Goal: Task Accomplishment & Management: Use online tool/utility

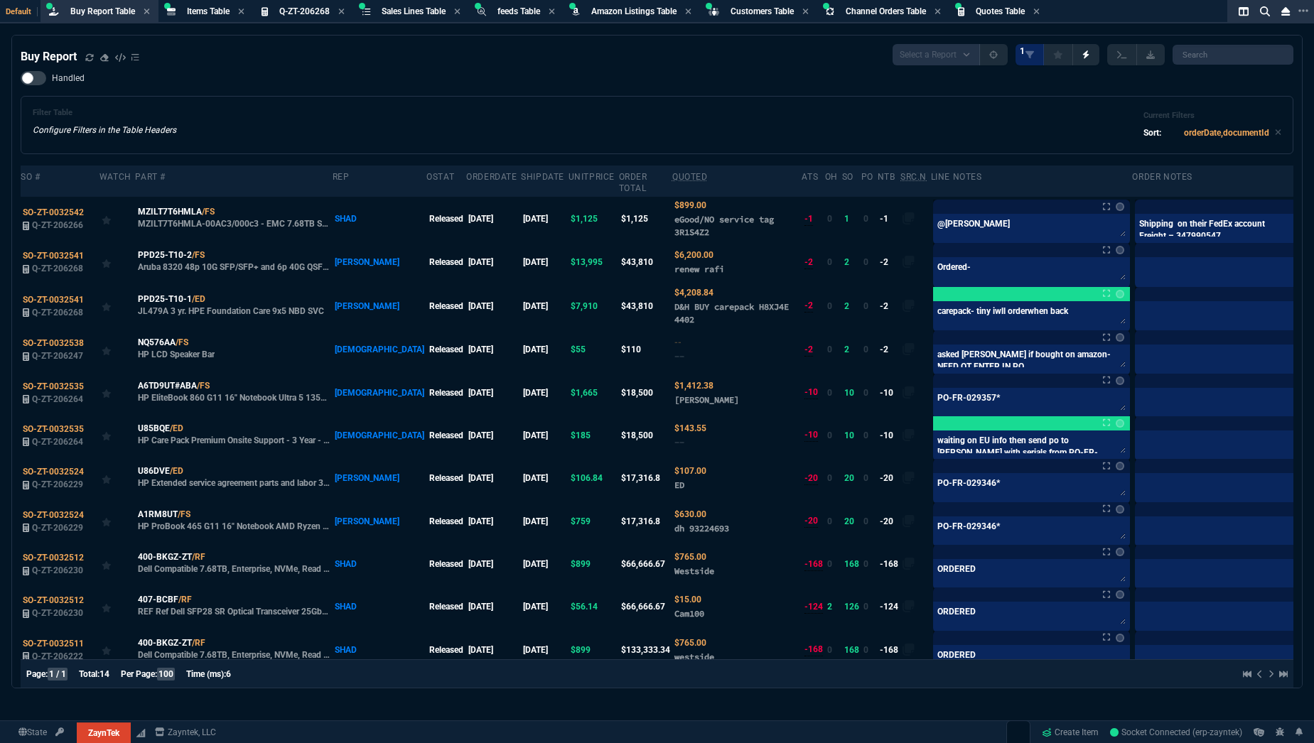
select select "8: NEPT"
click at [92, 57] on icon at bounding box center [89, 56] width 8 height 7
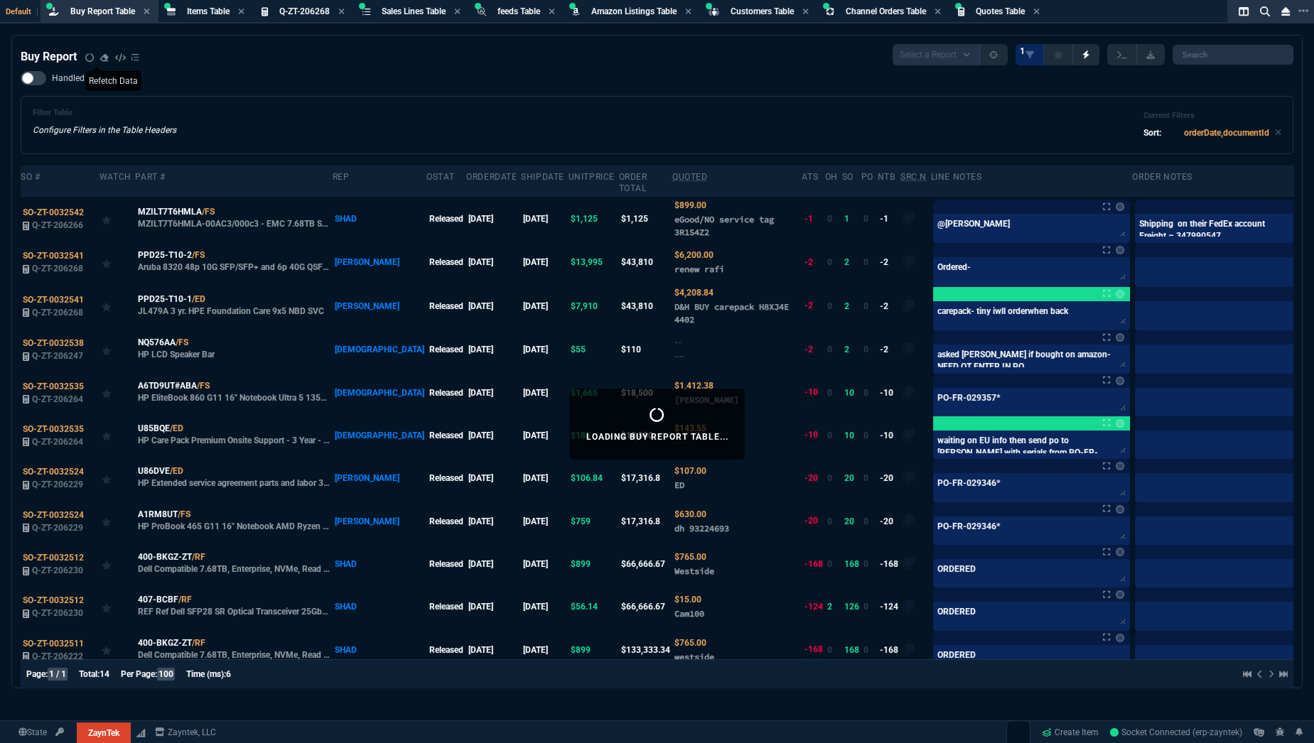
click at [90, 62] on nx-icon at bounding box center [89, 58] width 9 height 10
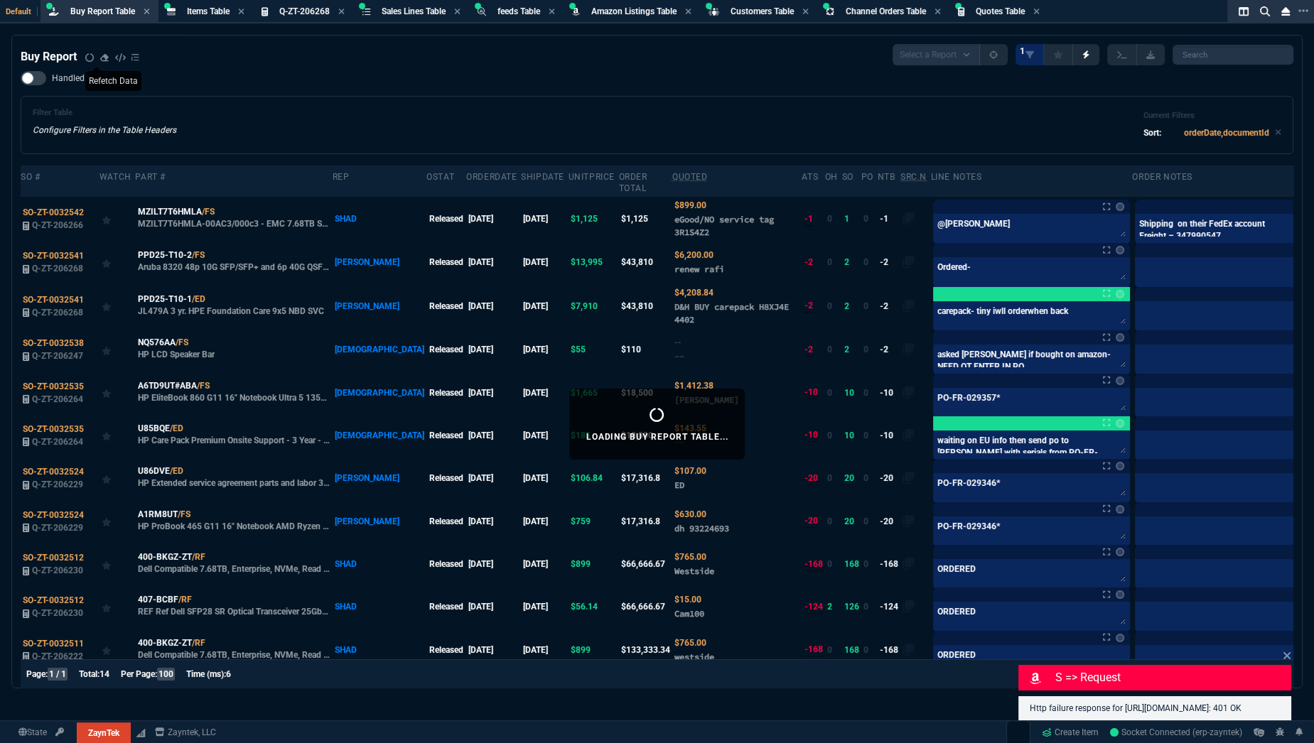
click at [90, 62] on nx-icon at bounding box center [89, 58] width 9 height 10
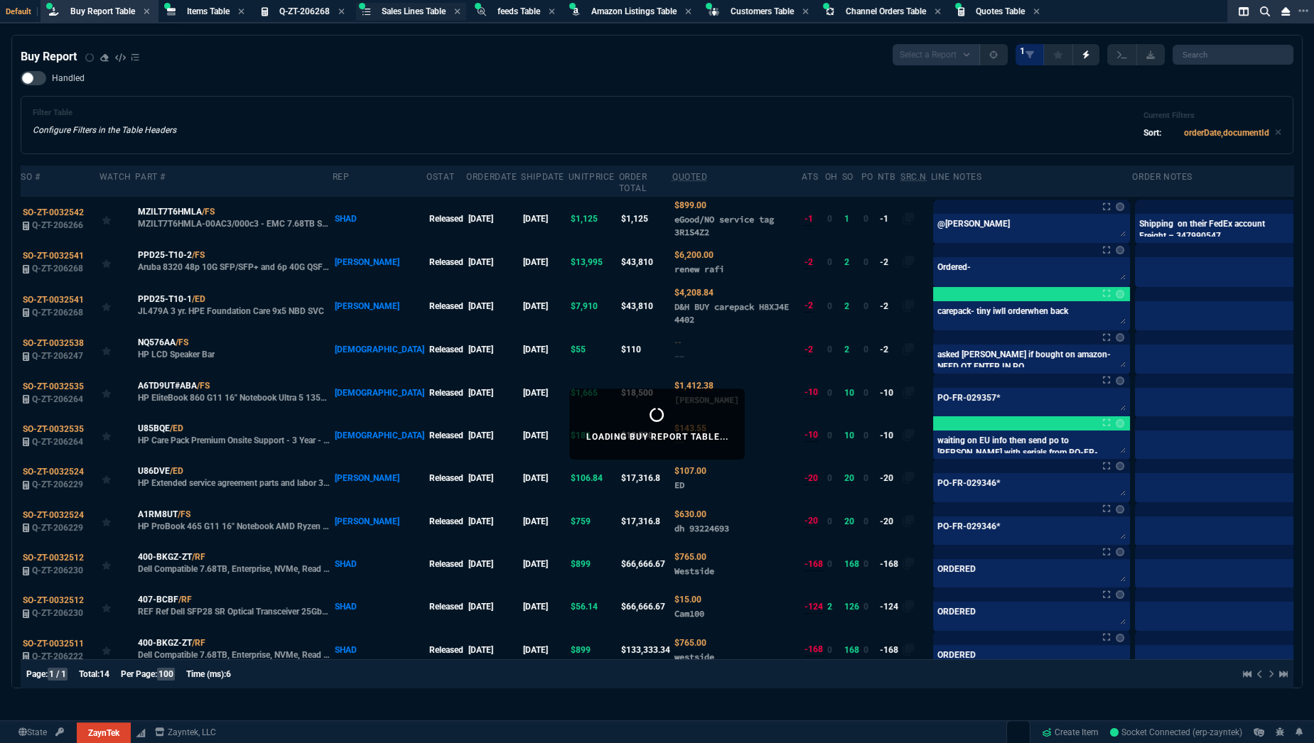
click at [404, 13] on span "Sales Lines Table" at bounding box center [414, 11] width 64 height 10
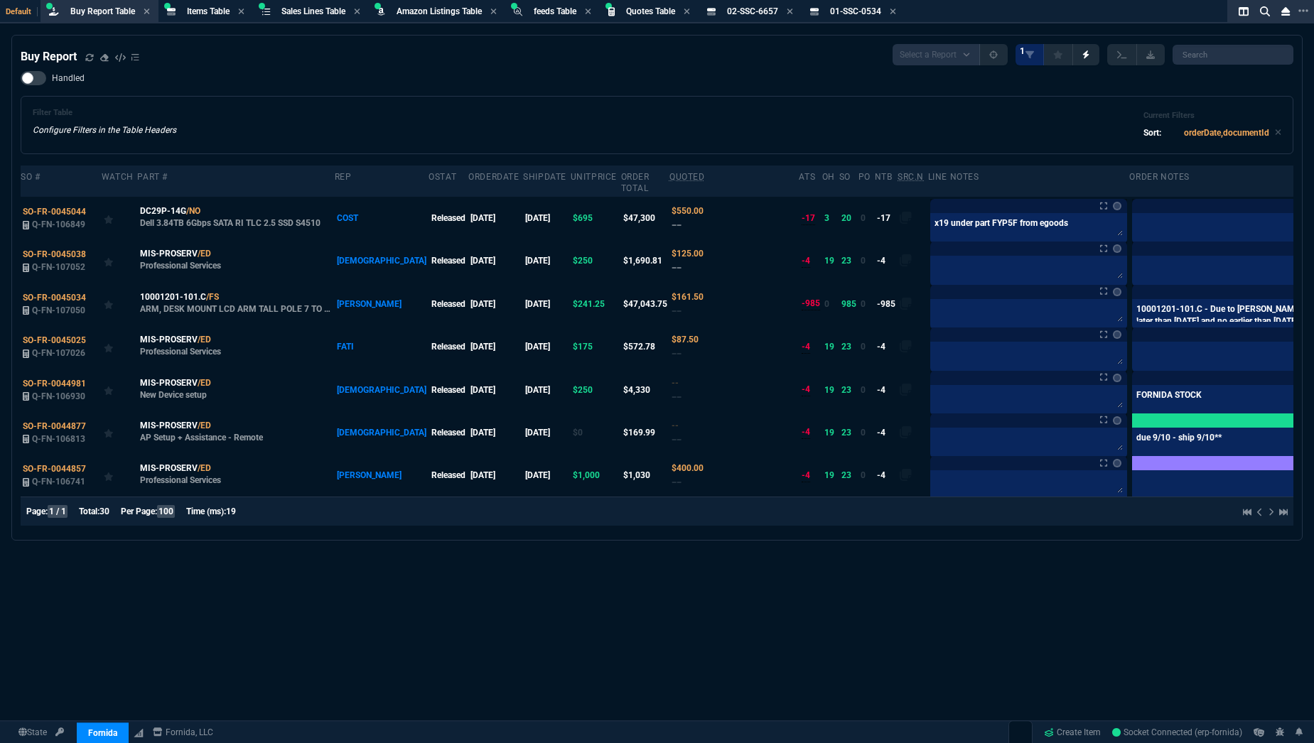
select select "8: NEPT"
click at [87, 56] on icon at bounding box center [89, 57] width 9 height 9
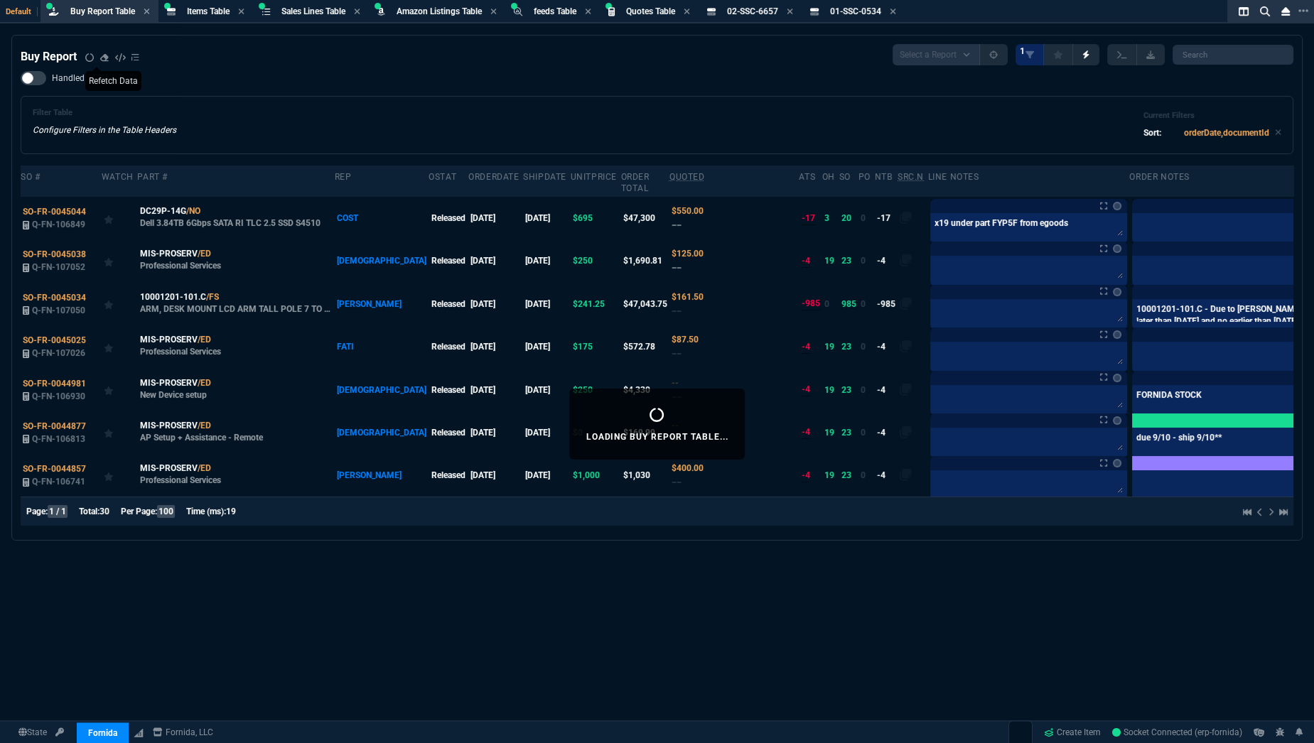
click at [93, 56] on nx-icon at bounding box center [89, 58] width 9 height 10
click at [90, 58] on nx-icon at bounding box center [89, 58] width 9 height 10
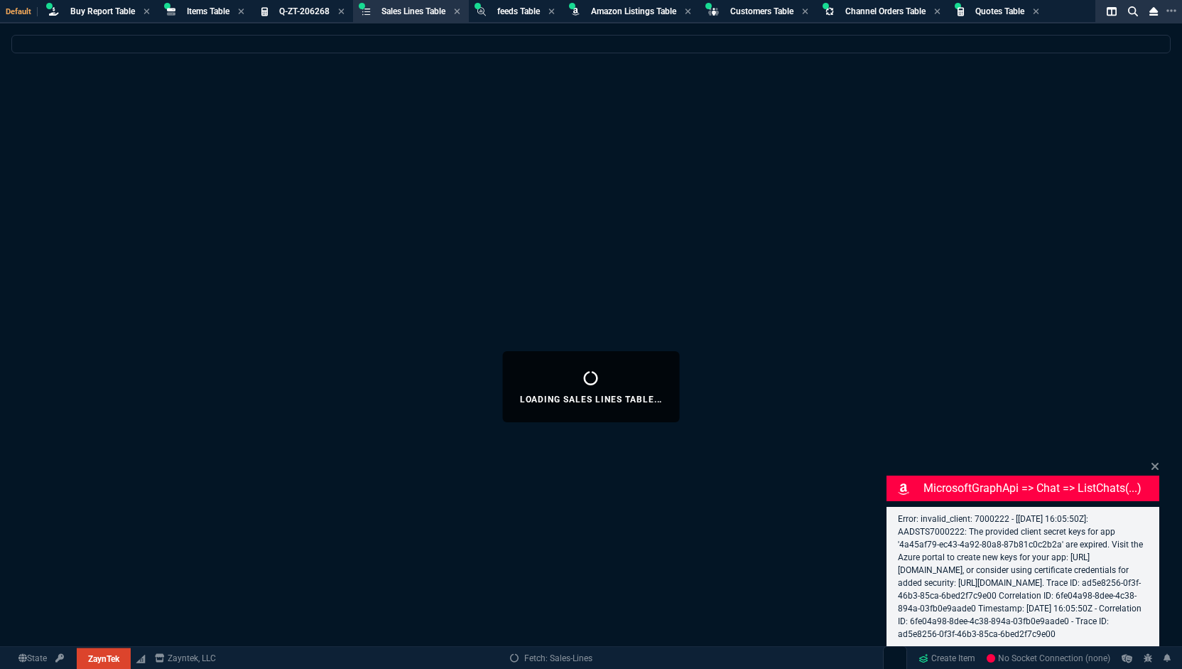
select select "8: NEPT"
select select
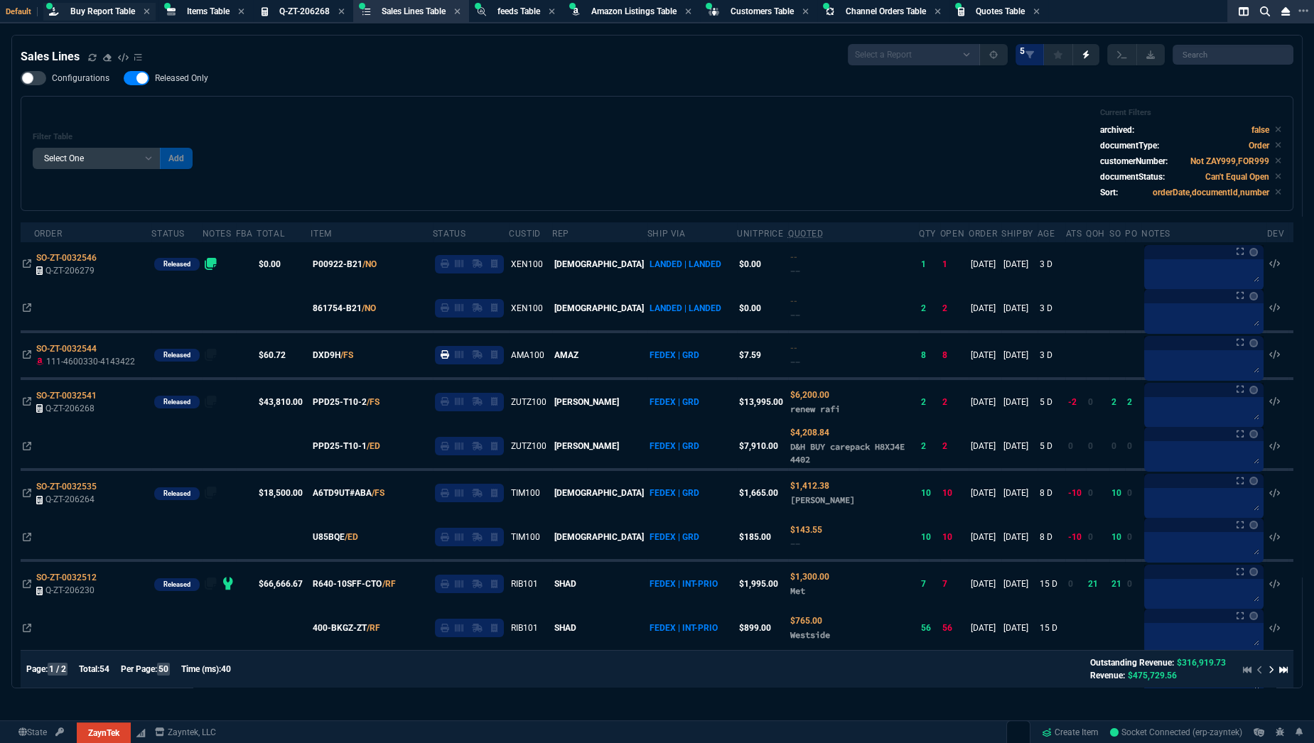
click at [114, 6] on div "Buy Report Table Loading..." at bounding box center [102, 12] width 65 height 12
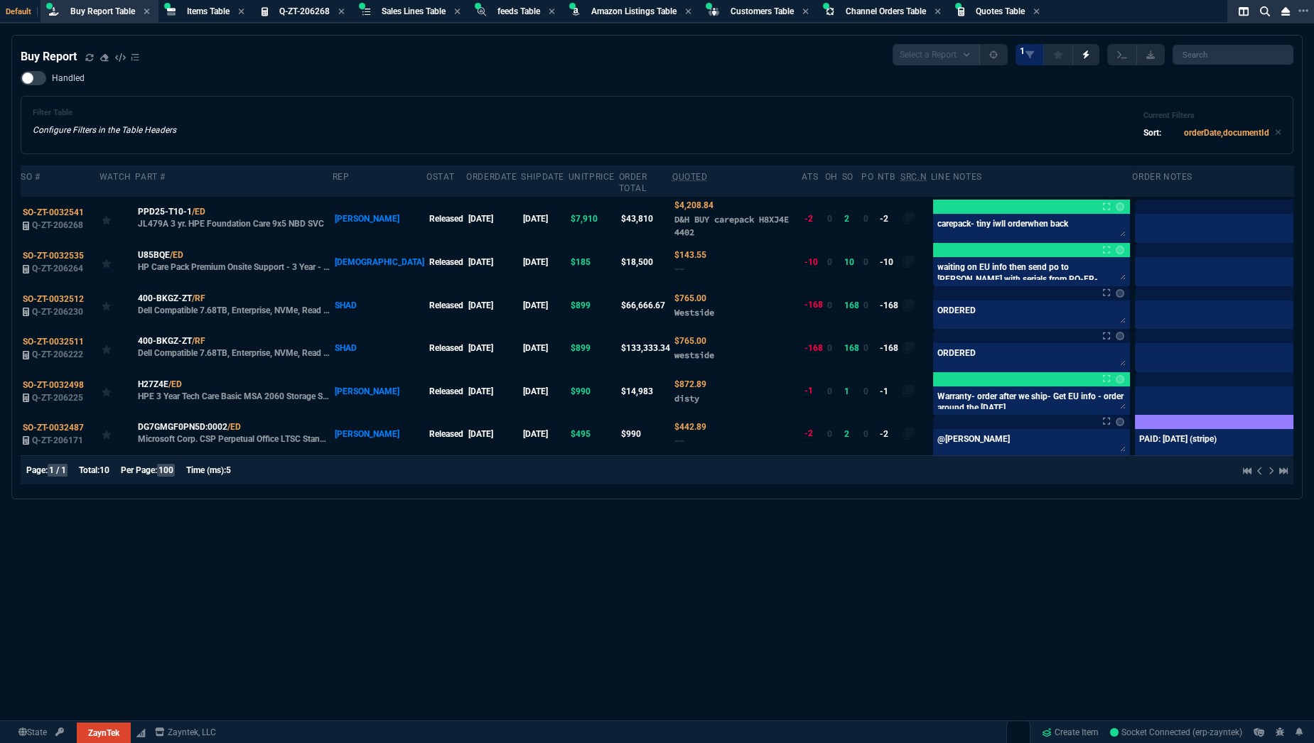
click at [114, 6] on div "Buy Report Table Buy Report" at bounding box center [102, 12] width 65 height 12
click at [92, 65] on div "Buy Report Select a Report Not Purchased 1 Handled Filter Table Configure Filte…" at bounding box center [657, 267] width 1273 height 446
click at [91, 63] on fa-icon at bounding box center [89, 58] width 9 height 10
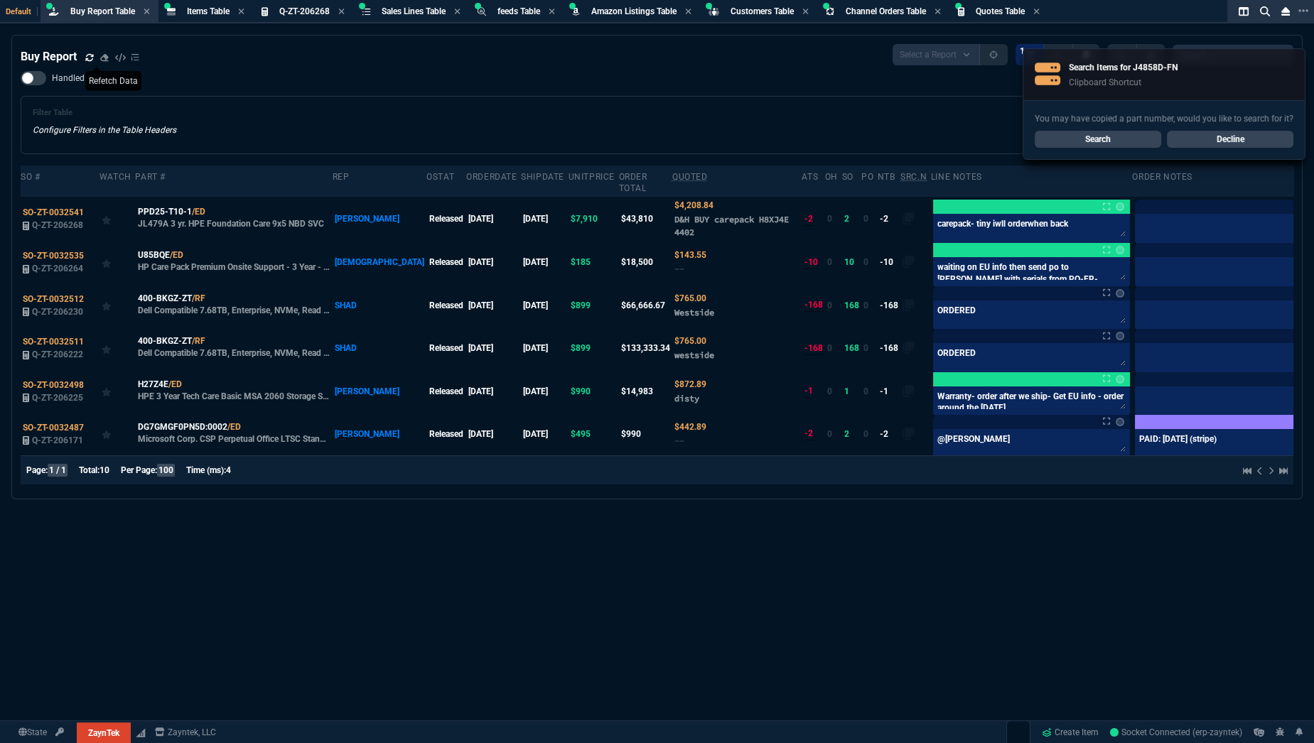
click at [90, 57] on icon at bounding box center [89, 57] width 9 height 9
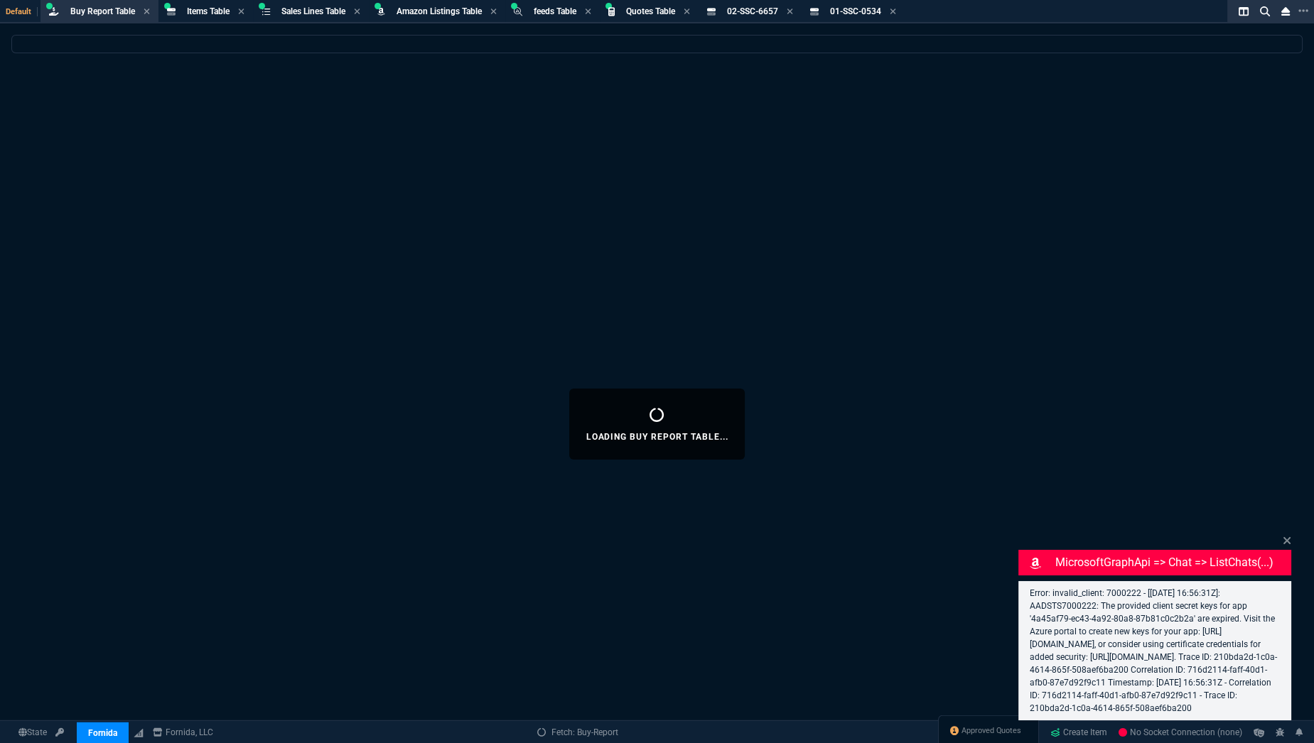
select select "8: NEPT"
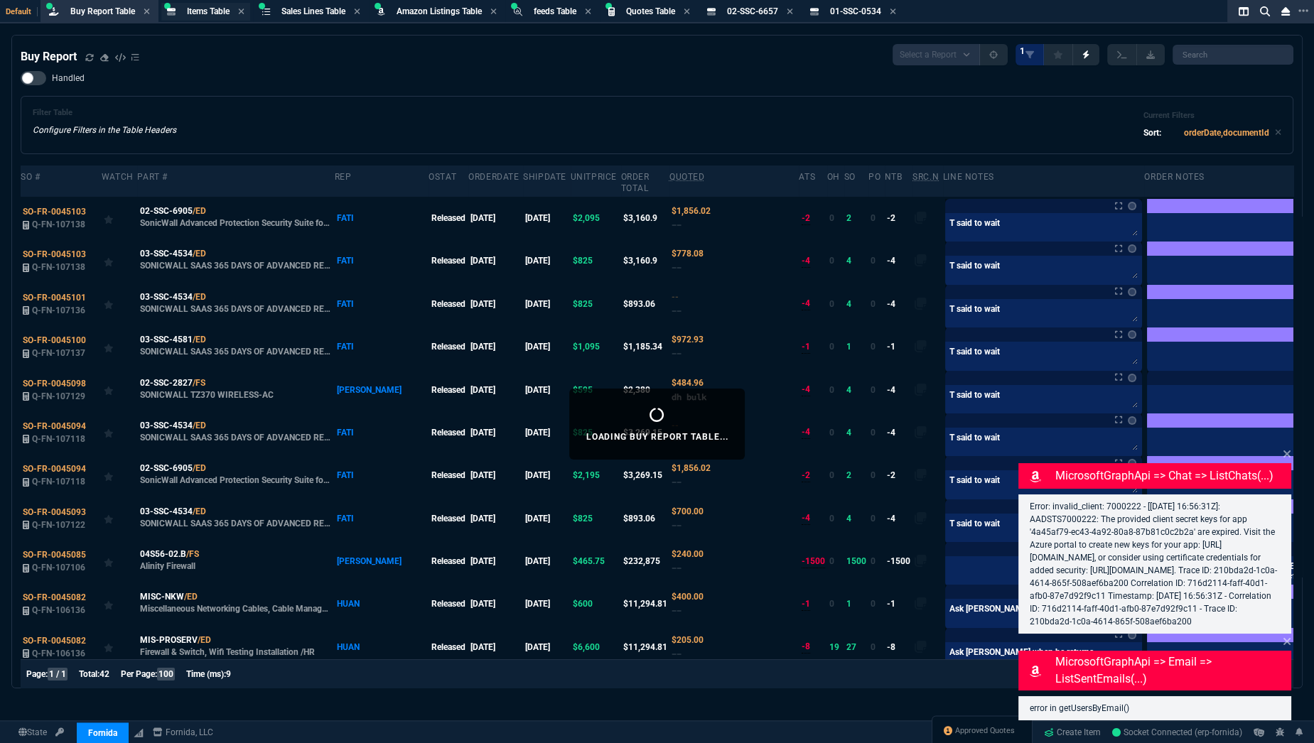
click at [192, 13] on span "Items Table" at bounding box center [208, 11] width 43 height 10
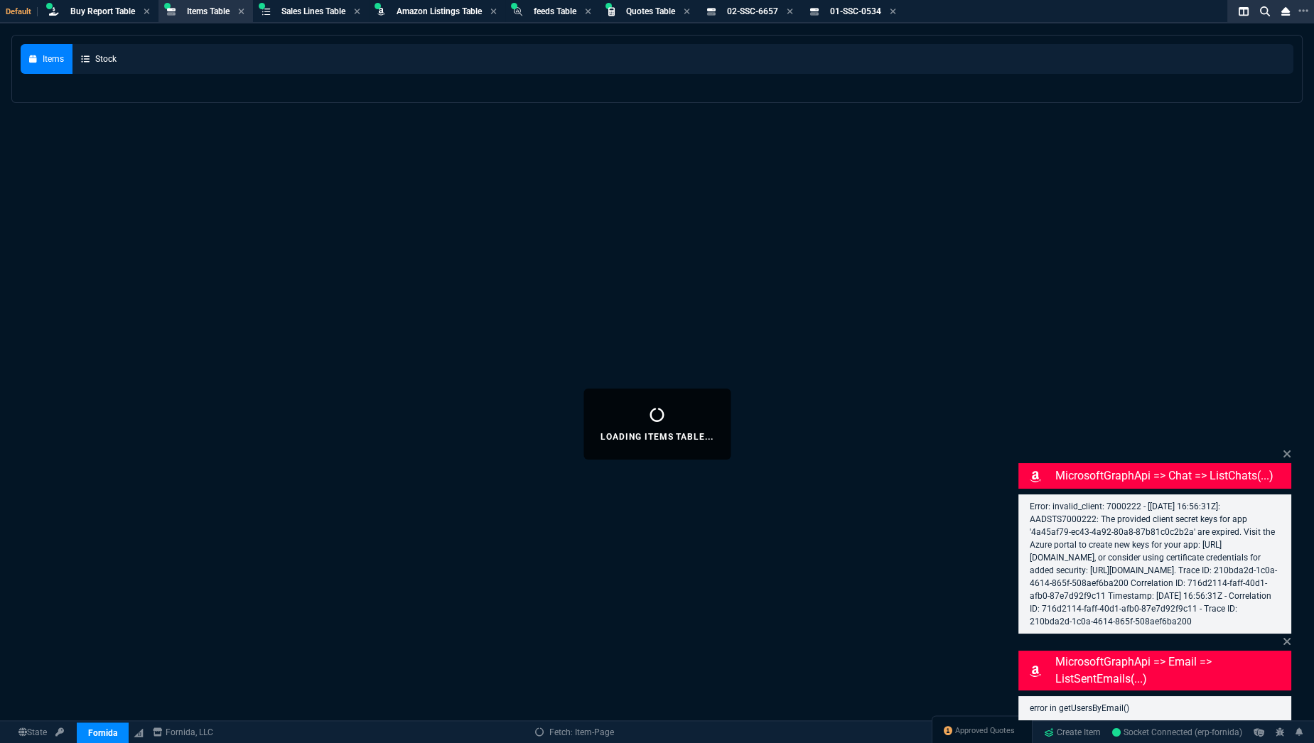
select select
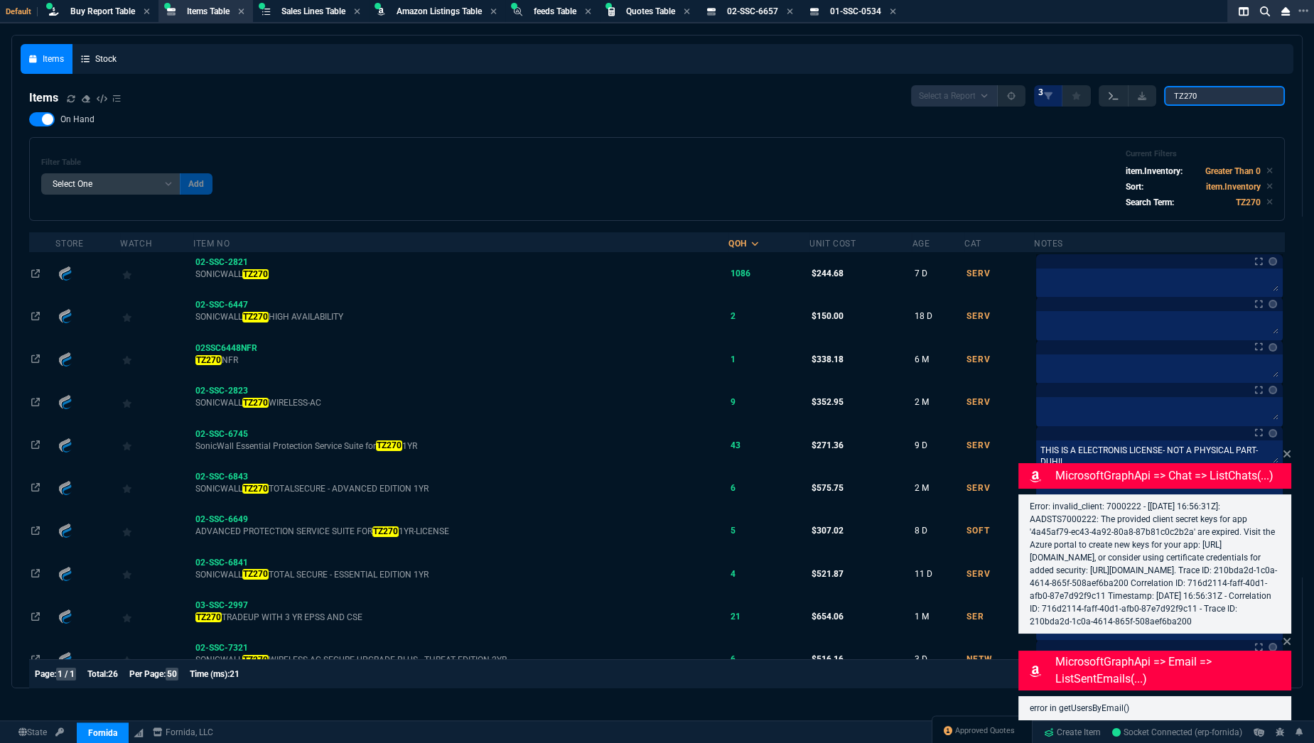
drag, startPoint x: 1223, startPoint y: 100, endPoint x: 1111, endPoint y: 94, distance: 112.5
click at [1111, 94] on div "Select a Report NEW QUERY 3 TZ270" at bounding box center [1098, 95] width 374 height 21
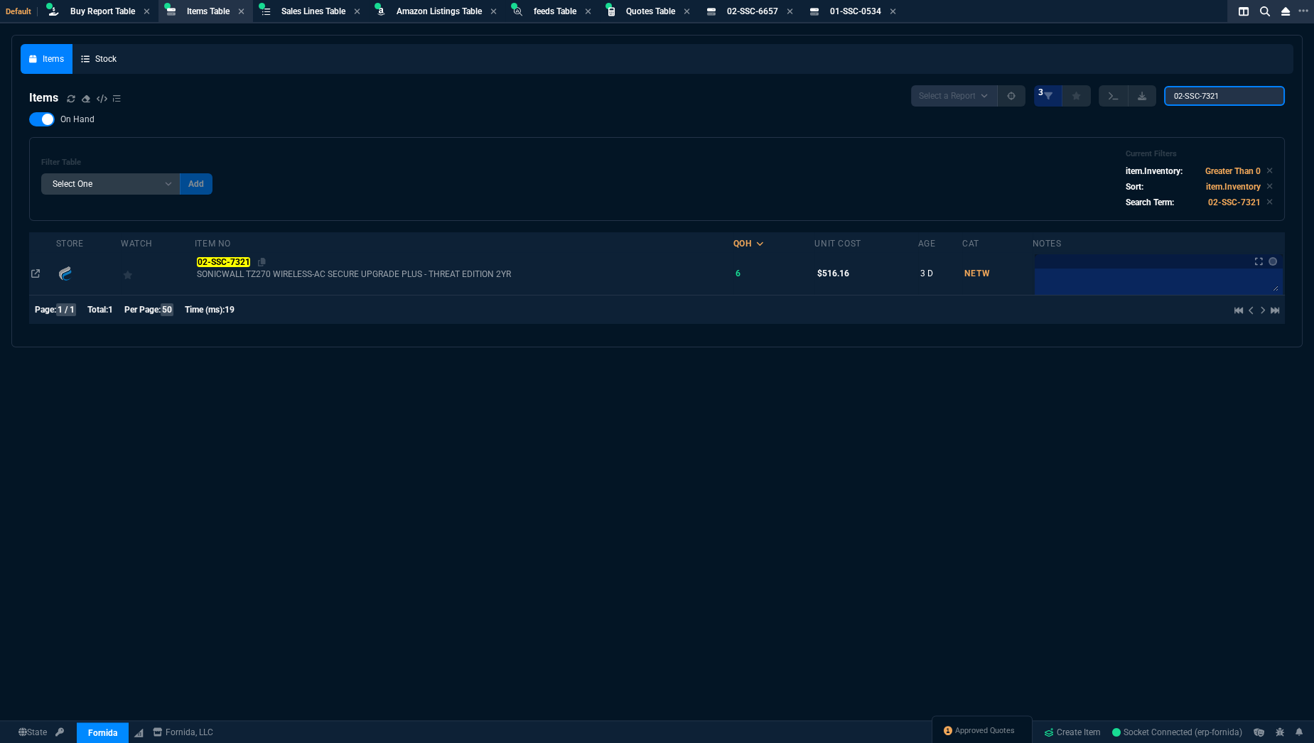
type input "02-SSC-7321"
click at [241, 263] on mark "02-SSC-7321" at bounding box center [223, 262] width 53 height 10
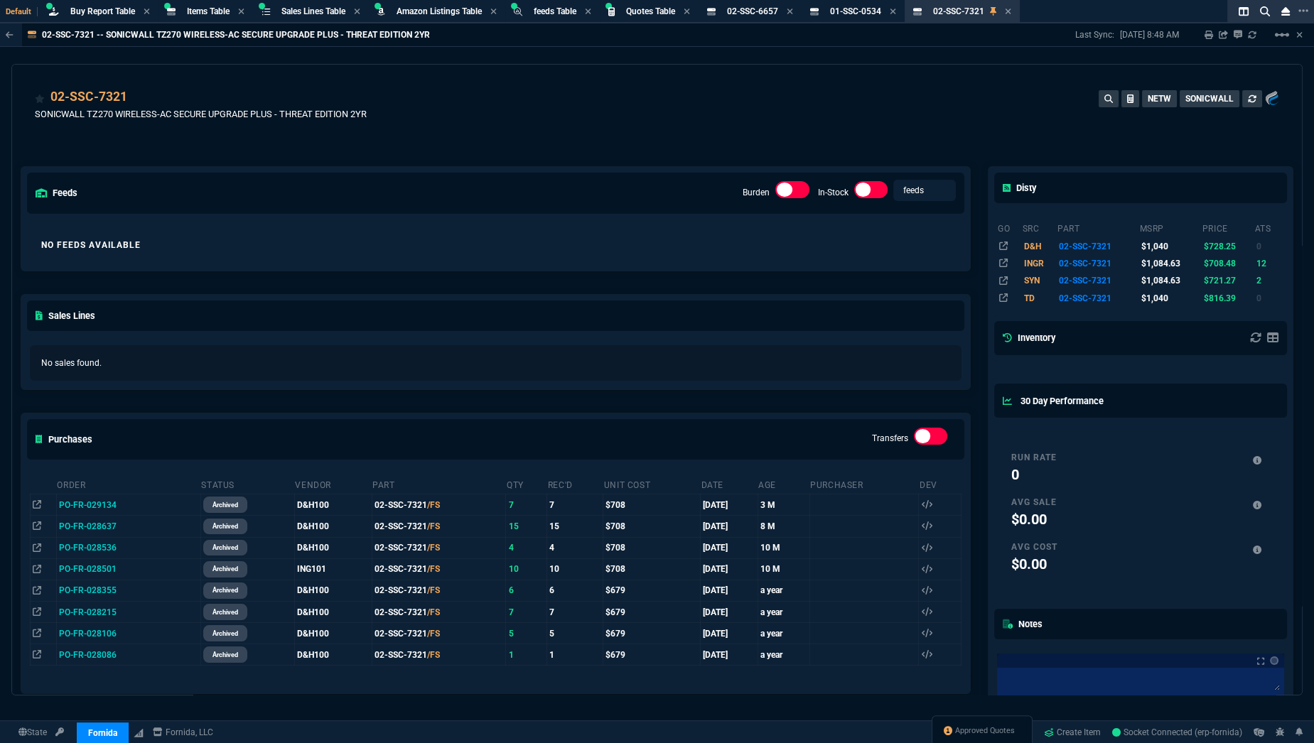
click at [241, 263] on div "No Feeds Available" at bounding box center [495, 245] width 949 height 51
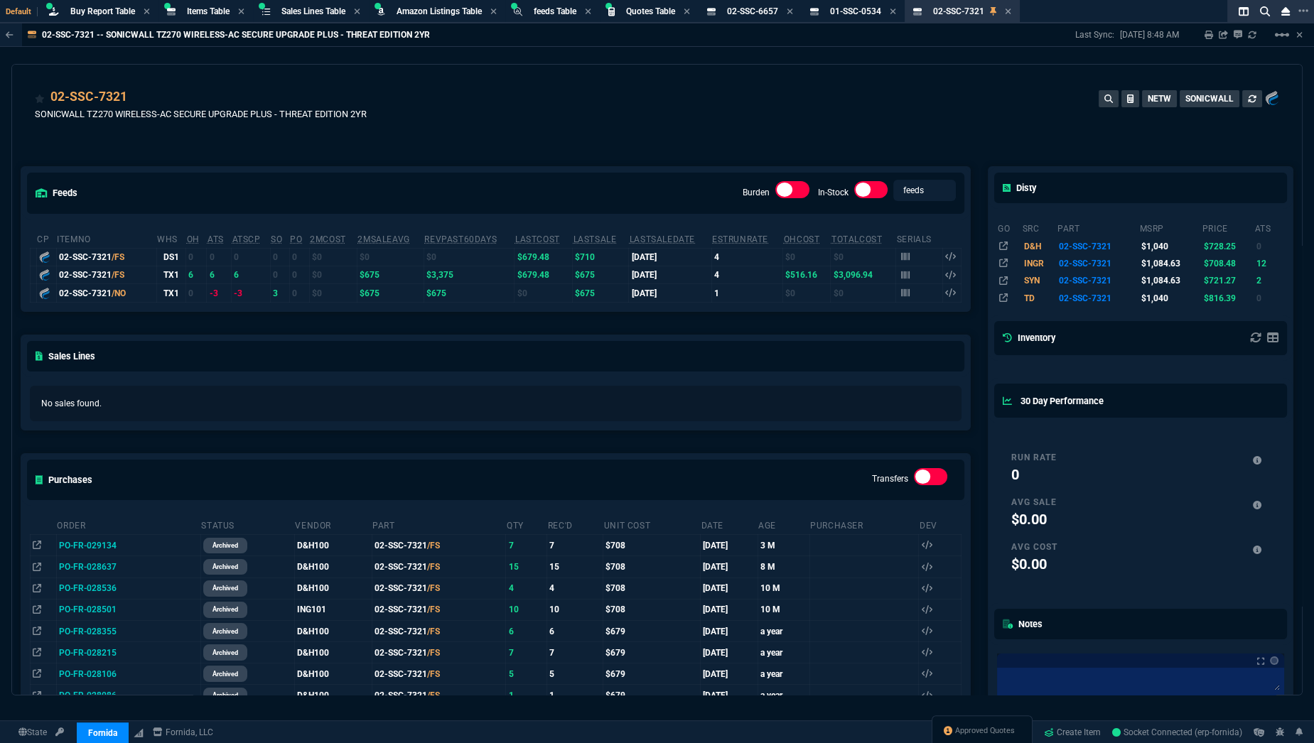
click at [241, 263] on td "0" at bounding box center [251, 257] width 39 height 18
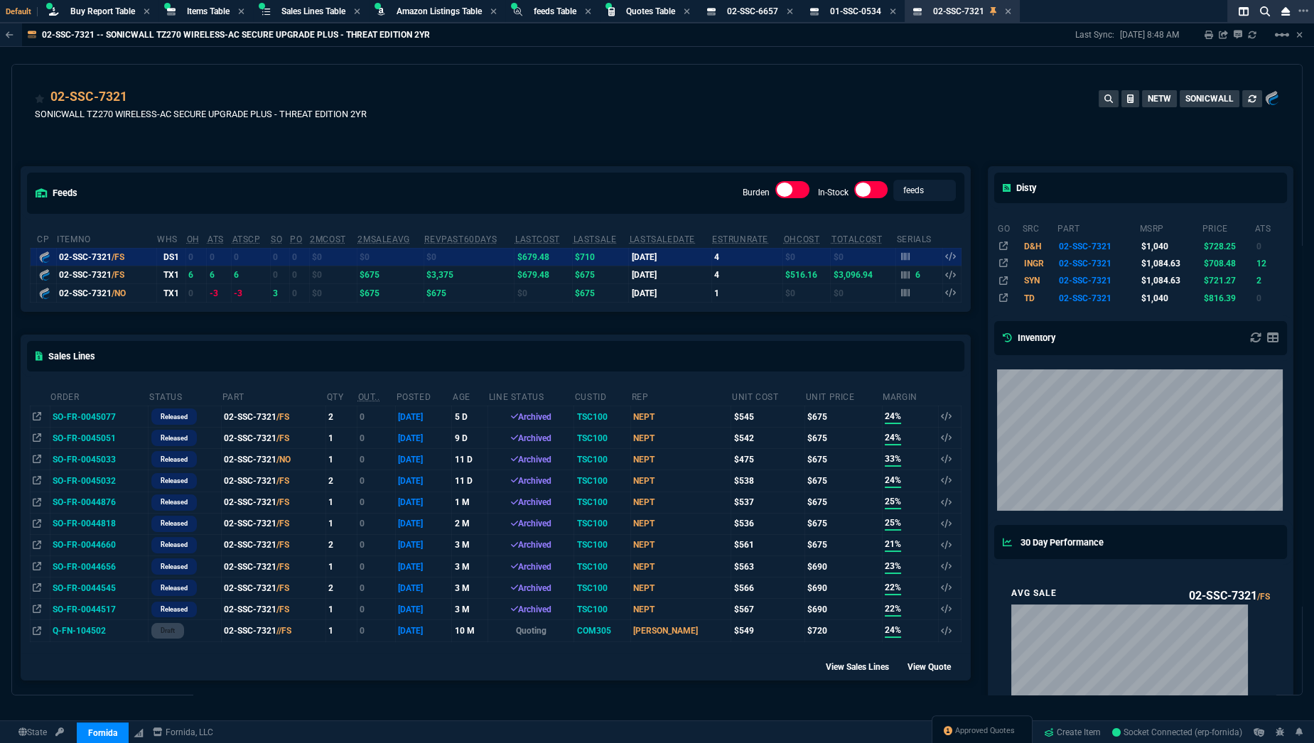
click at [101, 411] on td "SO-FR-0045077" at bounding box center [99, 416] width 99 height 21
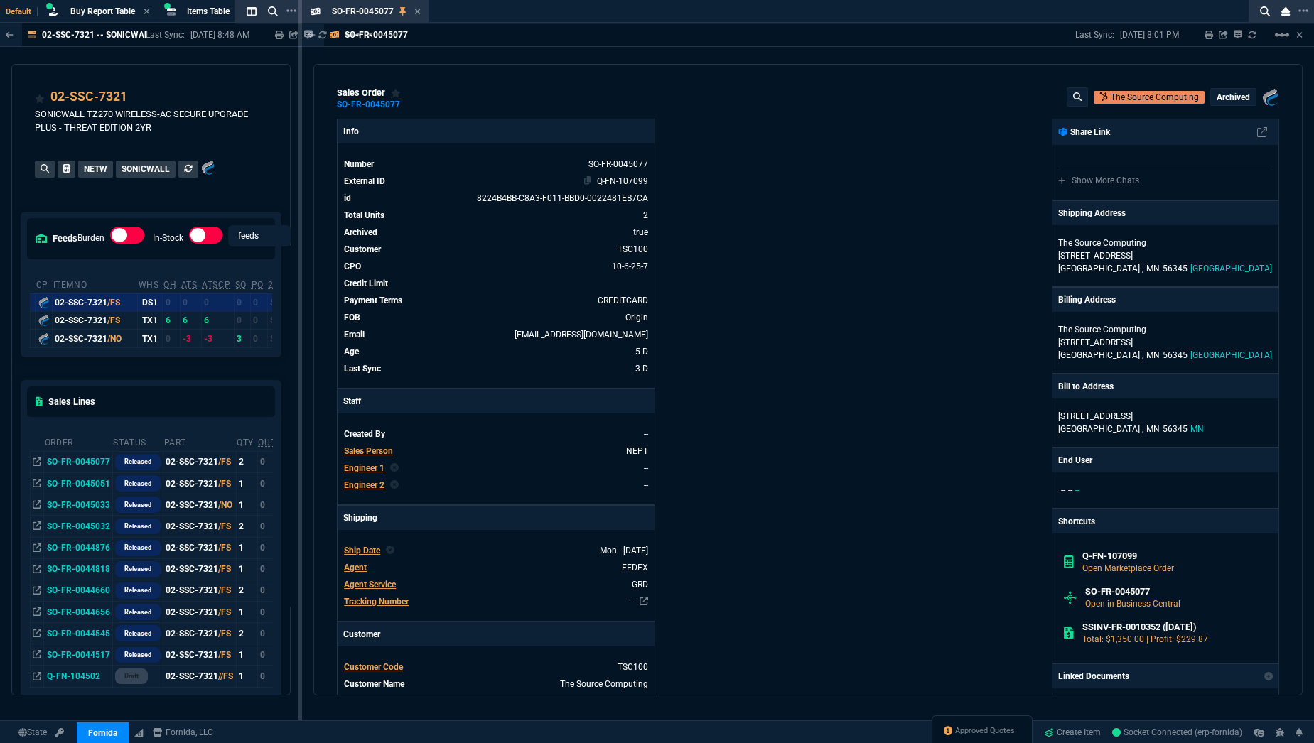
click at [635, 178] on link "Q-FN-107099" at bounding box center [622, 181] width 51 height 10
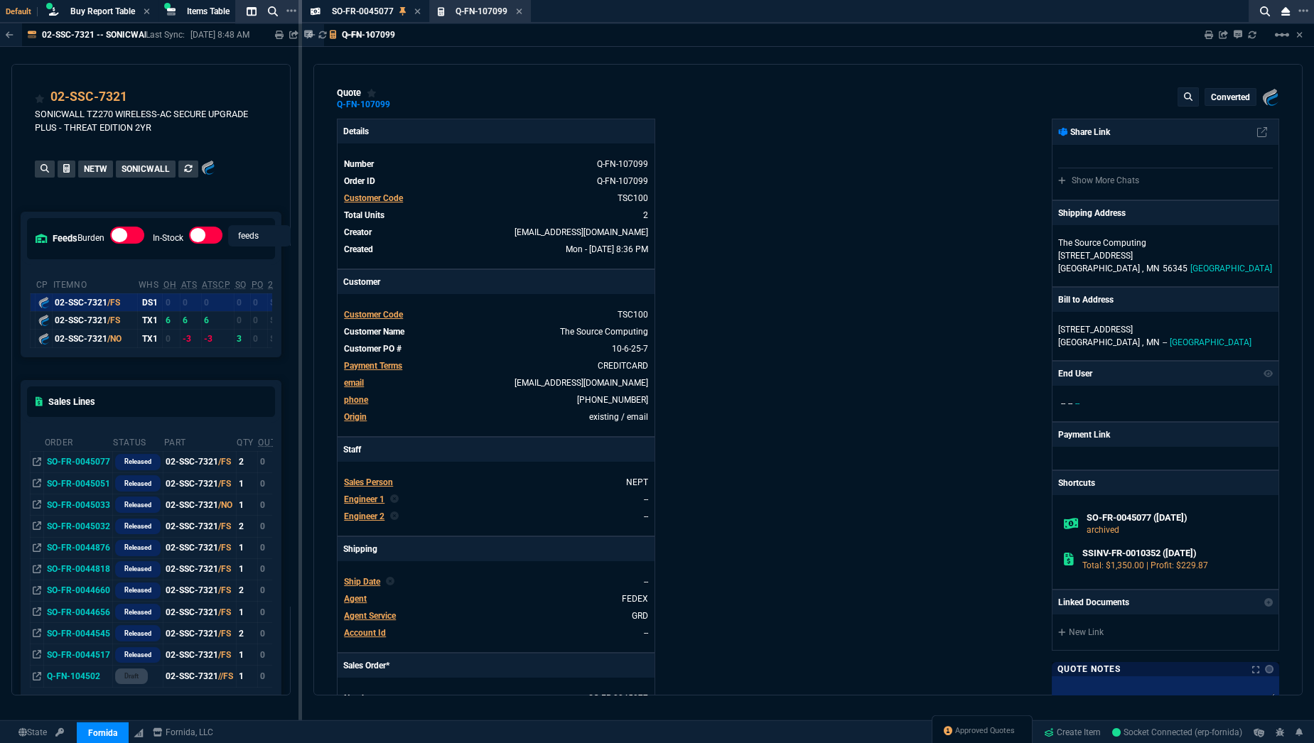
type input "33"
type input "225"
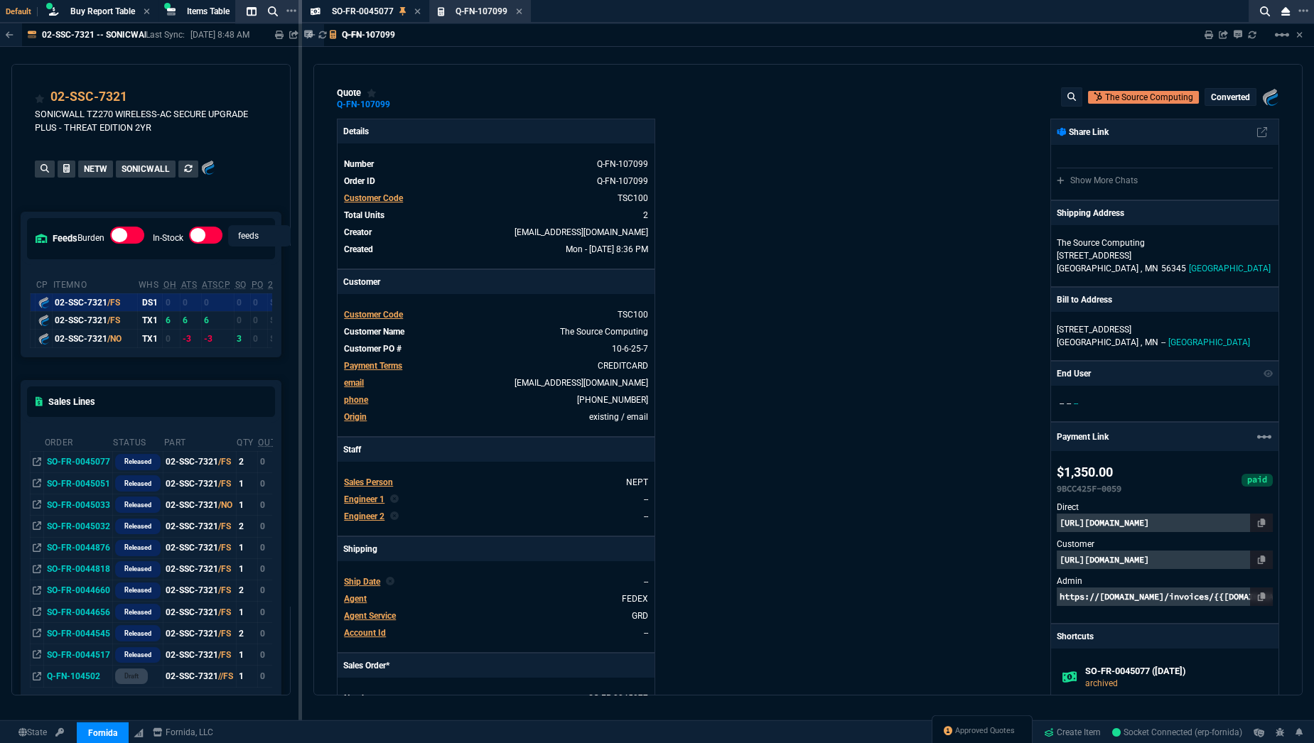
type input "1040"
type input "35"
click at [1283, 36] on mat-icon "linear_scale" at bounding box center [1281, 34] width 17 height 17
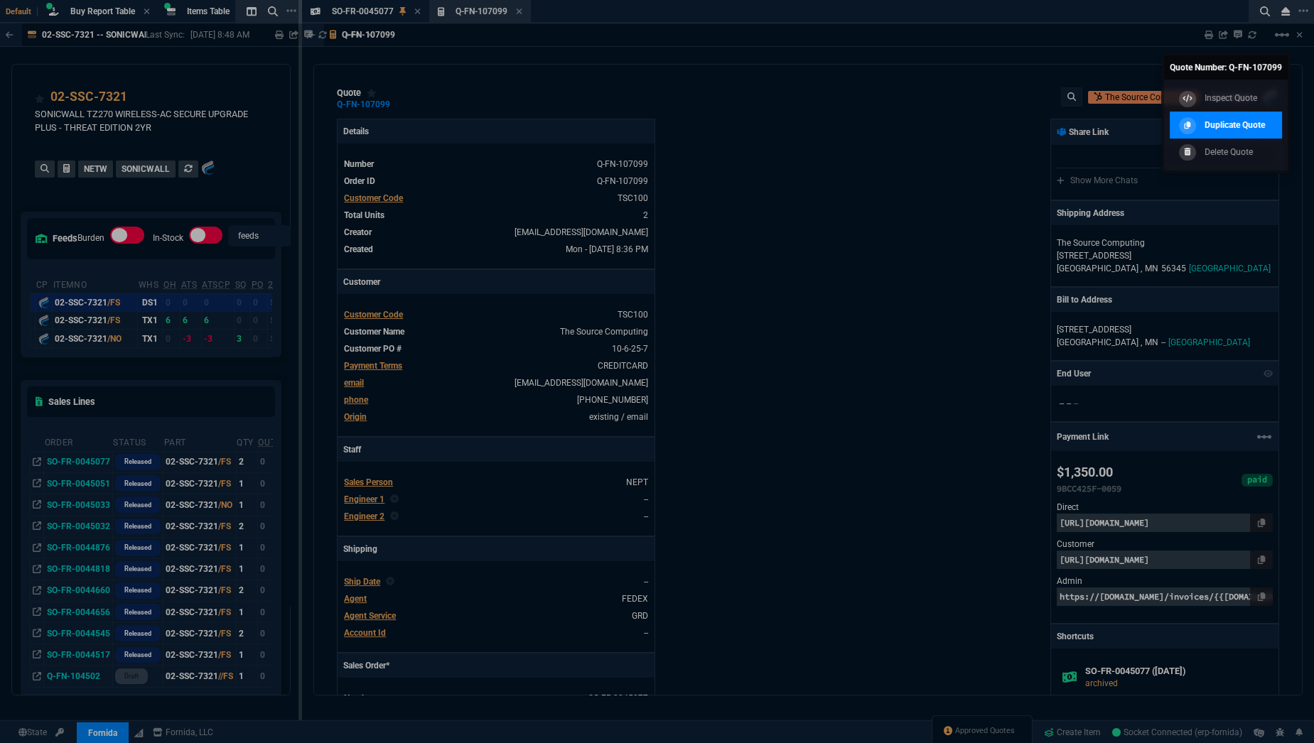
click at [1243, 122] on p "Duplicate Quote" at bounding box center [1234, 125] width 60 height 13
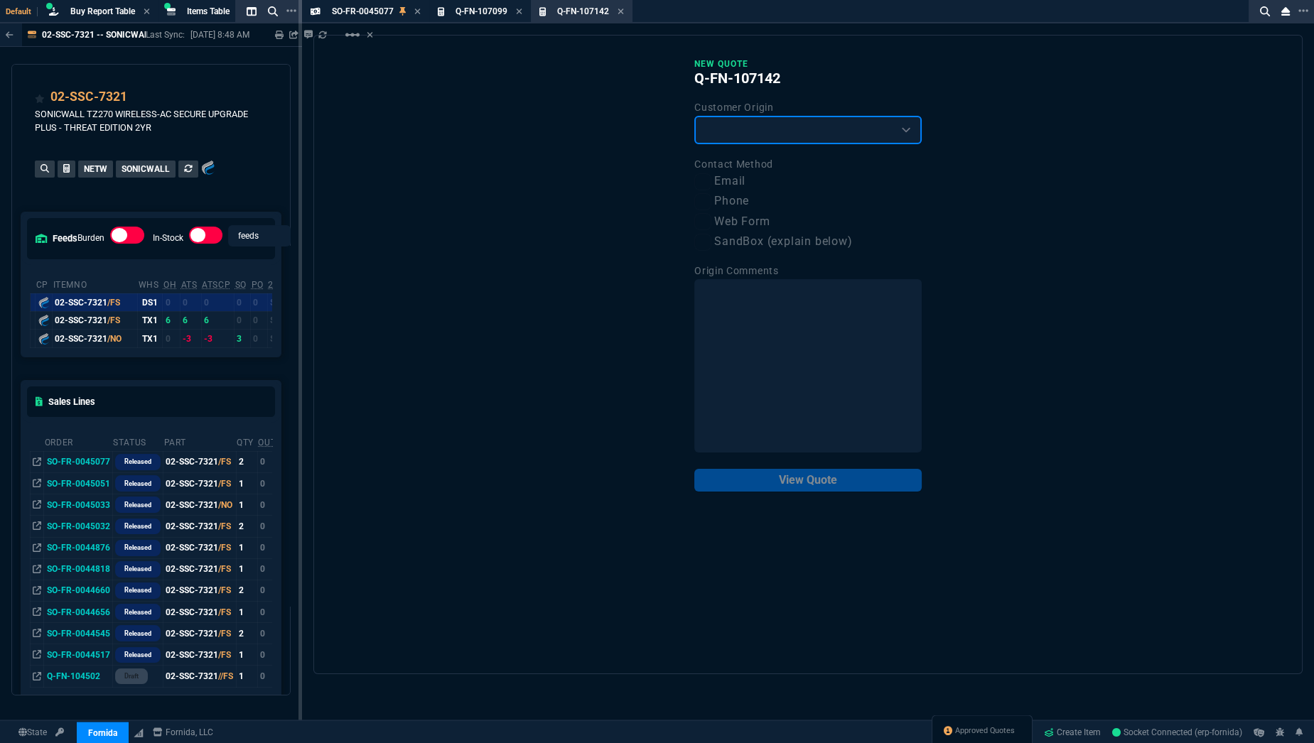
click at [912, 131] on select "Existing Customer Amazon Lead (first order) Website Lead (first order) Called (…" at bounding box center [807, 130] width 227 height 28
select select "existing"
click at [694, 116] on select "Existing Customer Amazon Lead (first order) Website Lead (first order) Called (…" at bounding box center [807, 130] width 227 height 28
click at [706, 177] on input "Email" at bounding box center [702, 181] width 17 height 17
checkbox input "true"
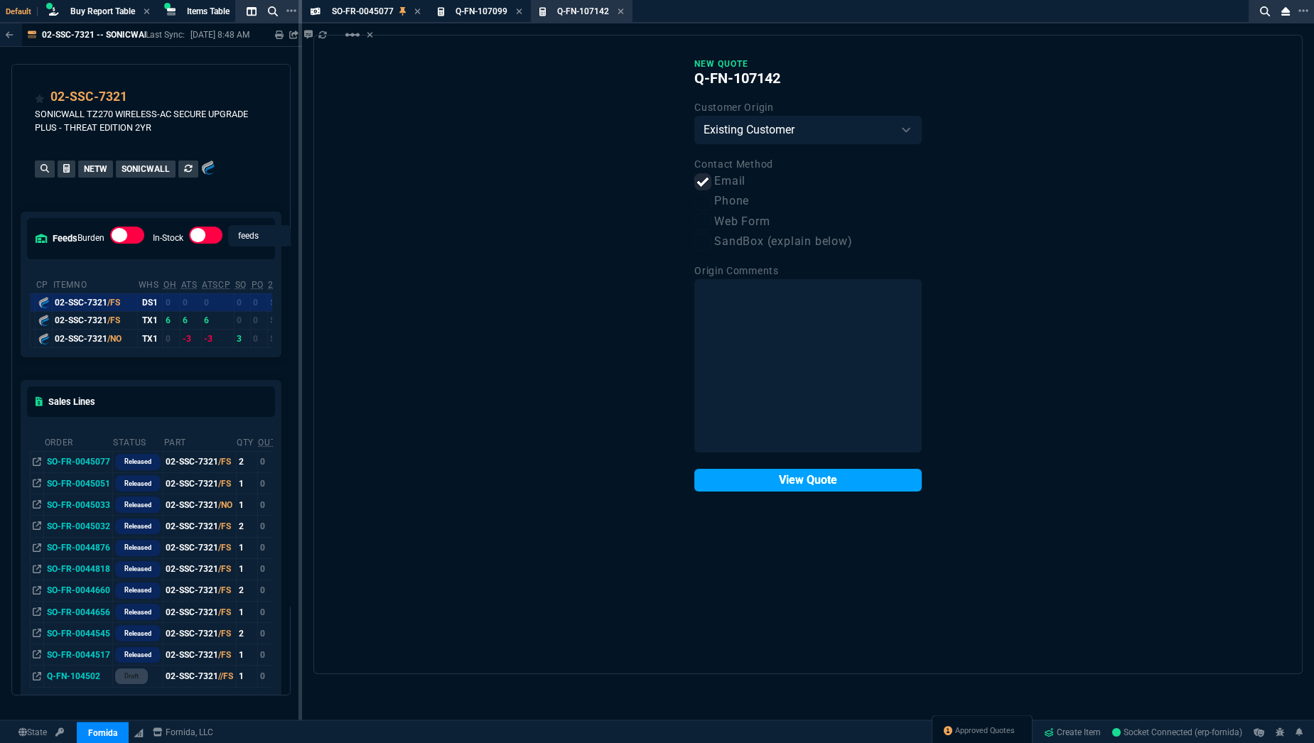
click at [833, 482] on button "View Quote" at bounding box center [807, 480] width 227 height 23
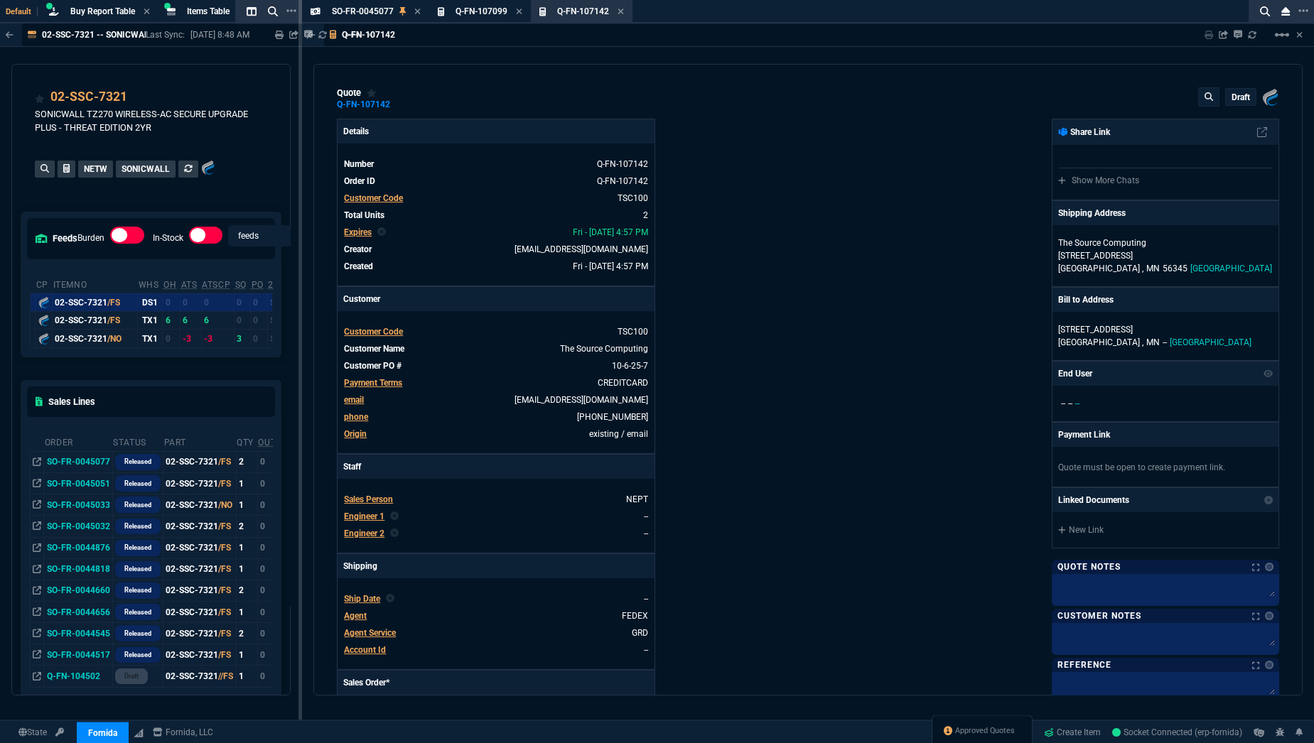
type input "33"
type input "225"
type input "35"
click at [630, 368] on link "10-6-25-7" at bounding box center [628, 366] width 39 height 13
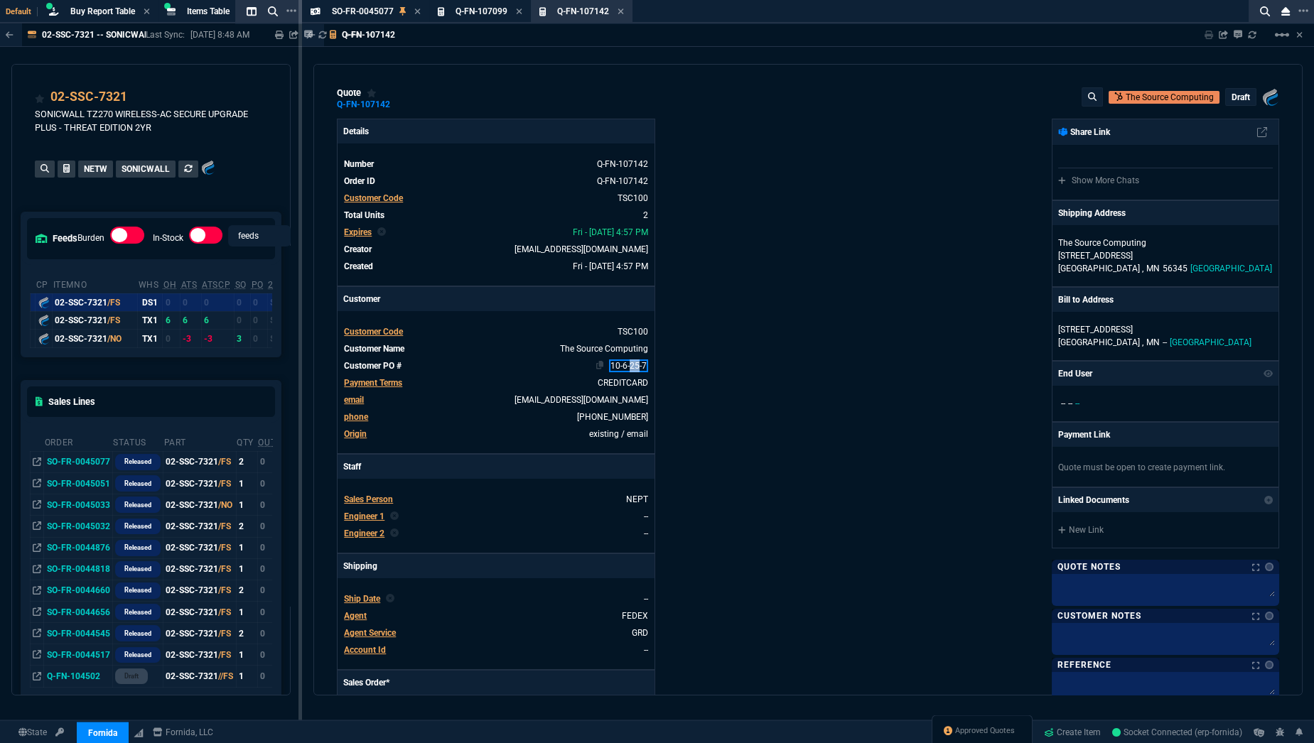
click at [630, 368] on link "10-6-25-7" at bounding box center [628, 366] width 39 height 13
click at [730, 380] on div "Details Number Q-FN-107142 Order ID Q-FN-107142 Customer Code TSC100 Total Unit…" at bounding box center [572, 485] width 471 height 733
click at [1293, 289] on div "quote Q-FN-107142 The Source Computing draft Fornida, LLC 2609 Technology Dr Su…" at bounding box center [807, 380] width 989 height 632
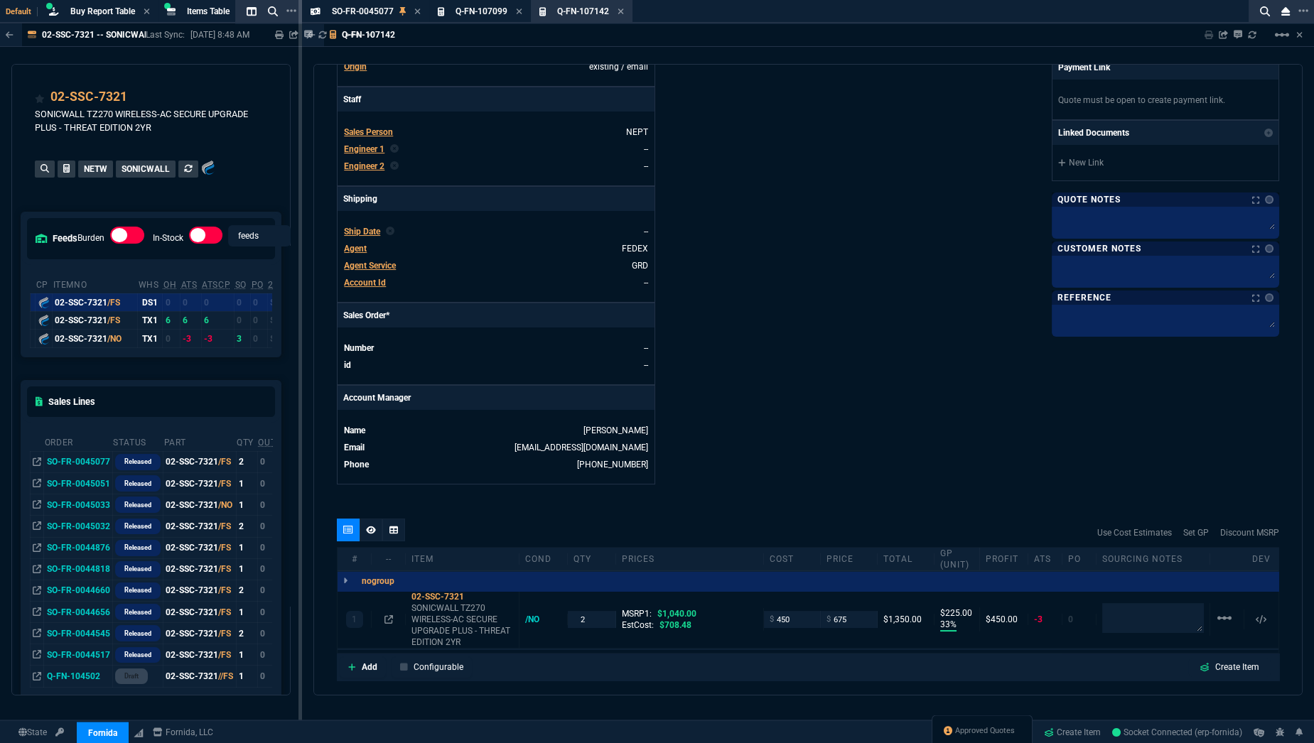
scroll to position [366, 0]
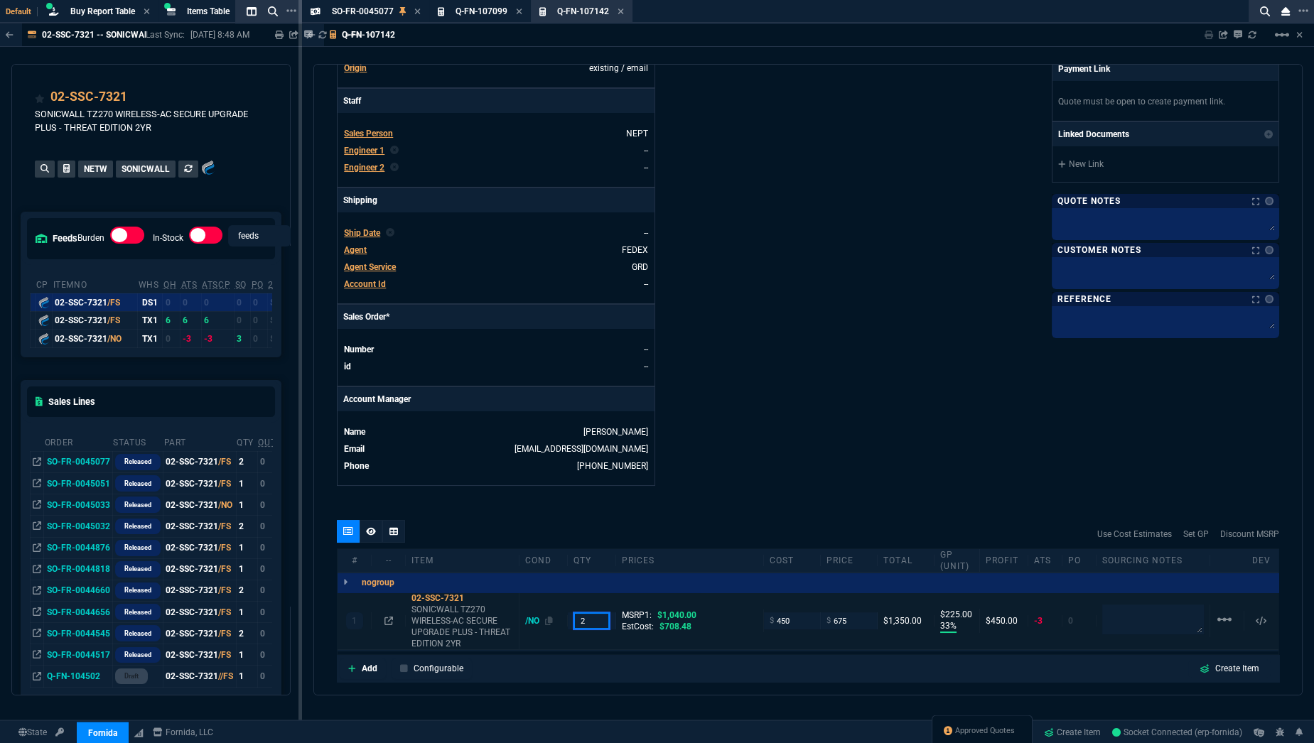
drag, startPoint x: 595, startPoint y: 612, endPoint x: 536, endPoint y: 620, distance: 59.6
click at [536, 620] on div "1 02-SSC-7321 SONICWALL TZ270 WIRELESS-AC SECURE UPGRADE PLUS - THREAT EDITION …" at bounding box center [808, 622] width 941 height 58
type input "1"
click at [784, 443] on div "Details Number Q-FN-107142 Order ID Q-FN-107142 Customer Code TSC100 Total Unit…" at bounding box center [572, 119] width 471 height 733
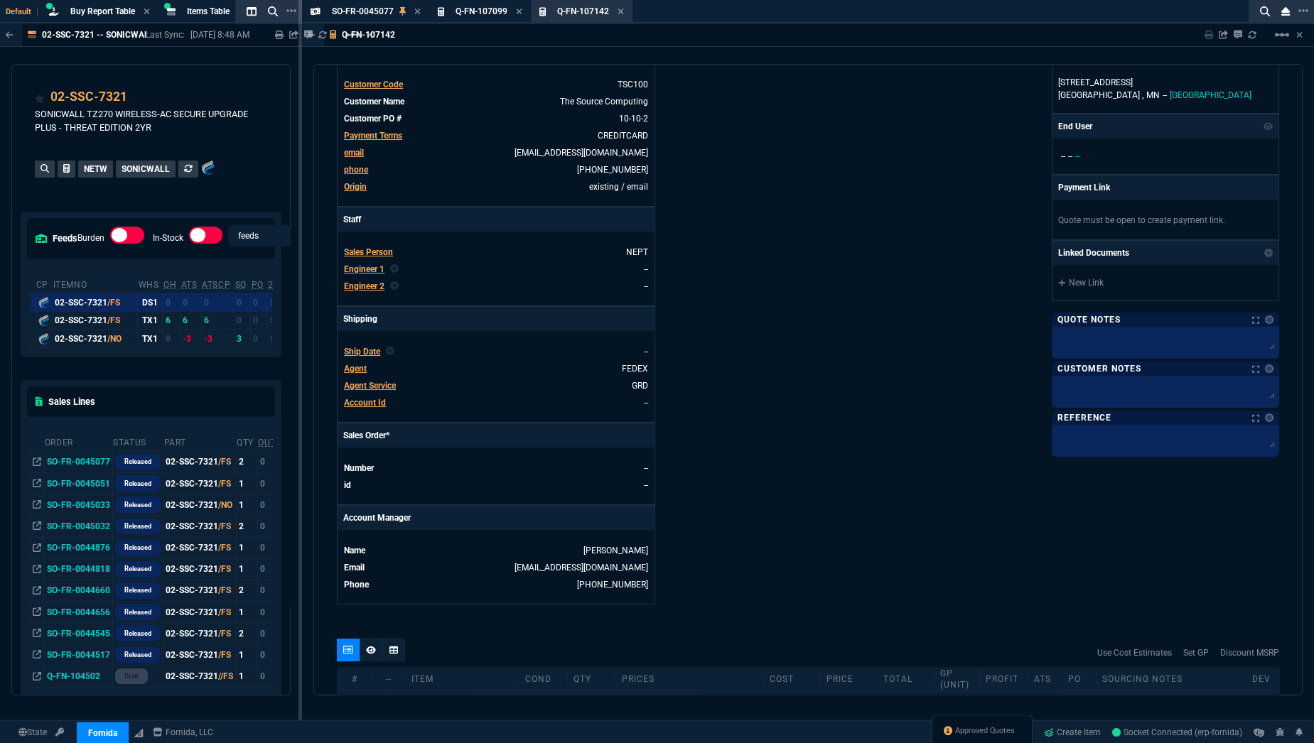
scroll to position [0, 0]
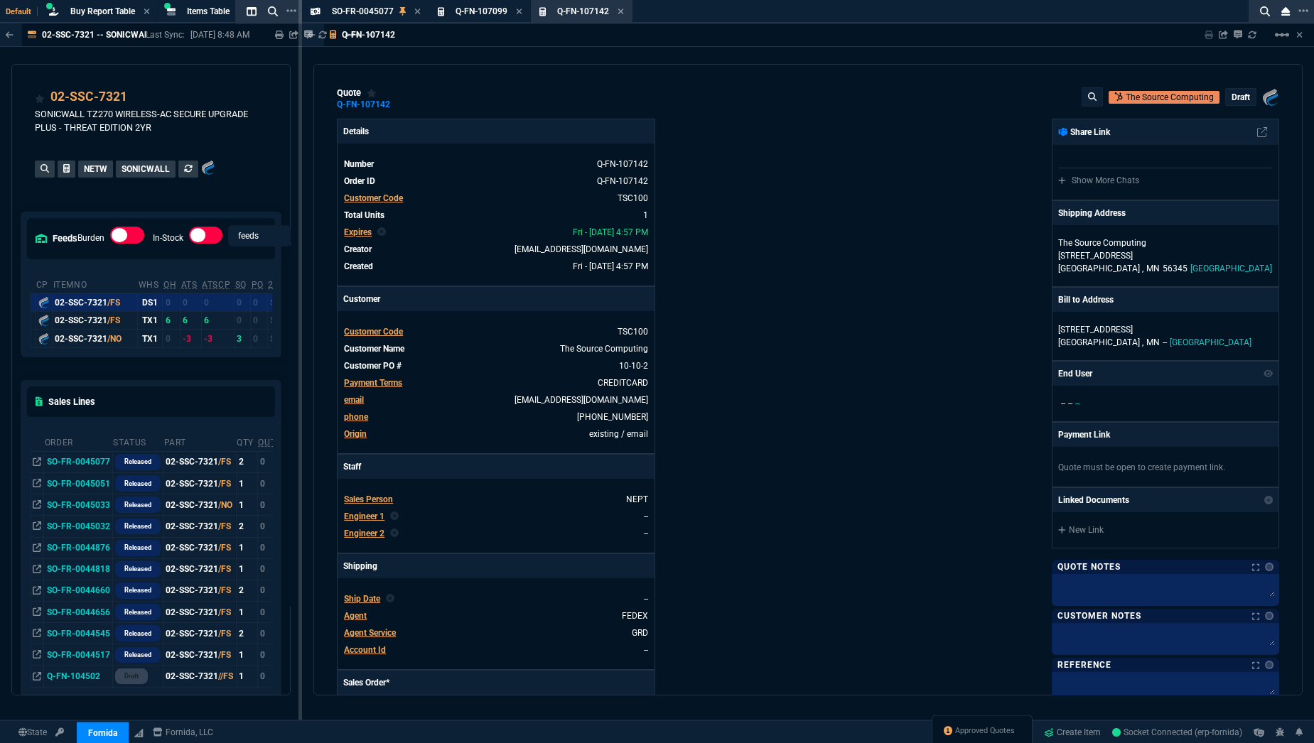
click at [1293, 230] on div "quote Q-FN-107142 The Source Computing draft Fornida, LLC 2609 Technology Dr Su…" at bounding box center [807, 380] width 989 height 632
click at [1231, 98] on p "draft" at bounding box center [1240, 97] width 18 height 11
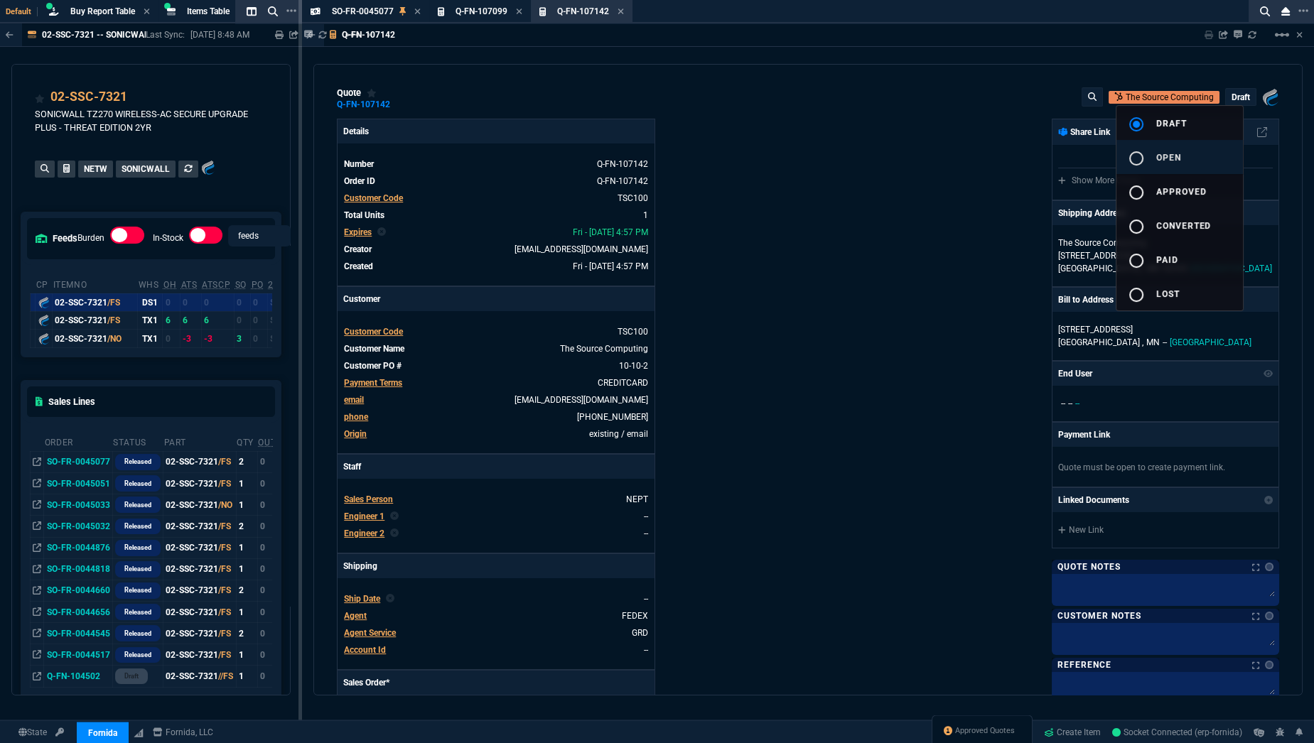
click at [1190, 147] on button "radio_button_unchecked open" at bounding box center [1179, 157] width 126 height 34
type input "1040"
type input "33"
type input "225"
type input "35"
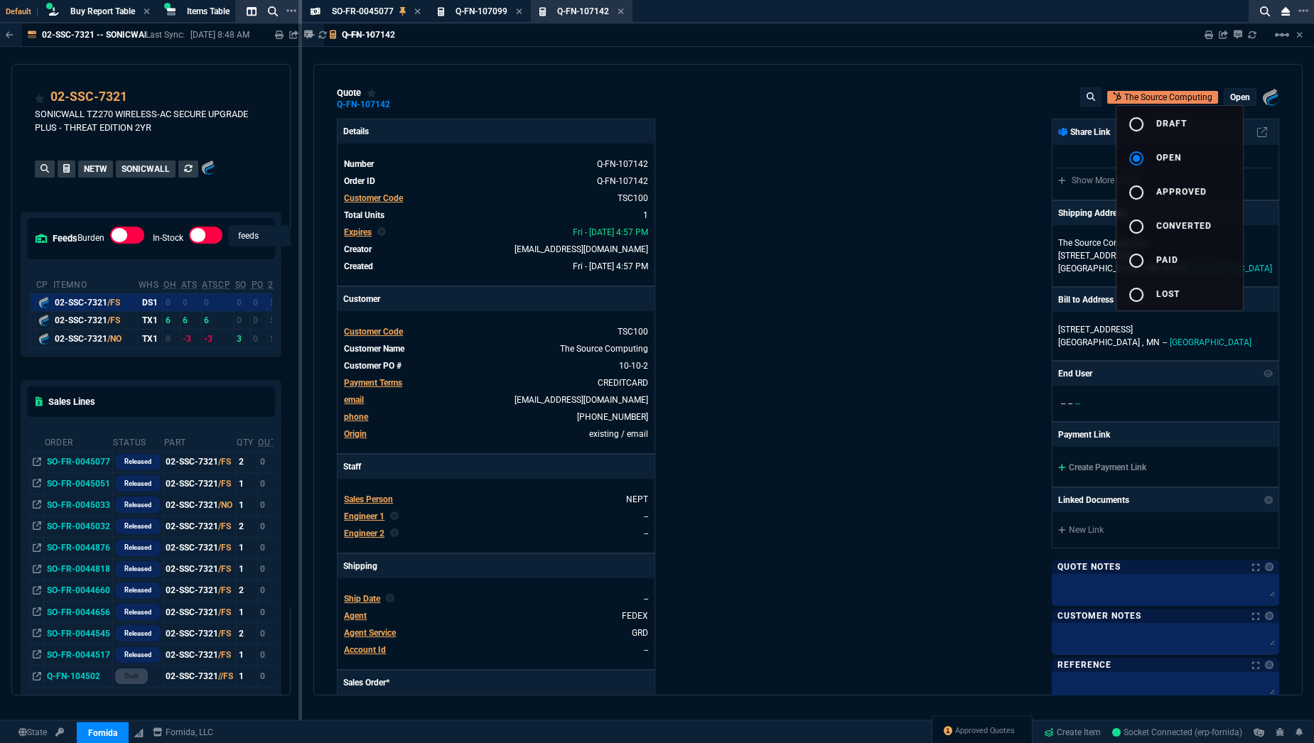
click at [982, 190] on div at bounding box center [657, 371] width 1314 height 743
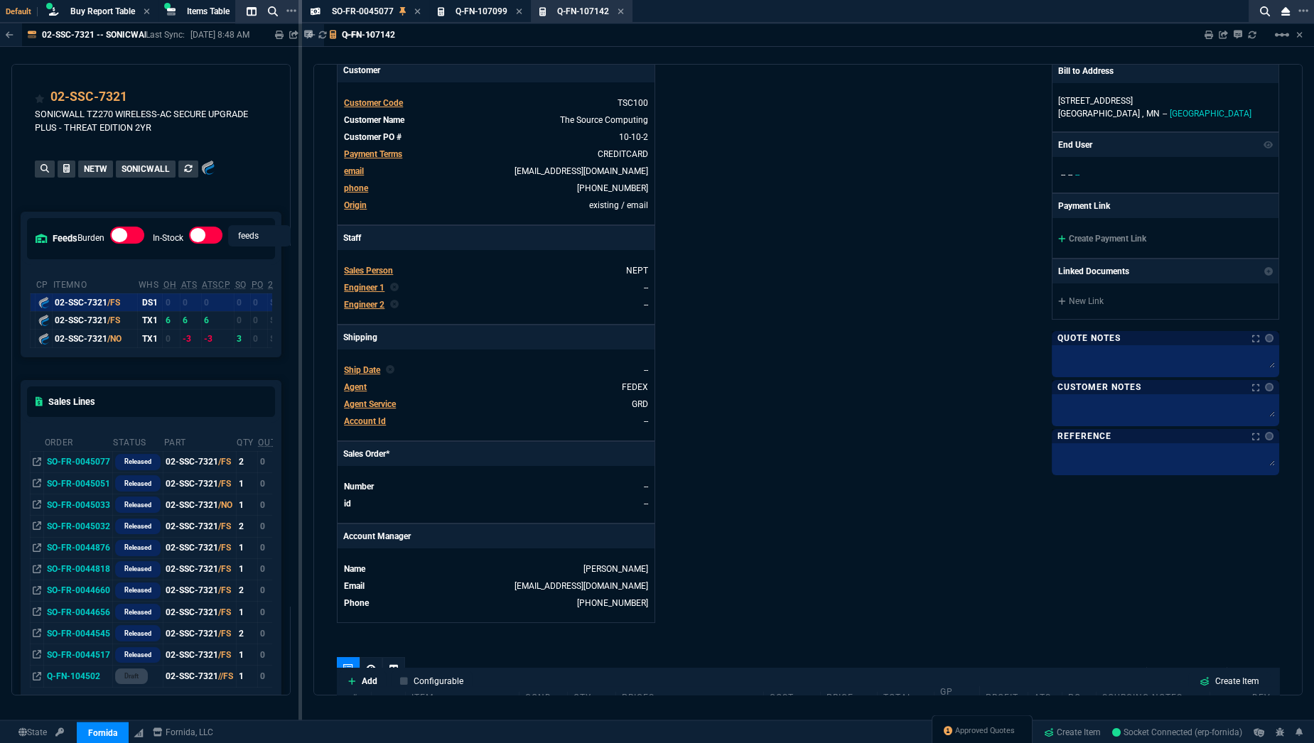
scroll to position [197, 0]
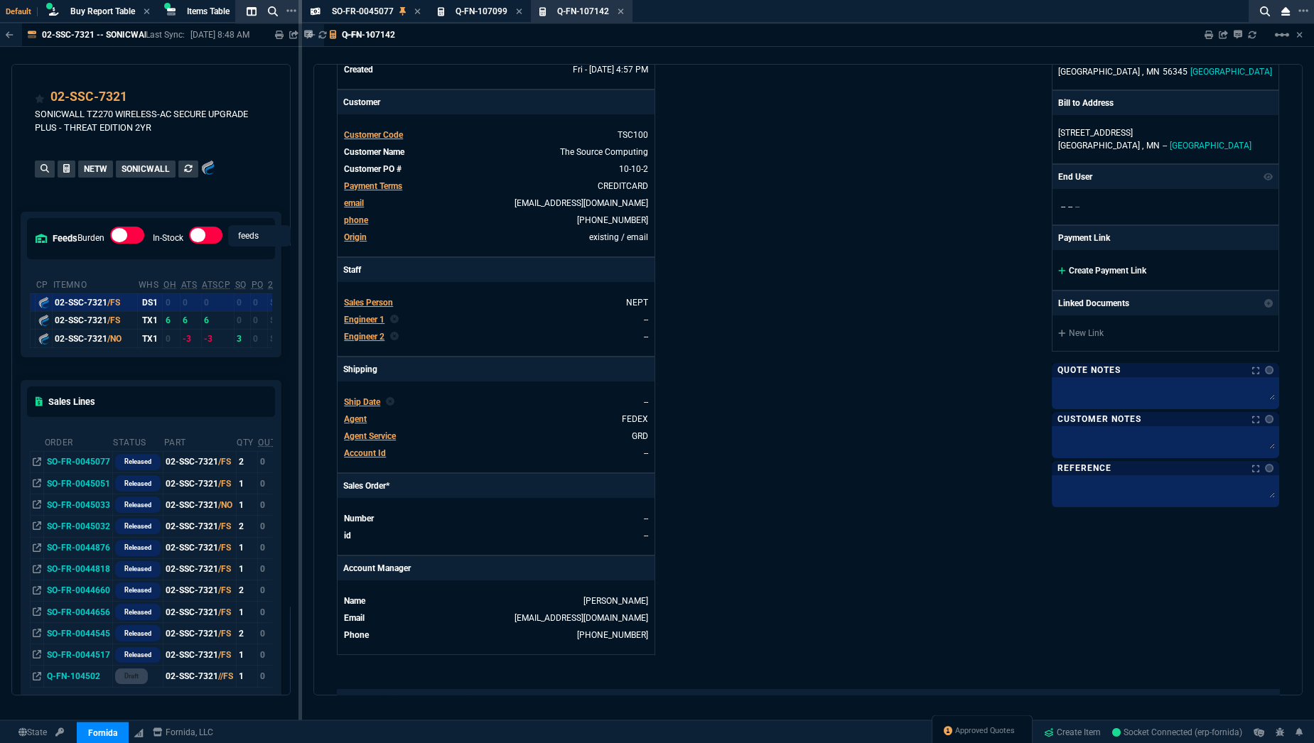
click at [1094, 269] on link "Create Payment Link" at bounding box center [1102, 271] width 88 height 10
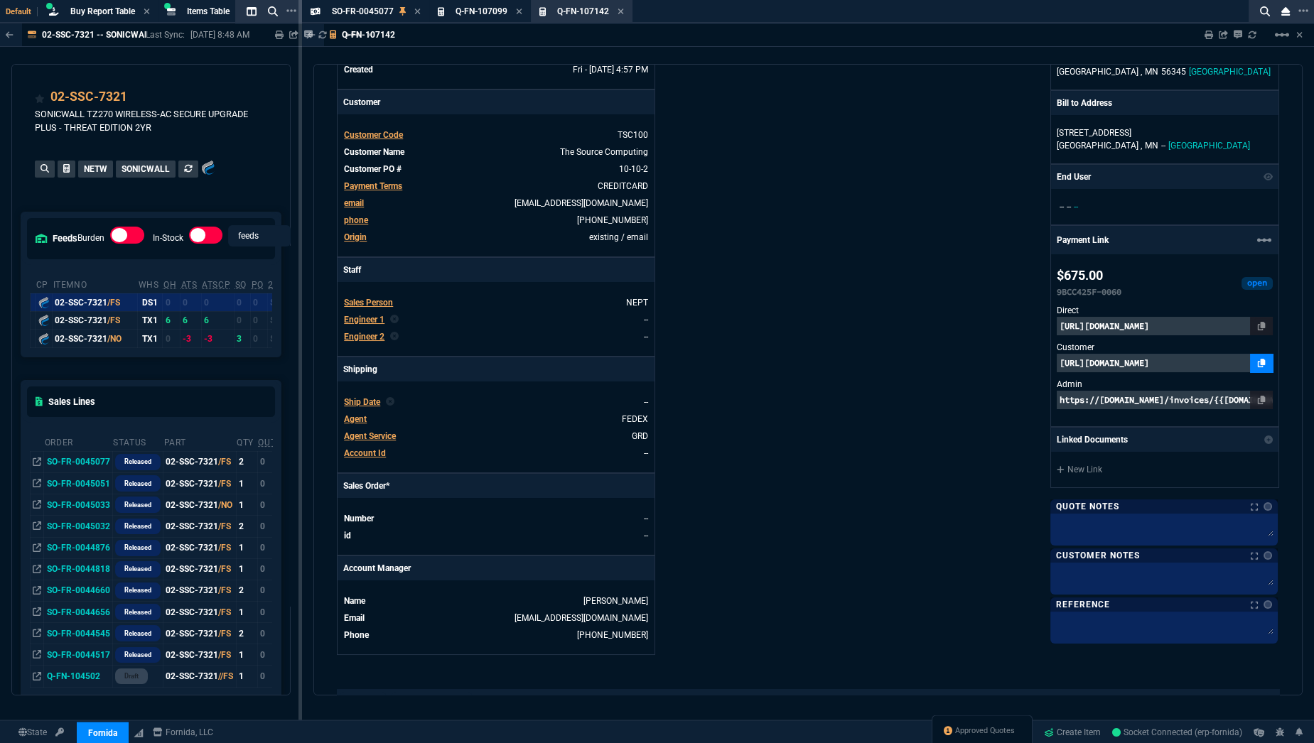
click at [1258, 360] on icon at bounding box center [1262, 363] width 8 height 9
click at [621, 10] on icon at bounding box center [621, 12] width 6 height 6
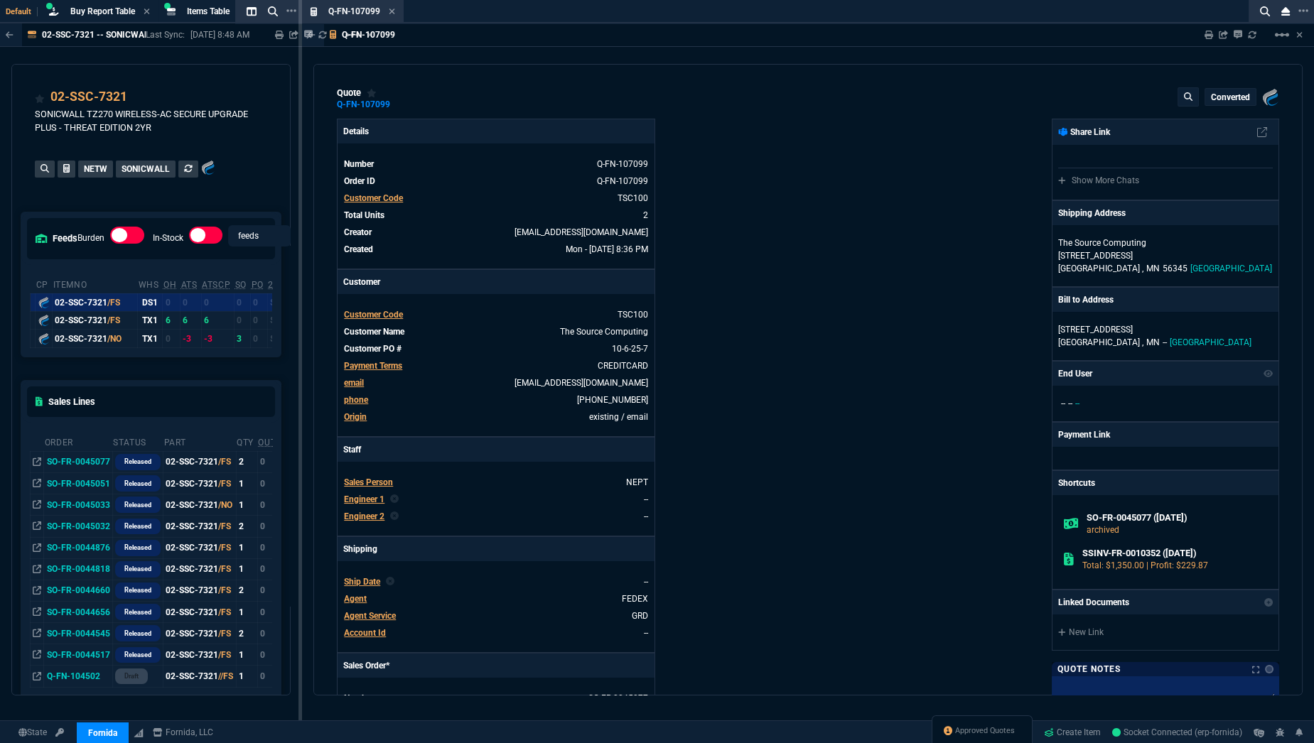
type input "1040"
type input "33"
type input "225"
type input "35"
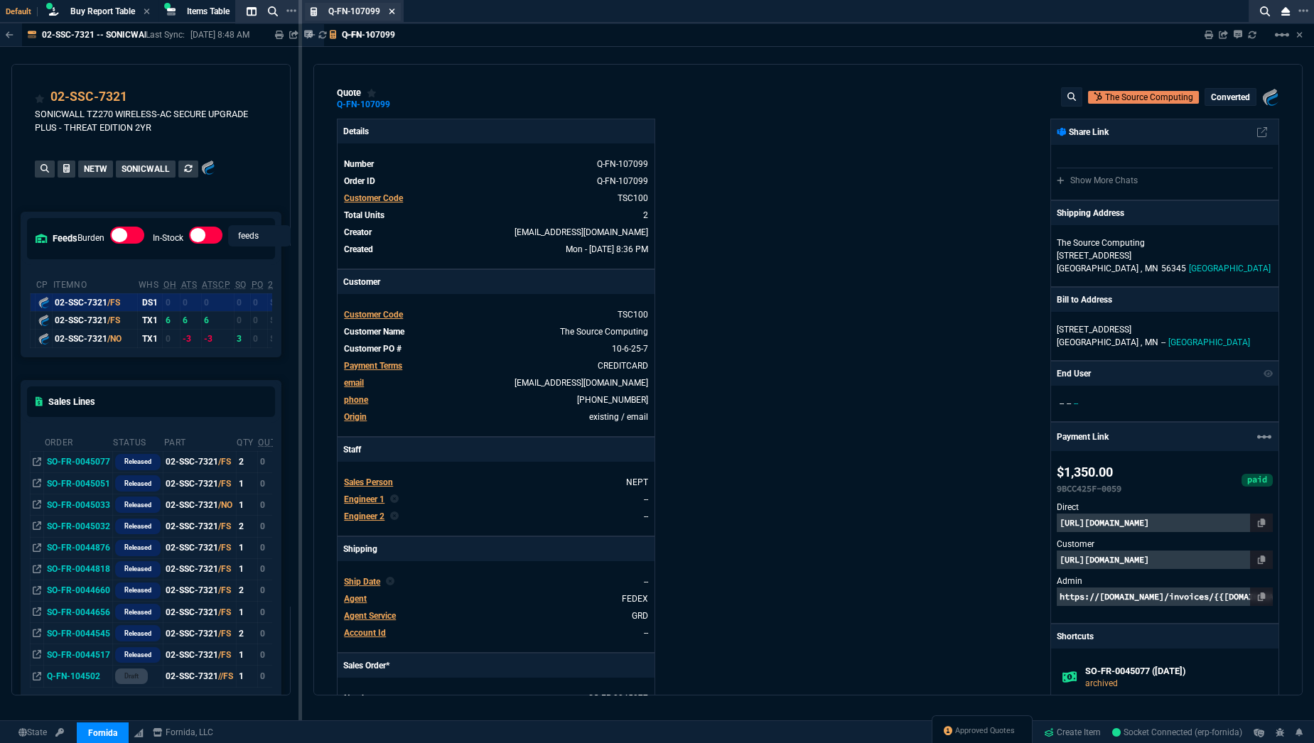
click at [390, 10] on icon at bounding box center [392, 11] width 6 height 9
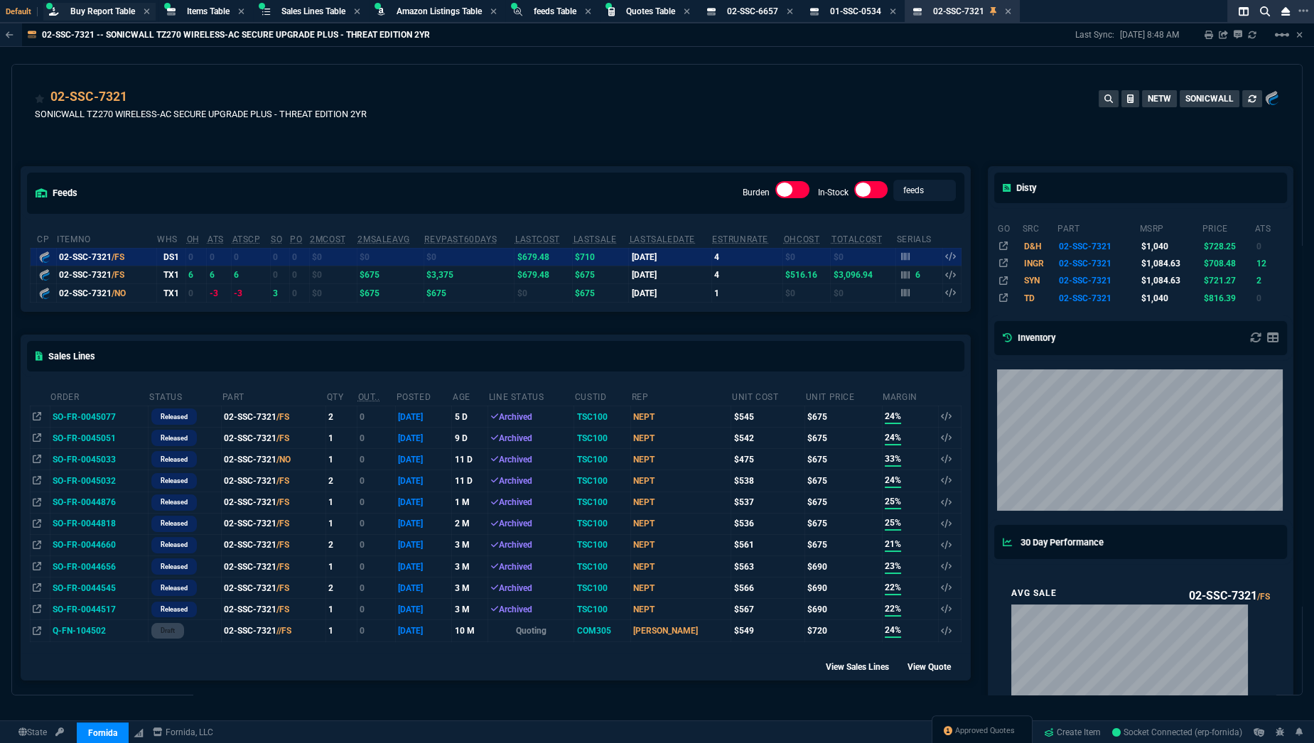
click at [115, 15] on span "Buy Report Table" at bounding box center [102, 11] width 65 height 10
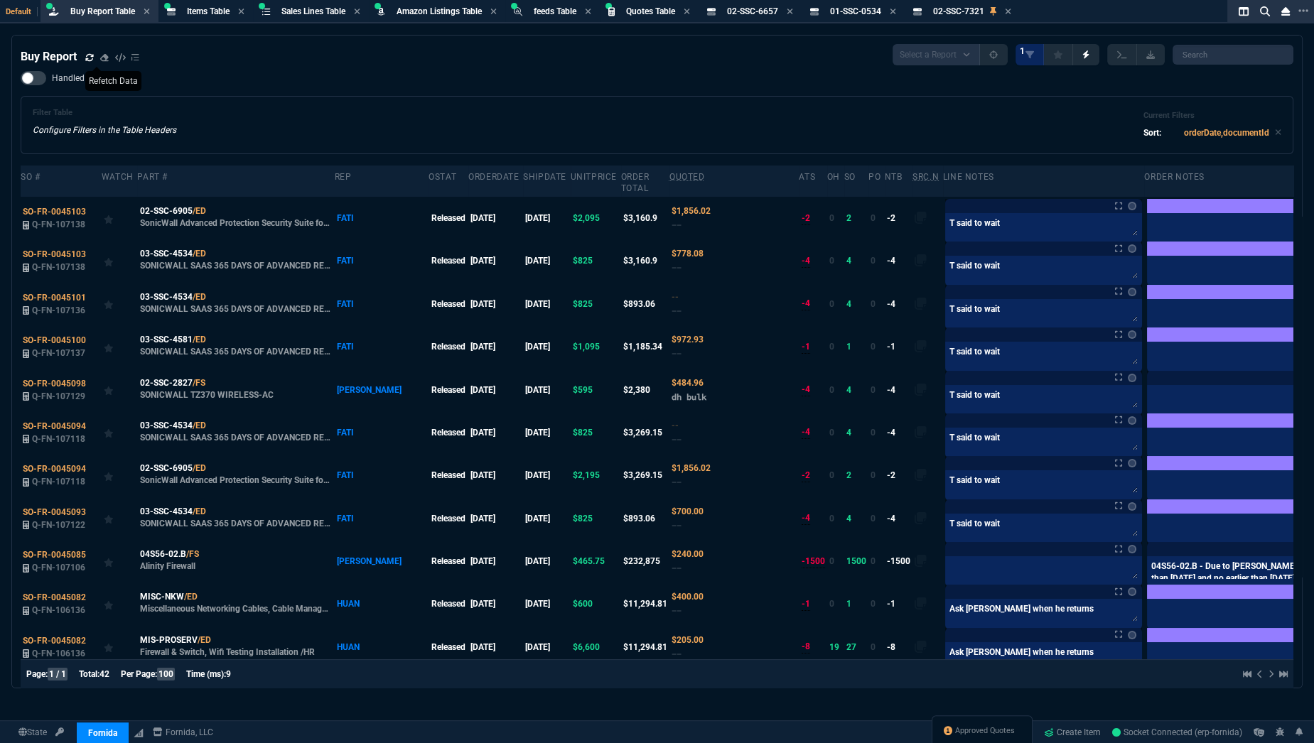
click at [90, 60] on icon at bounding box center [89, 57] width 9 height 9
click at [811, 135] on div "Filter Table Configure Filters in the Table Headers Current Filters Sort: order…" at bounding box center [657, 125] width 1249 height 34
click at [325, 325] on td "03-SSC-4581 /ED SONICWALL SAAS 365 DAYS OF ADVANCED REPORTING AND ANALYTICS FOR…" at bounding box center [235, 346] width 197 height 43
click at [215, 212] on icon at bounding box center [216, 211] width 8 height 9
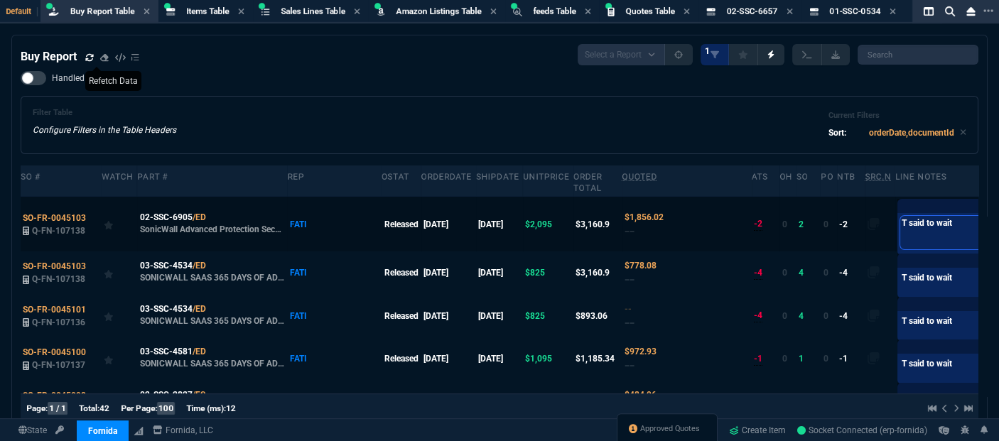
drag, startPoint x: 836, startPoint y: 225, endPoint x: 763, endPoint y: 222, distance: 73.2
click at [763, 222] on tr "SO-FR-0045103 Q-FN-107138 02-SSC-6905 /ED SonicWall Advanced Protection Securit…" at bounding box center [625, 224] width 1209 height 55
type textarea "O"
type textarea "ON"
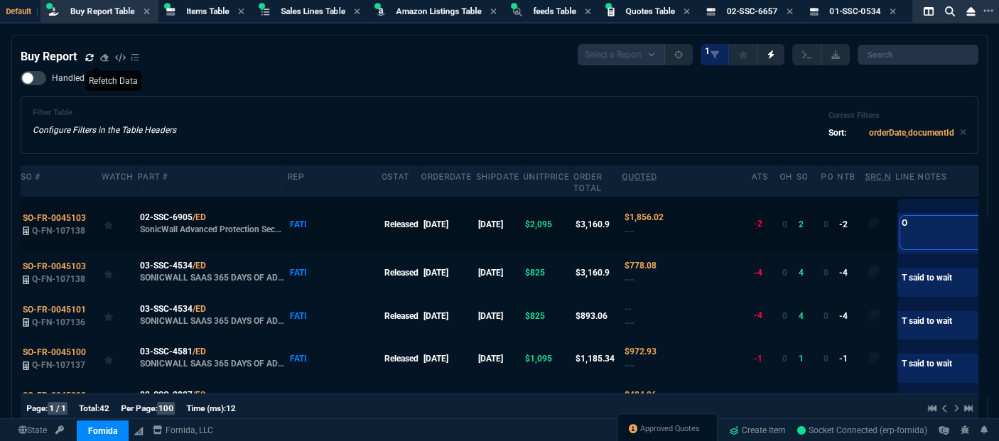
type textarea "ON"
type textarea "ON B"
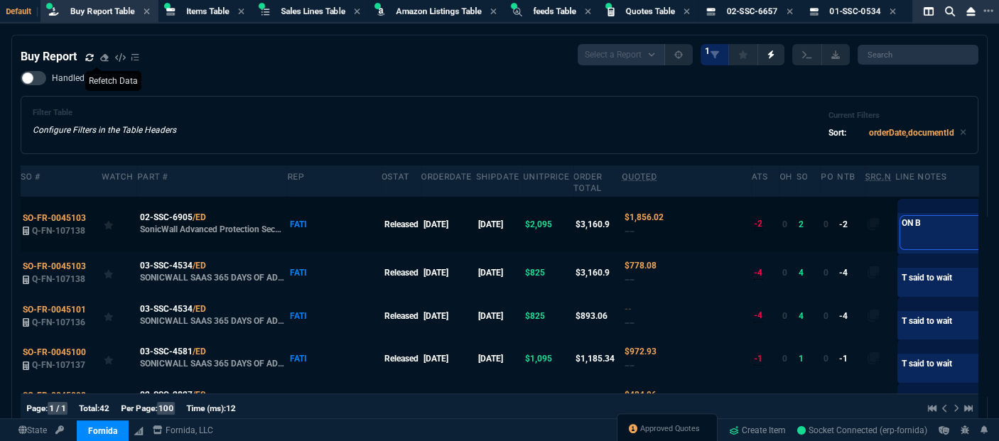
type textarea "ON BB"
type textarea "ON BB-"
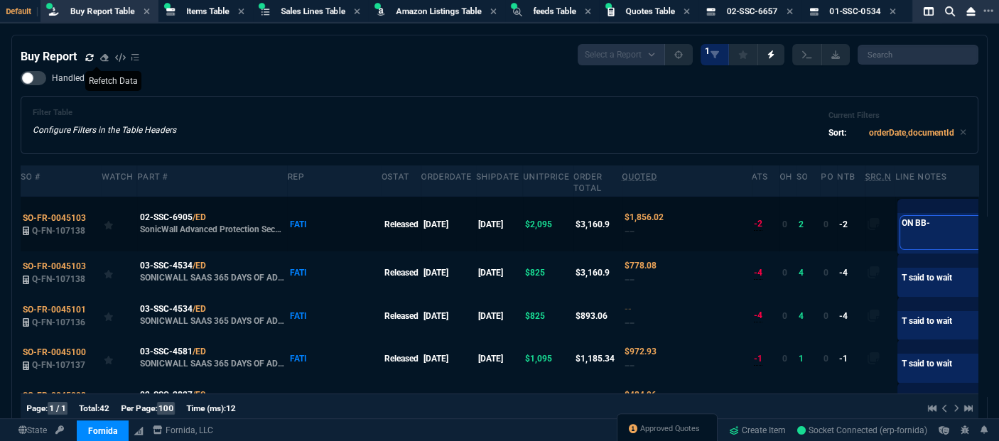
type textarea "ON BB-"
type textarea "ON BB- X"
type textarea "ON BB- XX"
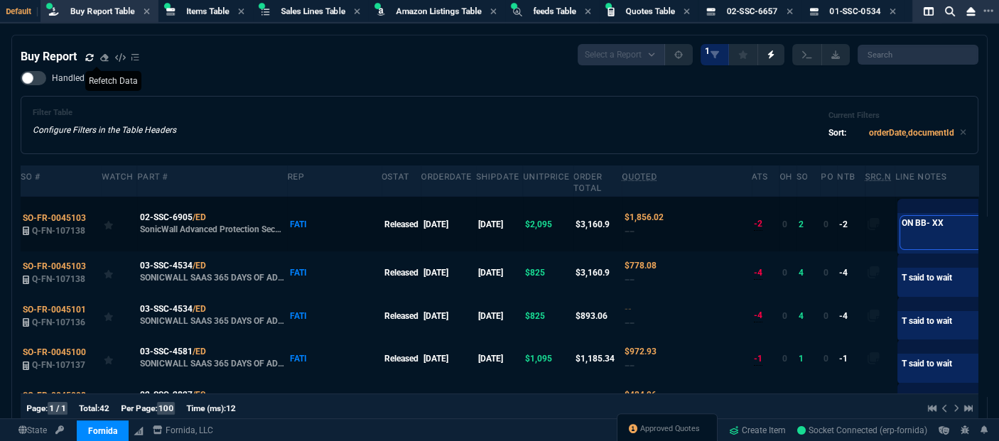
type textarea "ON BB- XXX"
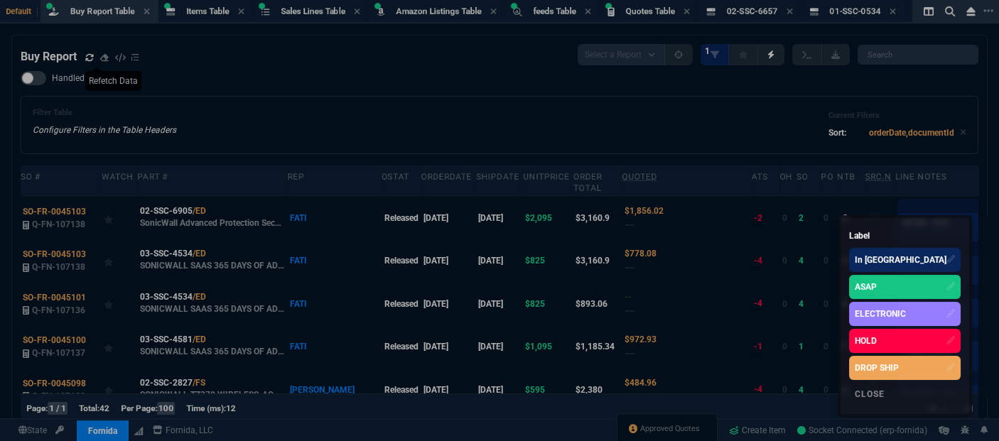
click at [927, 291] on div "ASAP" at bounding box center [905, 287] width 112 height 24
click at [867, 276] on div at bounding box center [499, 220] width 999 height 441
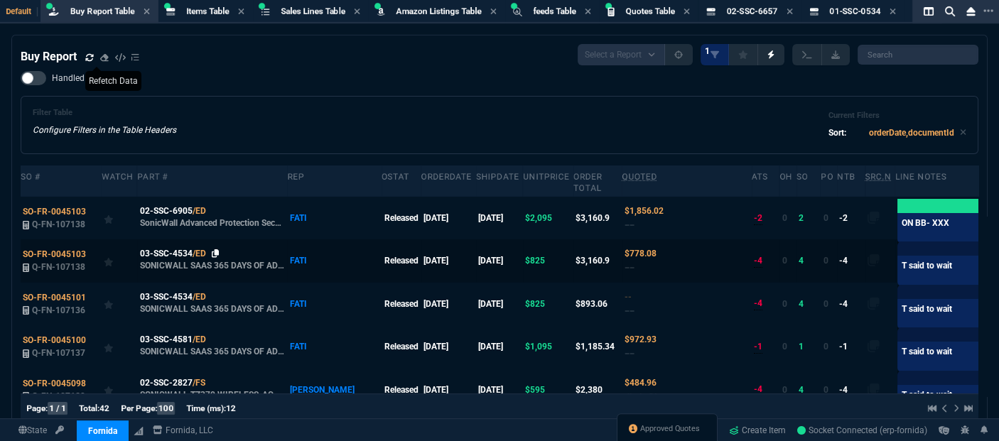
click at [213, 251] on icon at bounding box center [216, 253] width 8 height 9
click at [235, 82] on div "Handled Filter Table Configure Filters in the Table Headers Current Filters Sor…" at bounding box center [500, 112] width 958 height 83
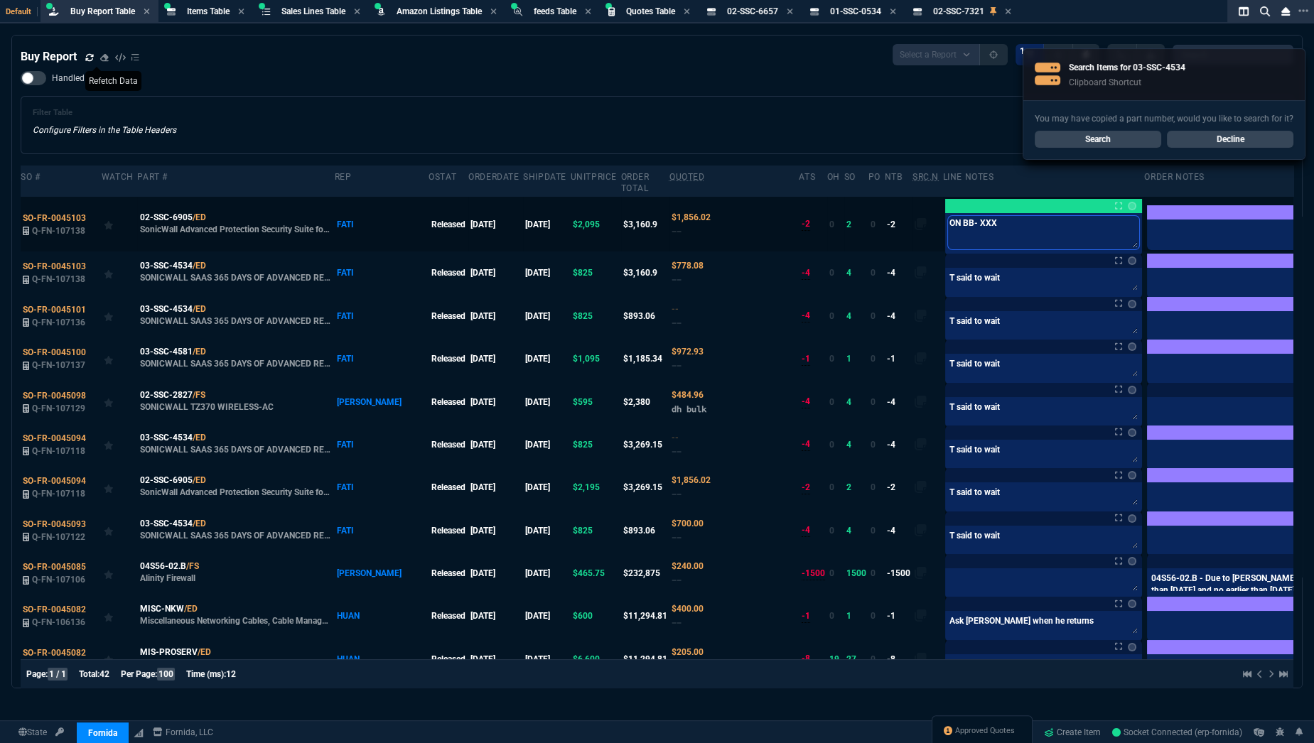
drag, startPoint x: 940, startPoint y: 221, endPoint x: 831, endPoint y: 232, distance: 110.0
click at [831, 232] on tr "SO-FR-0045103 Q-FN-107138 02-SSC-6905 /ED SonicWall Advanced Protection Securit…" at bounding box center [696, 224] width 1350 height 55
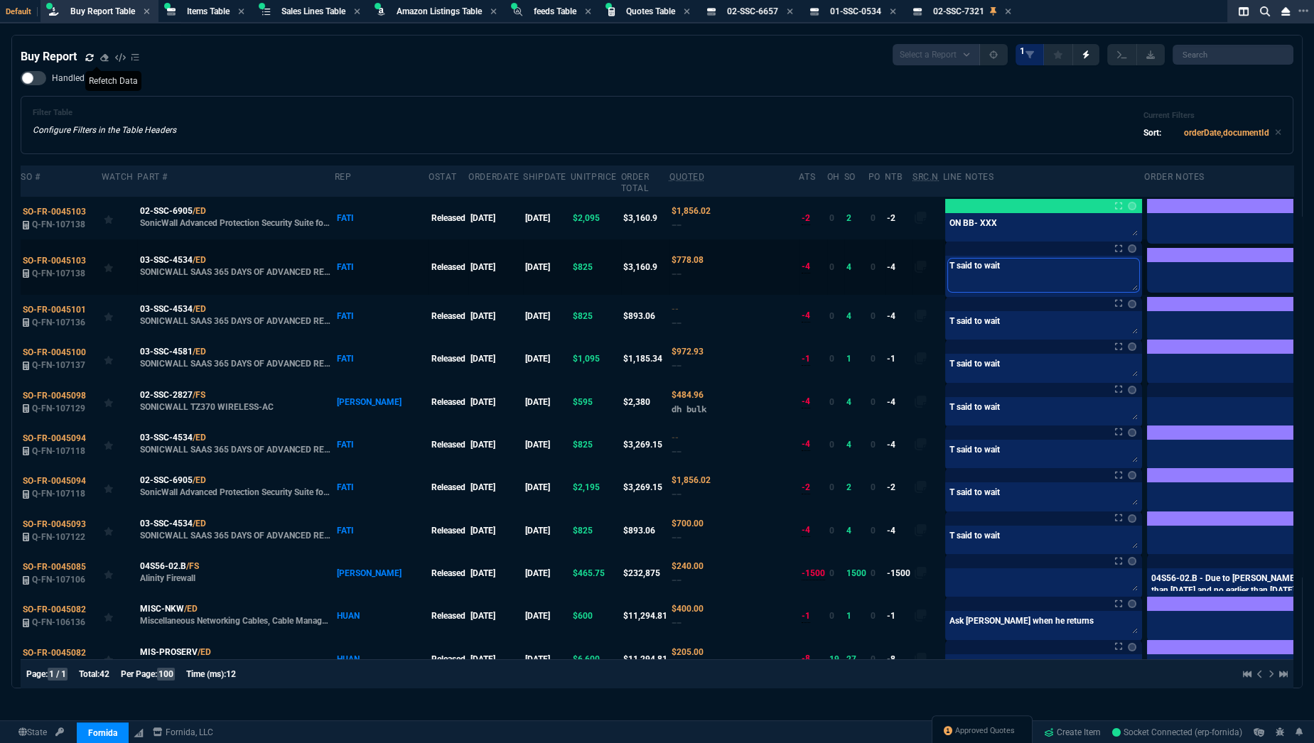
drag, startPoint x: 941, startPoint y: 285, endPoint x: 823, endPoint y: 266, distance: 119.4
click at [823, 266] on tr "SO-FR-0045103 Q-FN-107138 03-SSC-4534 /ED SONICWALL SAAS 365 DAYS OF ADVANCED R…" at bounding box center [696, 266] width 1350 height 55
paste textarea "ON BB- XXX"
type textarea "ON BB- XXX"
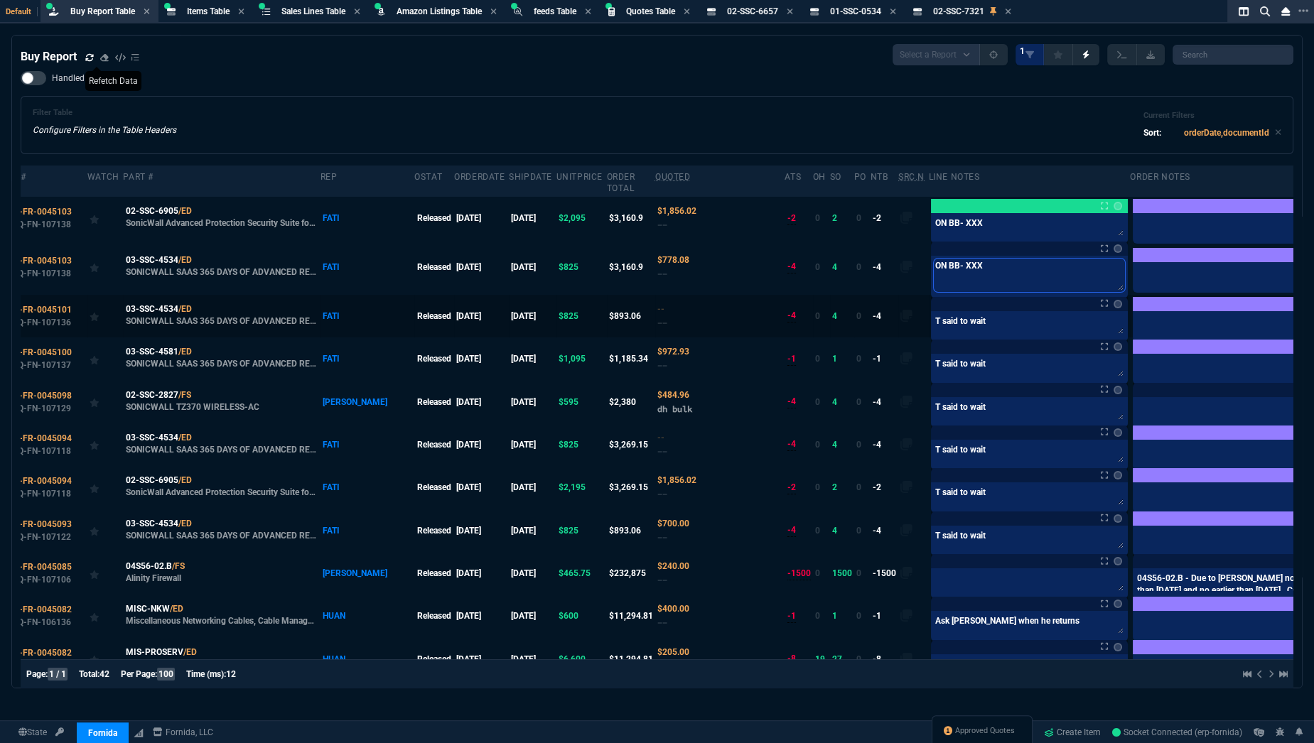
type textarea "ON BB- XXX"
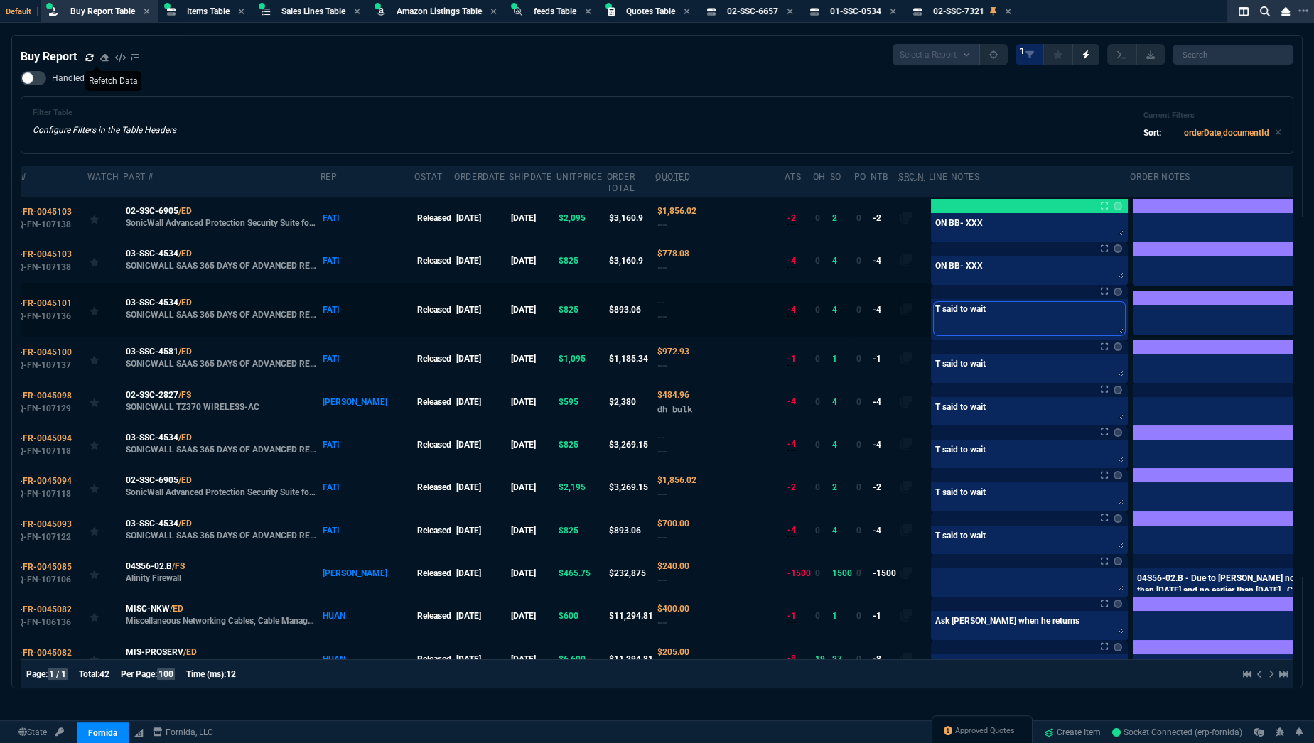
drag, startPoint x: 939, startPoint y: 325, endPoint x: 794, endPoint y: 327, distance: 145.0
click at [794, 327] on tr "SO-FR-0045101 Q-FN-107136 03-SSC-4534 /ED SONICWALL SAAS 365 DAYS OF ADVANCED R…" at bounding box center [681, 310] width 1350 height 55
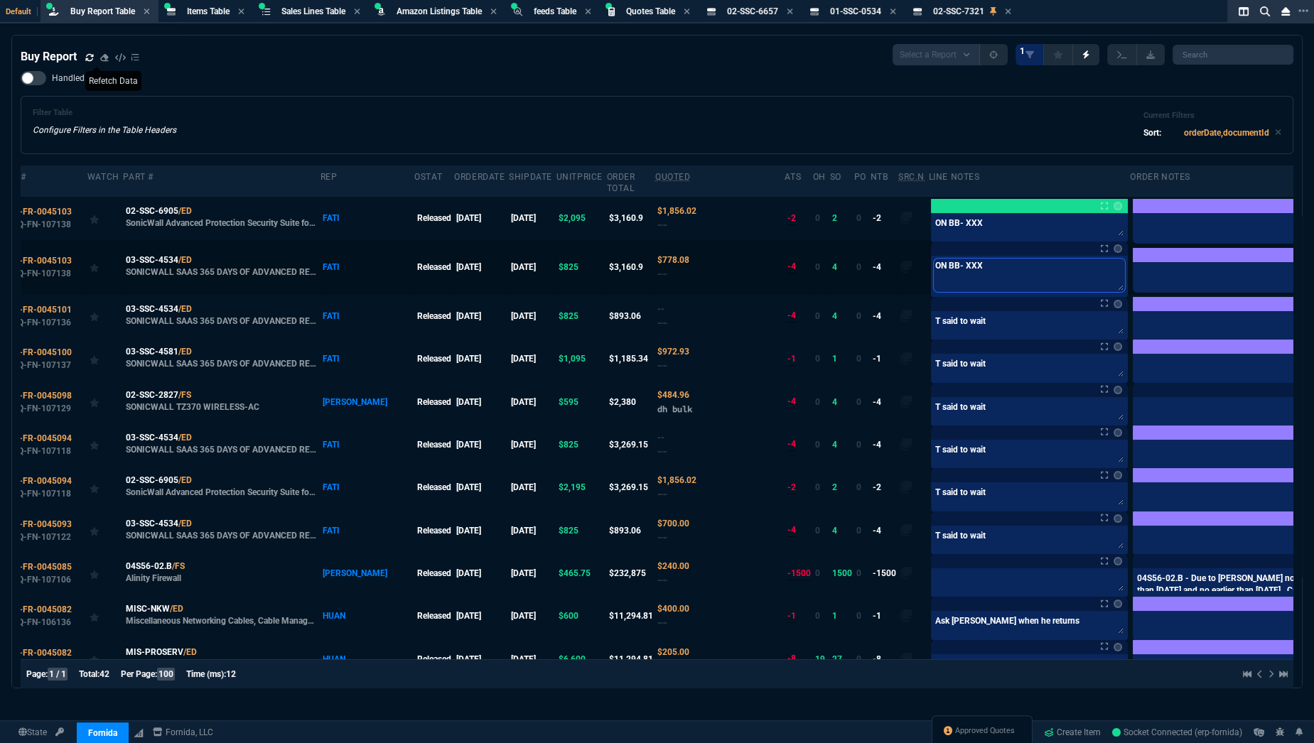
drag, startPoint x: 927, startPoint y: 264, endPoint x: 821, endPoint y: 269, distance: 106.7
click at [821, 269] on tr "SO-FR-0045103 Q-FN-107138 03-SSC-4534 /ED SONICWALL SAAS 365 DAYS OF ADVANCED R…" at bounding box center [681, 266] width 1350 height 55
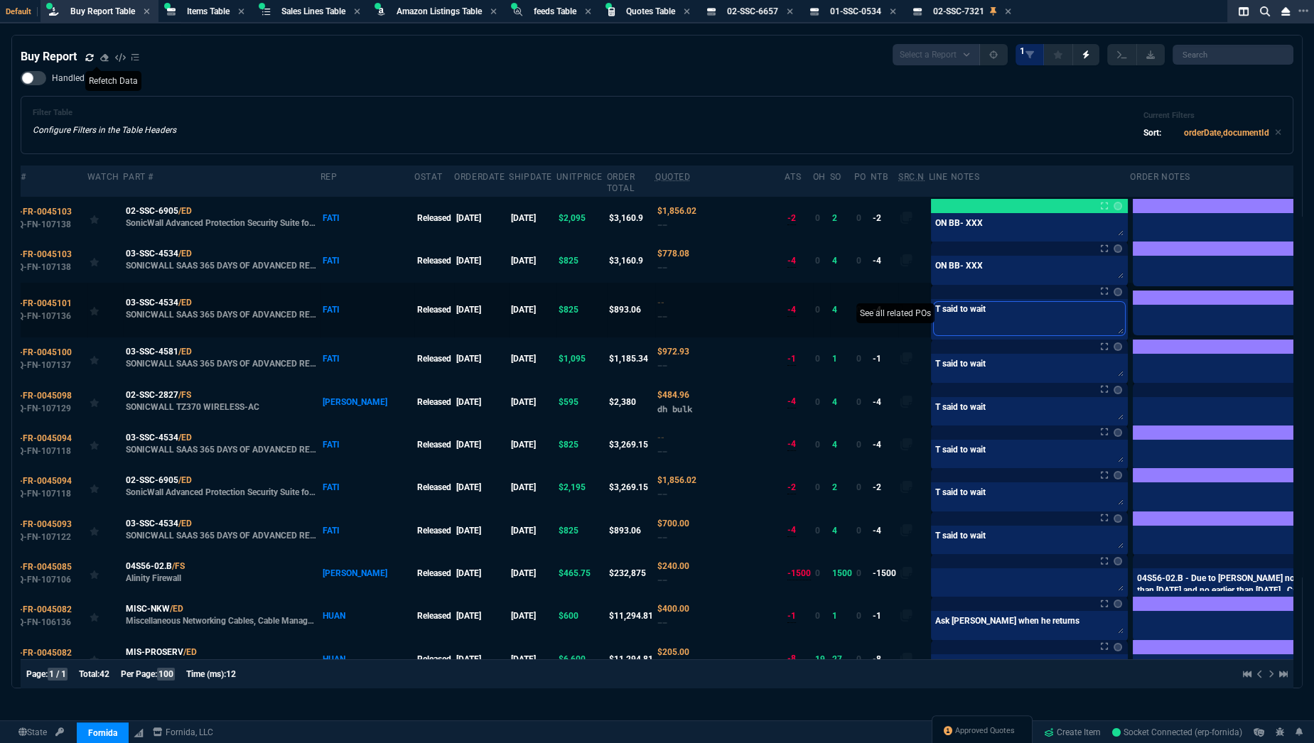
drag, startPoint x: 920, startPoint y: 316, endPoint x: 789, endPoint y: 311, distance: 130.1
click at [789, 311] on tr "SO-FR-0045101 Q-FN-107136 03-SSC-4534 /ED SONICWALL SAAS 365 DAYS OF ADVANCED R…" at bounding box center [681, 310] width 1350 height 55
paste textarea "ON BB- XXX"
type textarea "ON BB- XXX"
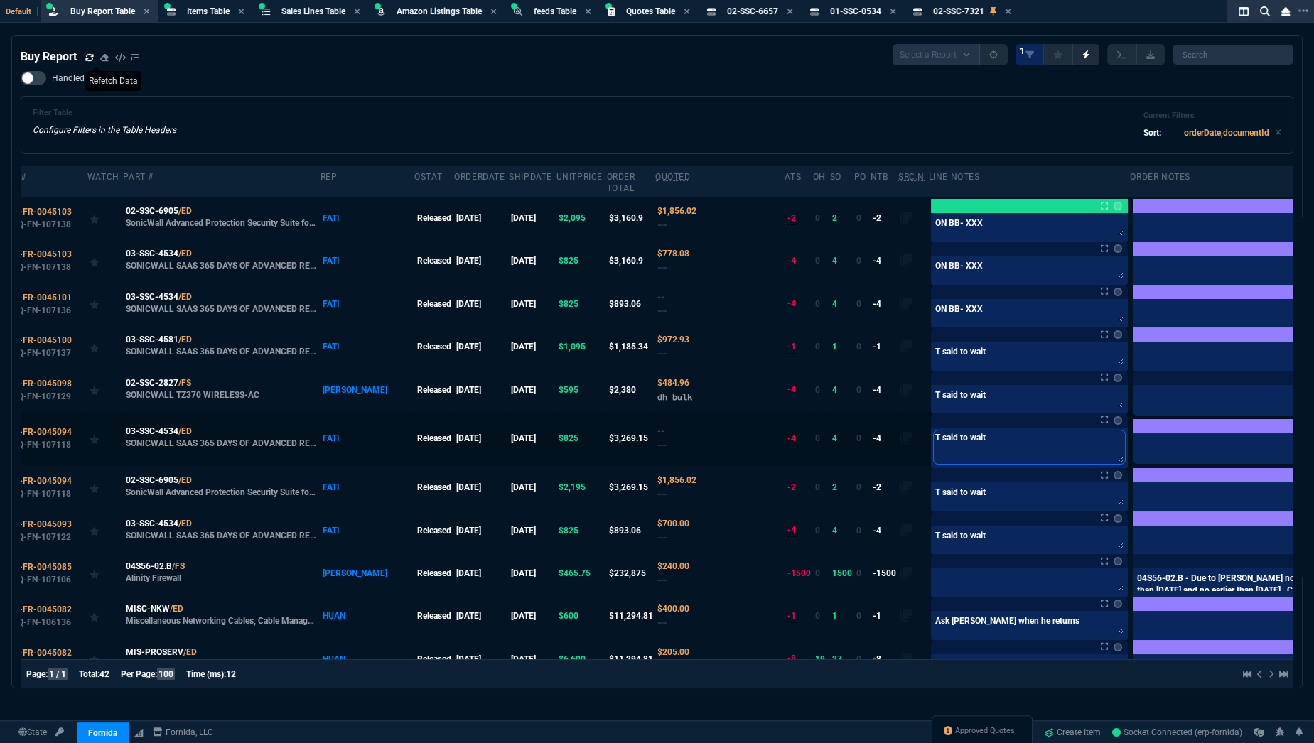
drag, startPoint x: 930, startPoint y: 450, endPoint x: 809, endPoint y: 426, distance: 123.1
click at [809, 426] on tr "SO-FR-0045094 Q-FN-107118 03-SSC-4534 /ED SONICWALL SAAS 365 DAYS OF ADVANCED R…" at bounding box center [681, 438] width 1350 height 55
paste textarea "ON BB- XXX"
type textarea "ON BB- XXX"
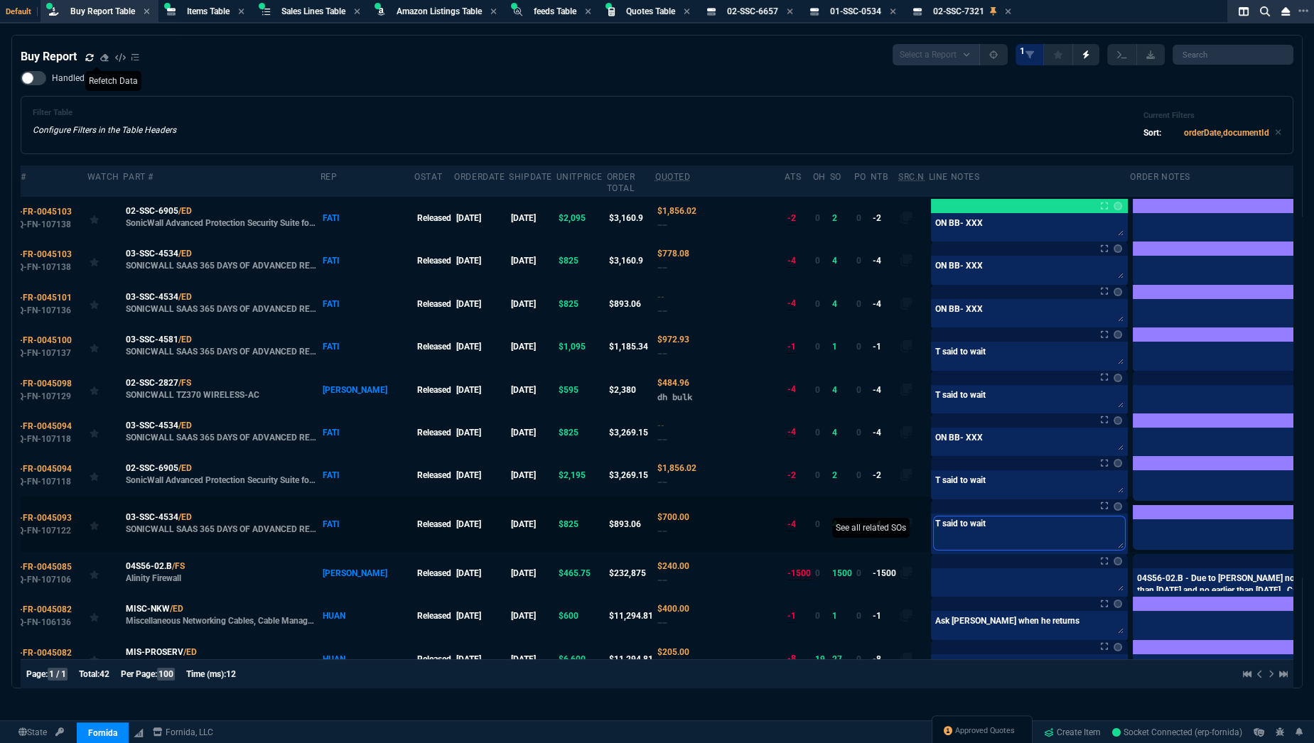
drag, startPoint x: 922, startPoint y: 536, endPoint x: 781, endPoint y: 524, distance: 141.2
click at [781, 524] on tr "SO-FR-0045093 Q-FN-107122 03-SSC-4534 /ED SONICWALL SAAS 365 DAYS OF ADVANCED R…" at bounding box center [681, 524] width 1350 height 55
paste textarea "ON BB- XXX"
type textarea "ON BB- XXX"
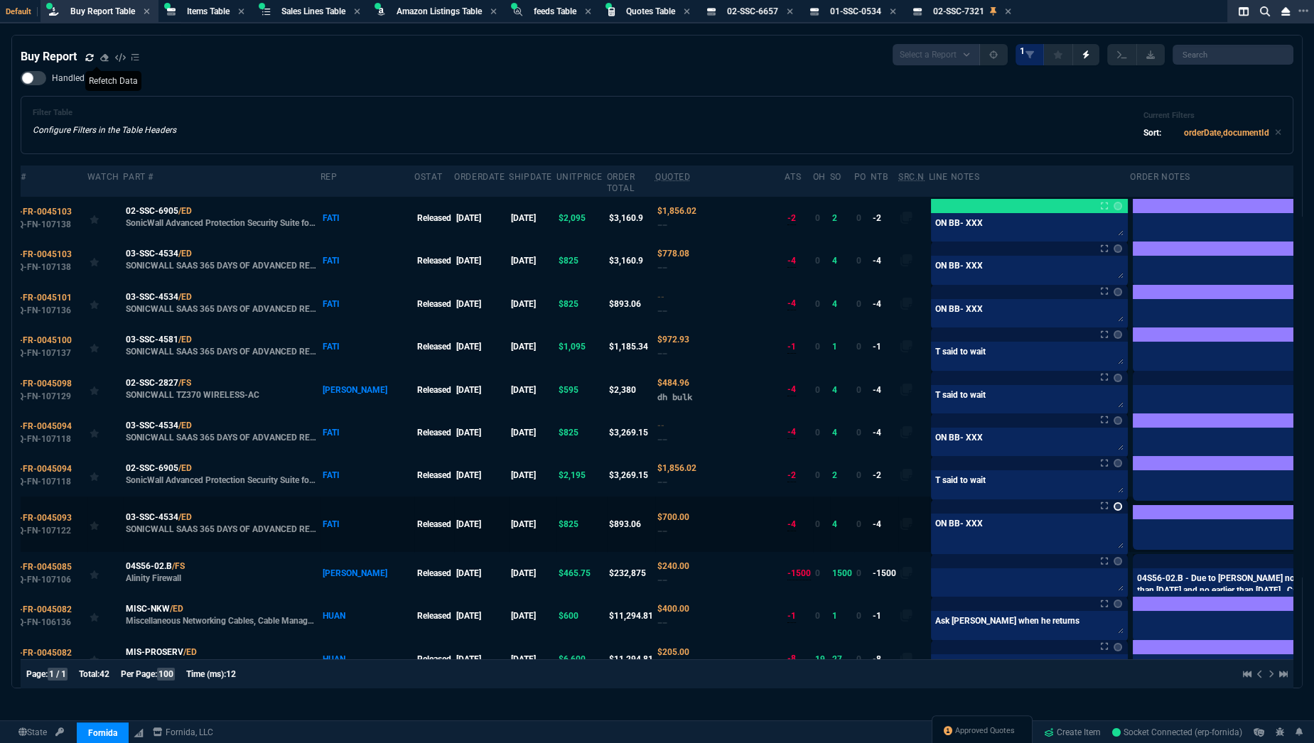
click at [1114, 506] on link at bounding box center [1118, 506] width 9 height 9
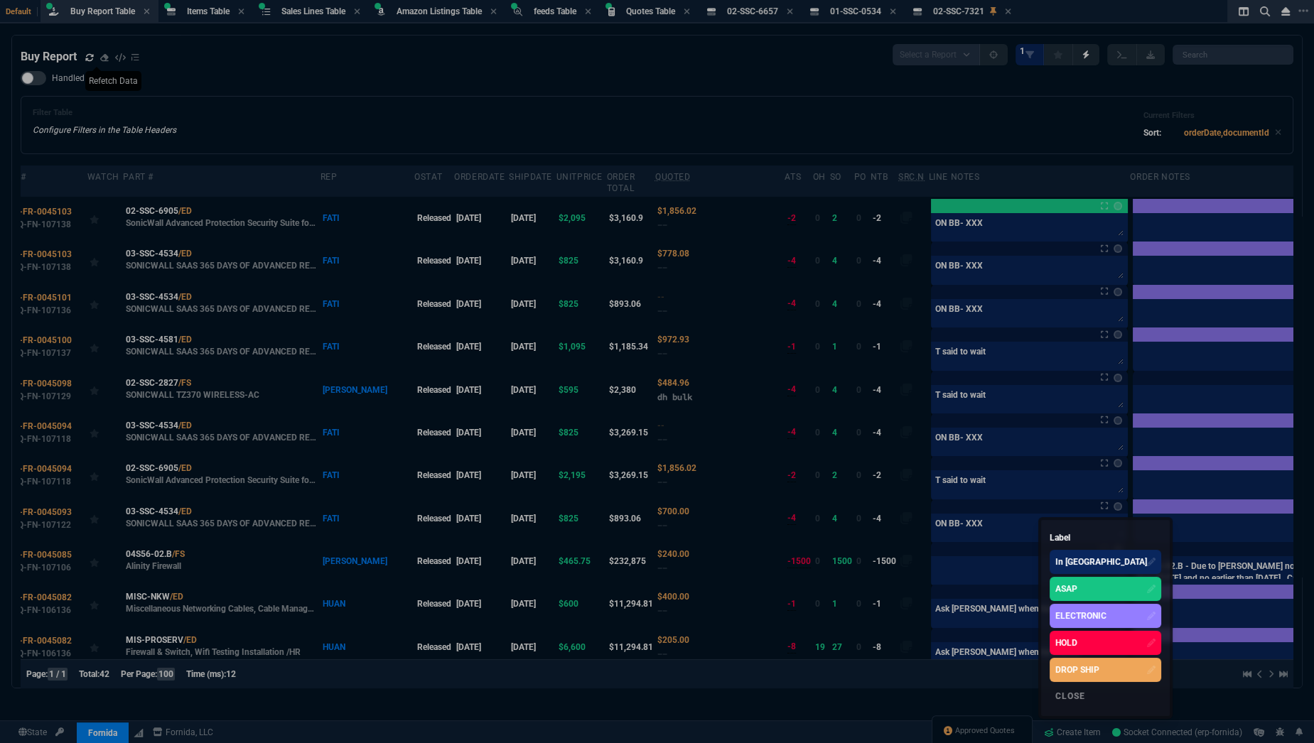
click at [1060, 586] on div "ASAP" at bounding box center [1066, 589] width 22 height 13
click at [1047, 426] on div at bounding box center [657, 371] width 1314 height 743
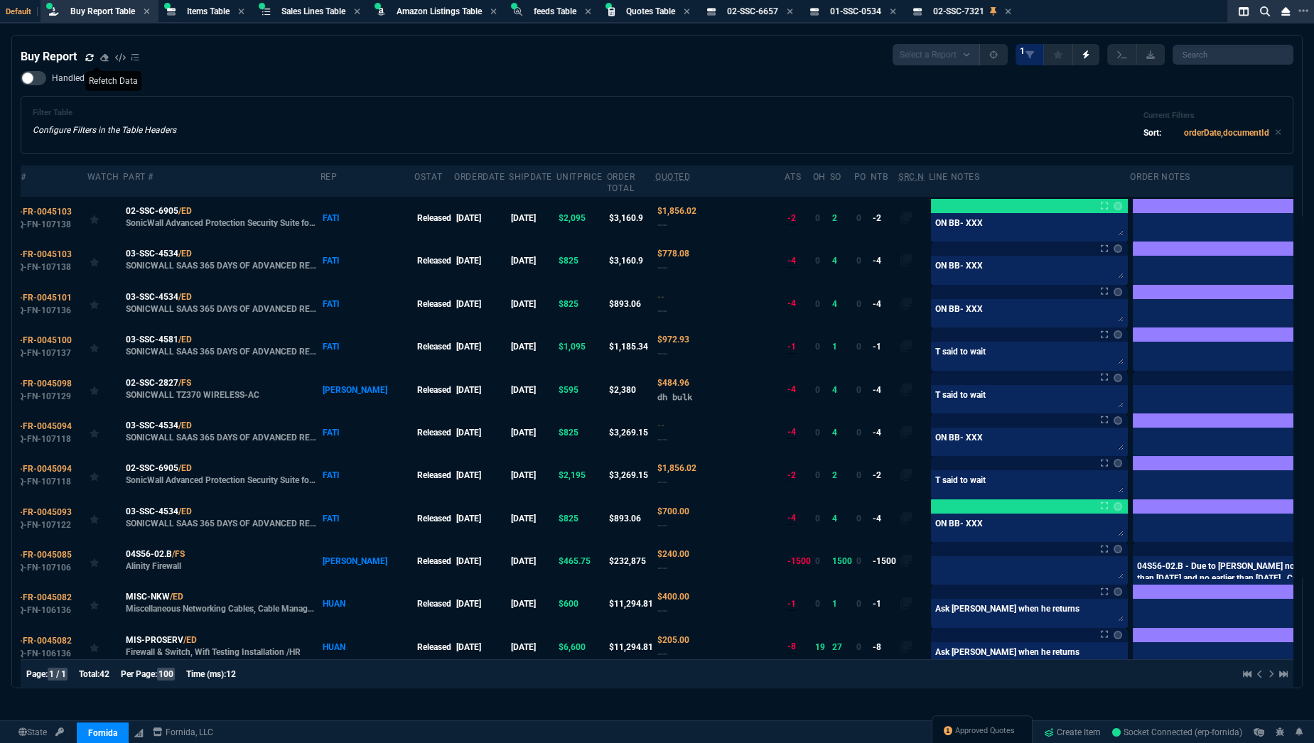
click at [1108, 426] on nx-fornida-color-selector at bounding box center [1115, 421] width 14 height 20
click at [1114, 422] on link at bounding box center [1118, 420] width 9 height 9
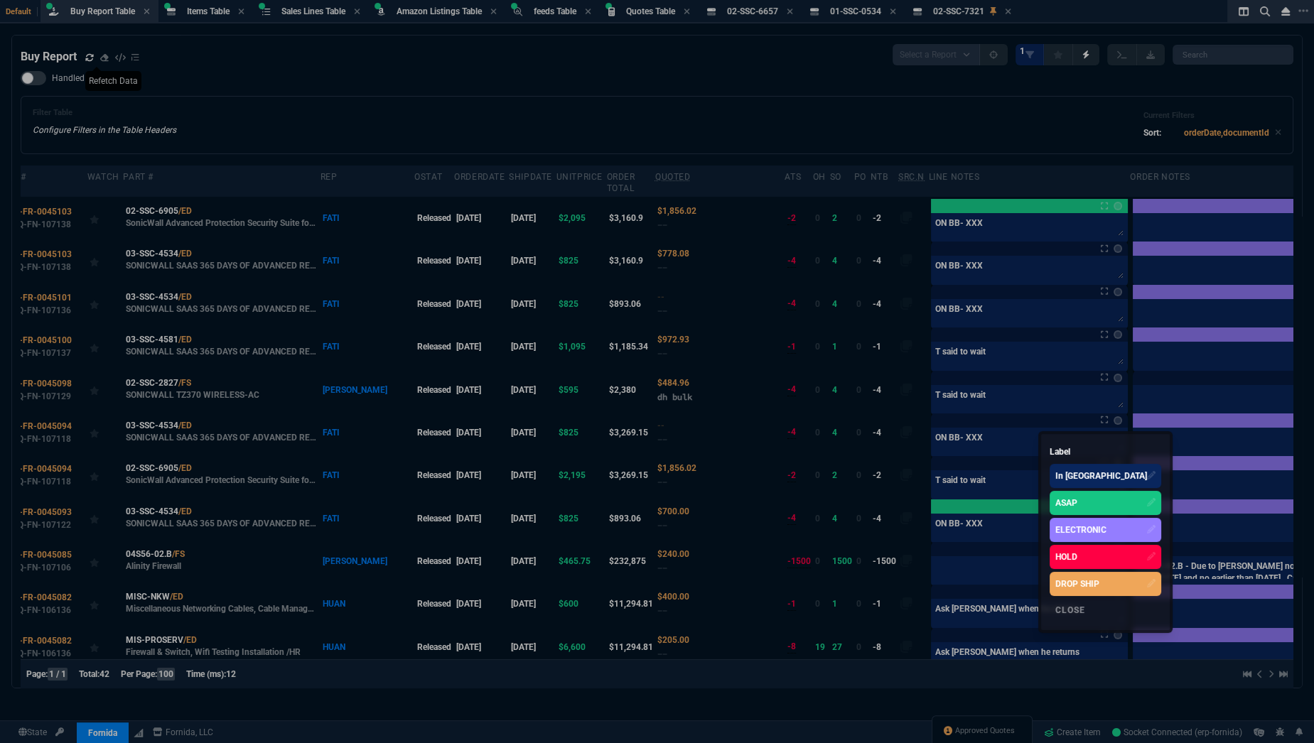
click at [1070, 502] on div "ASAP" at bounding box center [1066, 503] width 22 height 13
click at [1050, 297] on div at bounding box center [657, 371] width 1314 height 743
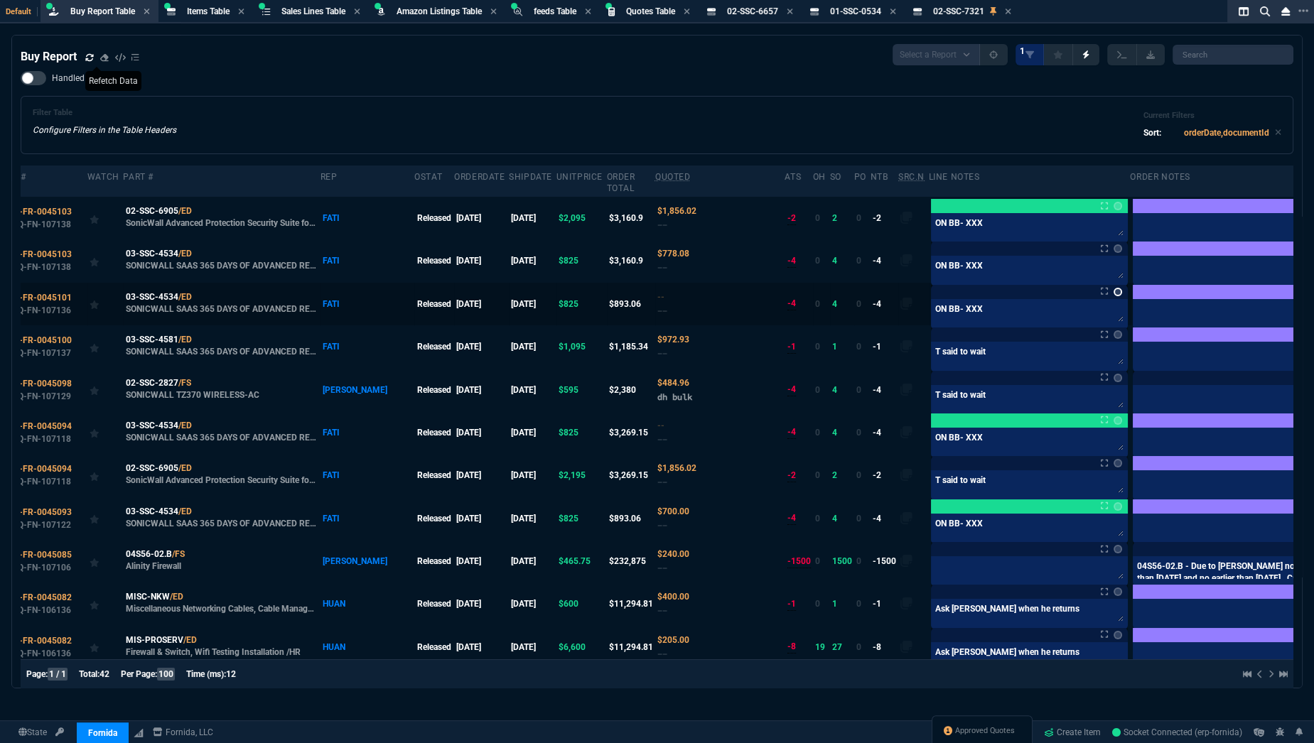
click at [1114, 293] on link at bounding box center [1118, 292] width 9 height 9
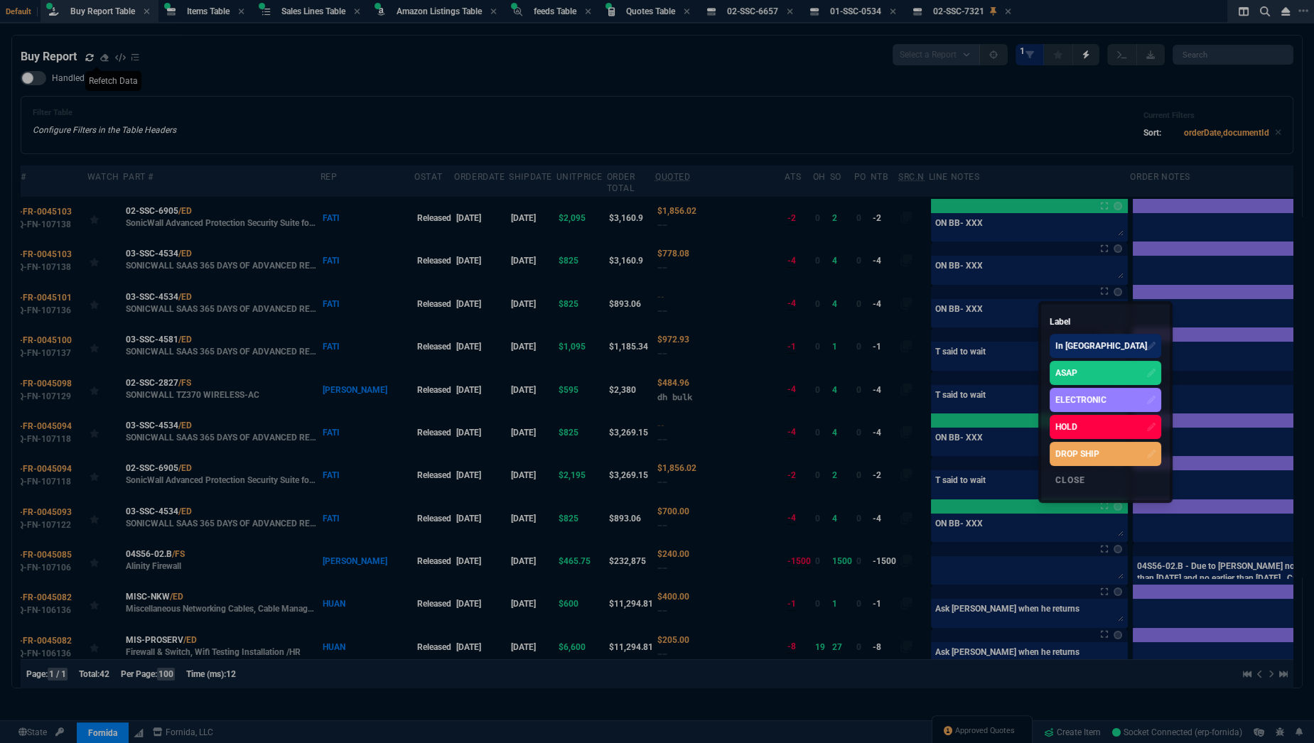
click at [1060, 369] on div "ASAP" at bounding box center [1066, 373] width 22 height 13
click at [1045, 249] on div at bounding box center [657, 371] width 1314 height 743
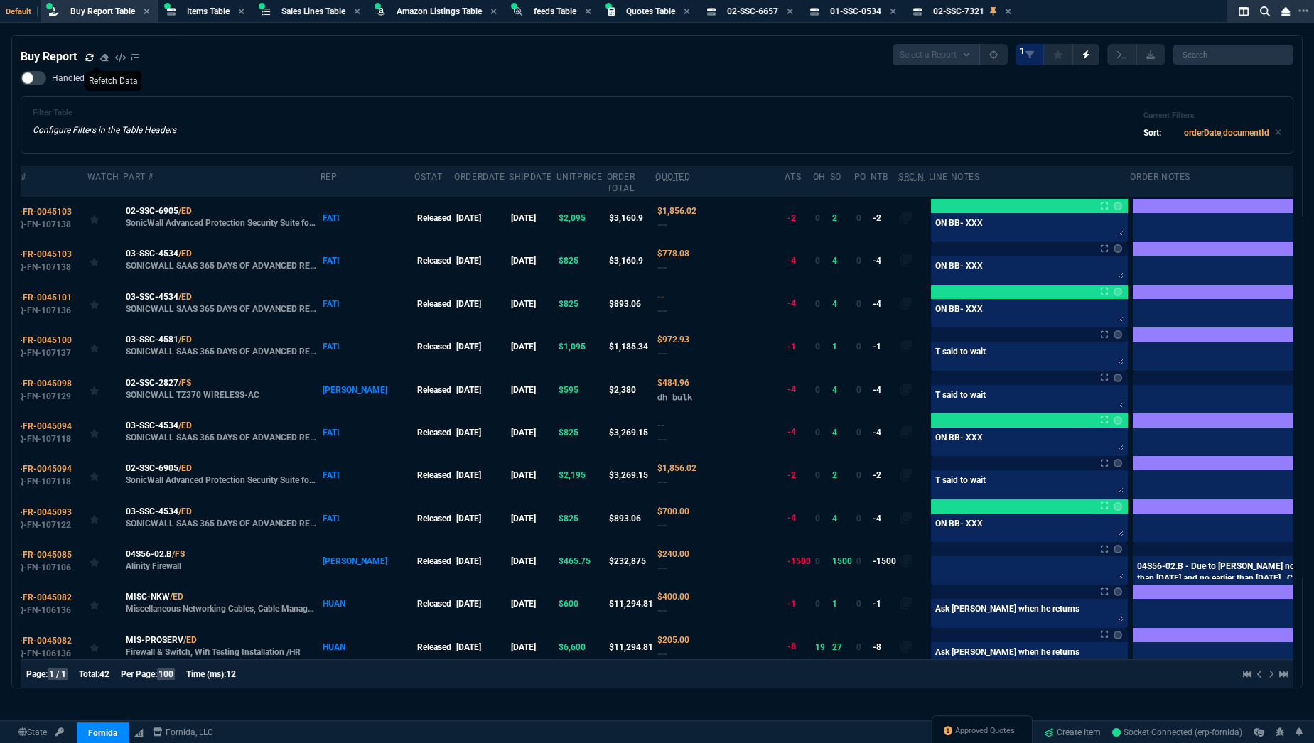
click at [1114, 249] on link at bounding box center [1118, 248] width 9 height 9
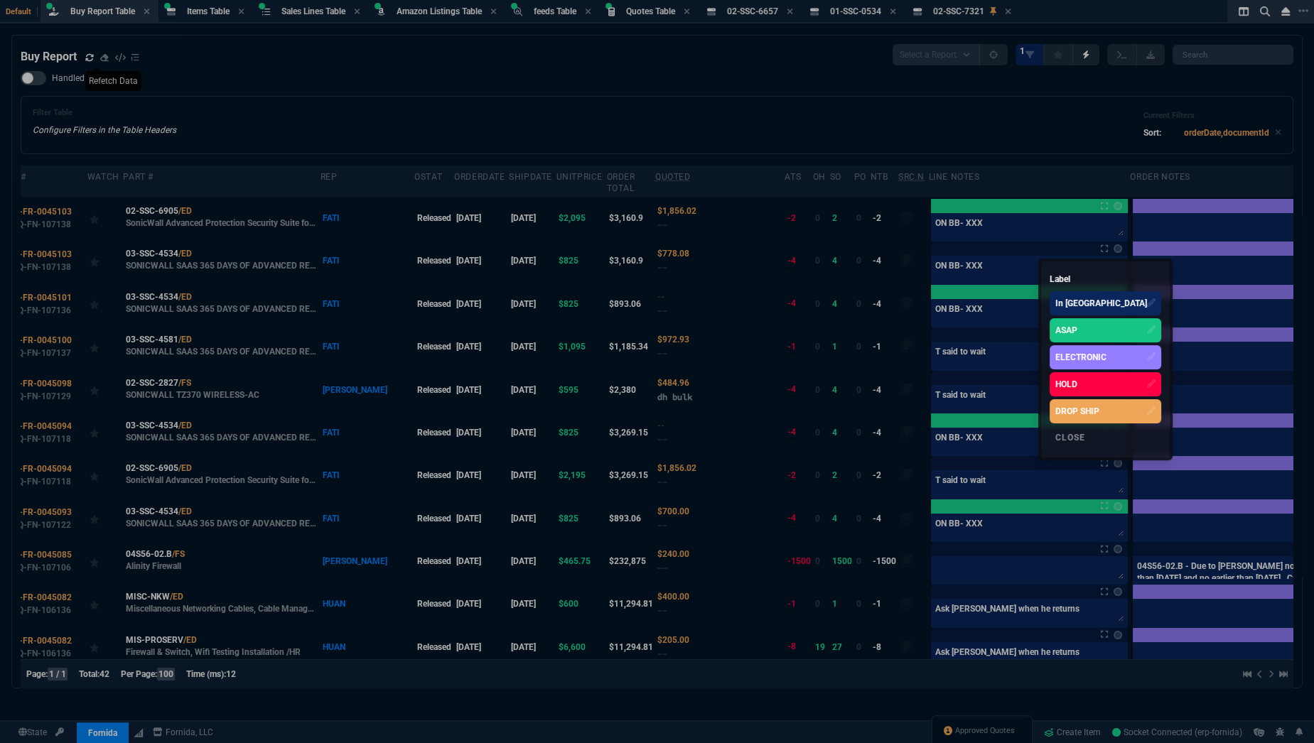
click at [1062, 321] on div "ASAP" at bounding box center [1106, 330] width 112 height 24
click at [976, 350] on div at bounding box center [657, 371] width 1314 height 743
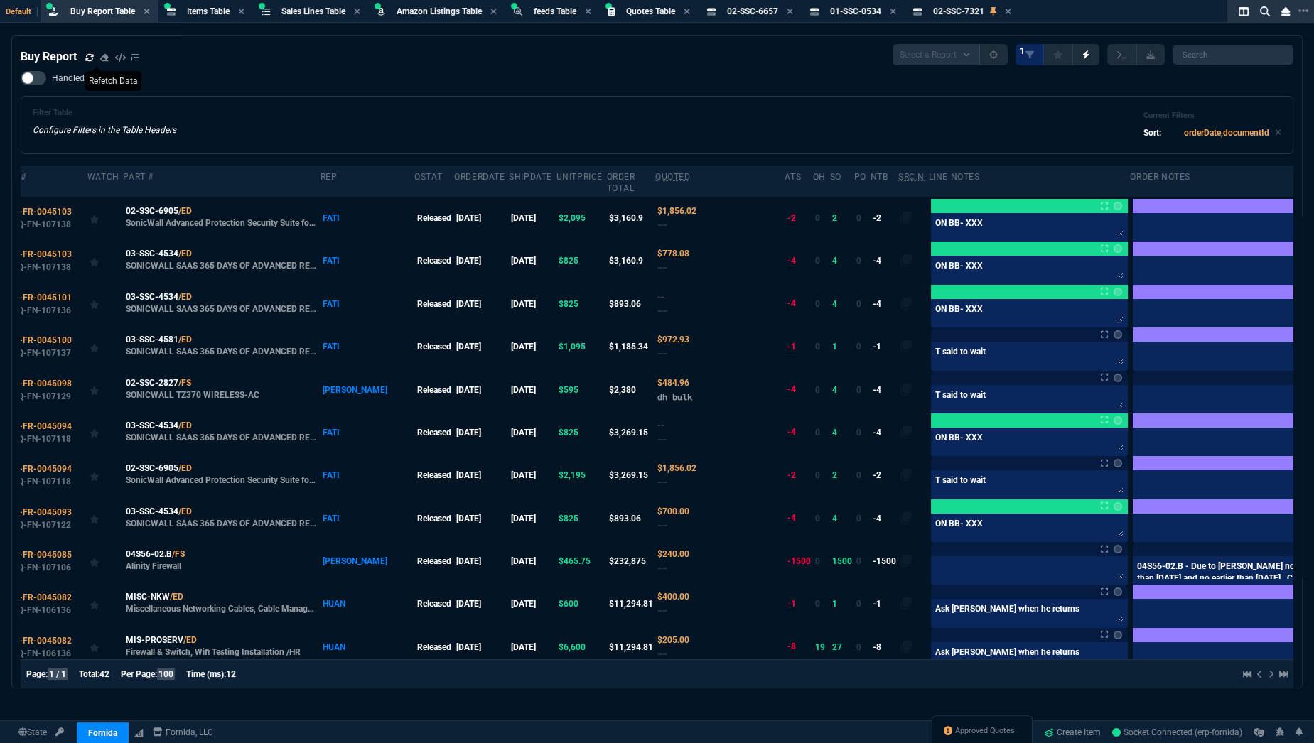
click at [203, 90] on div "Handled Filter Table Configure Filters in the Table Headers Current Filters Sor…" at bounding box center [657, 112] width 1273 height 83
click at [198, 339] on icon at bounding box center [202, 339] width 8 height 9
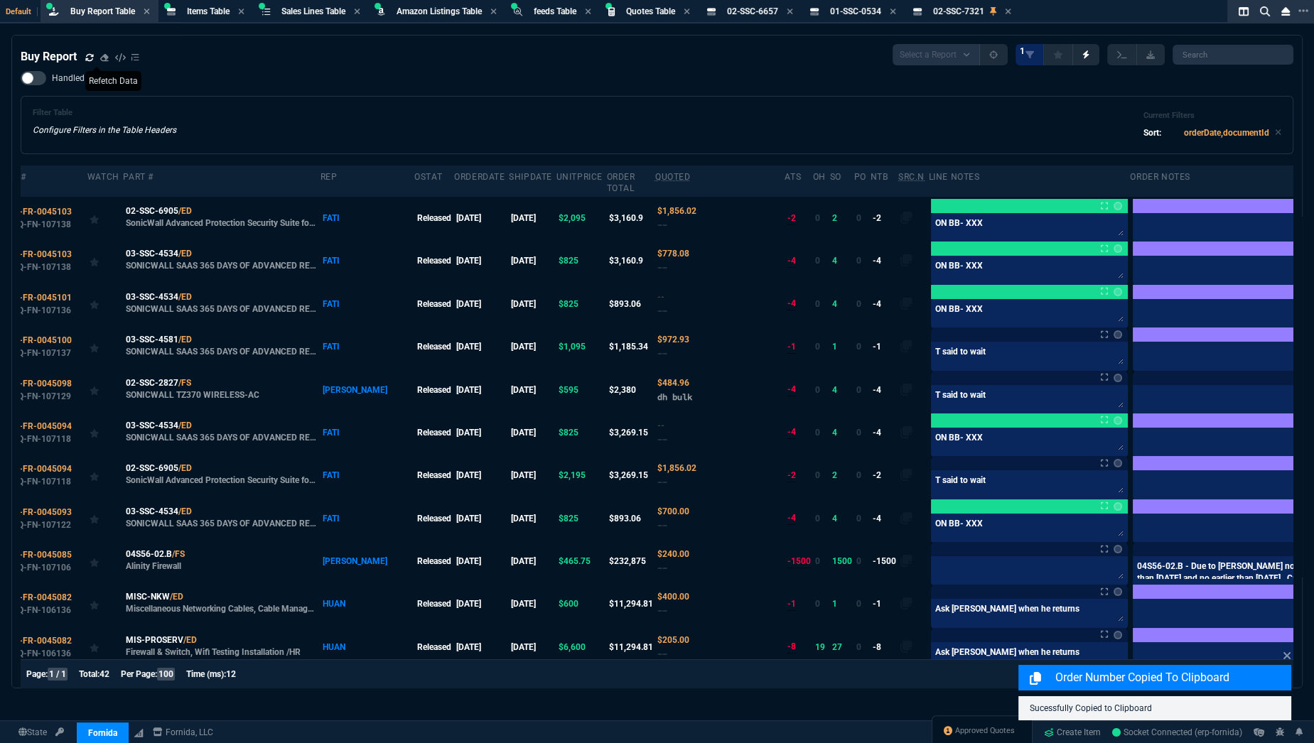
click at [274, 117] on div "Filter Table Configure Filters in the Table Headers Current Filters Sort: order…" at bounding box center [657, 125] width 1249 height 34
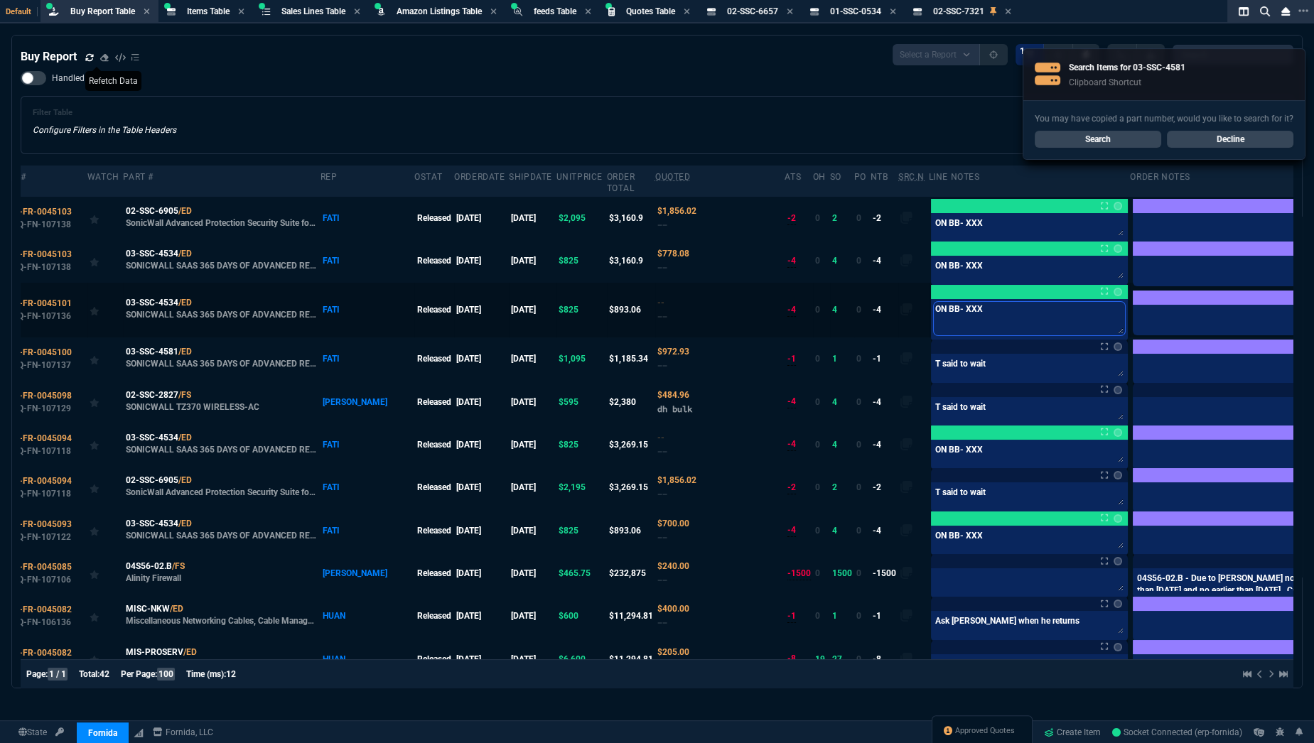
drag, startPoint x: 913, startPoint y: 308, endPoint x: 816, endPoint y: 309, distance: 96.7
click at [816, 309] on tr "SO-FR-0045101 Q-FN-107136 03-SSC-4534 /ED SONICWALL SAAS 365 DAYS OF ADVANCED R…" at bounding box center [681, 310] width 1350 height 55
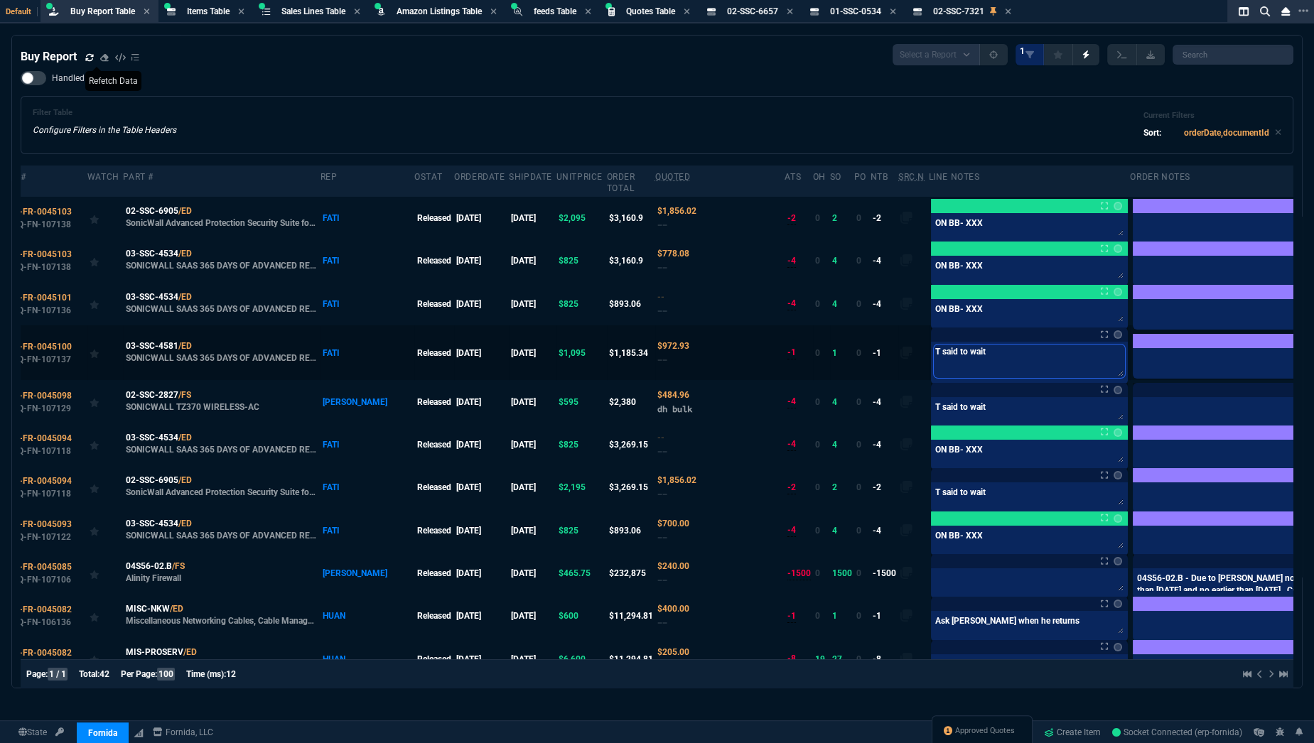
drag, startPoint x: 925, startPoint y: 360, endPoint x: 827, endPoint y: 370, distance: 98.6
click at [827, 370] on tr "SO-FR-0045100 Q-FN-107137 03-SSC-4581 /ED SONICWALL SAAS 365 DAYS OF ADVANCED R…" at bounding box center [681, 352] width 1350 height 55
paste textarea "ON BB- XXX"
type textarea "ON BB- XXX"
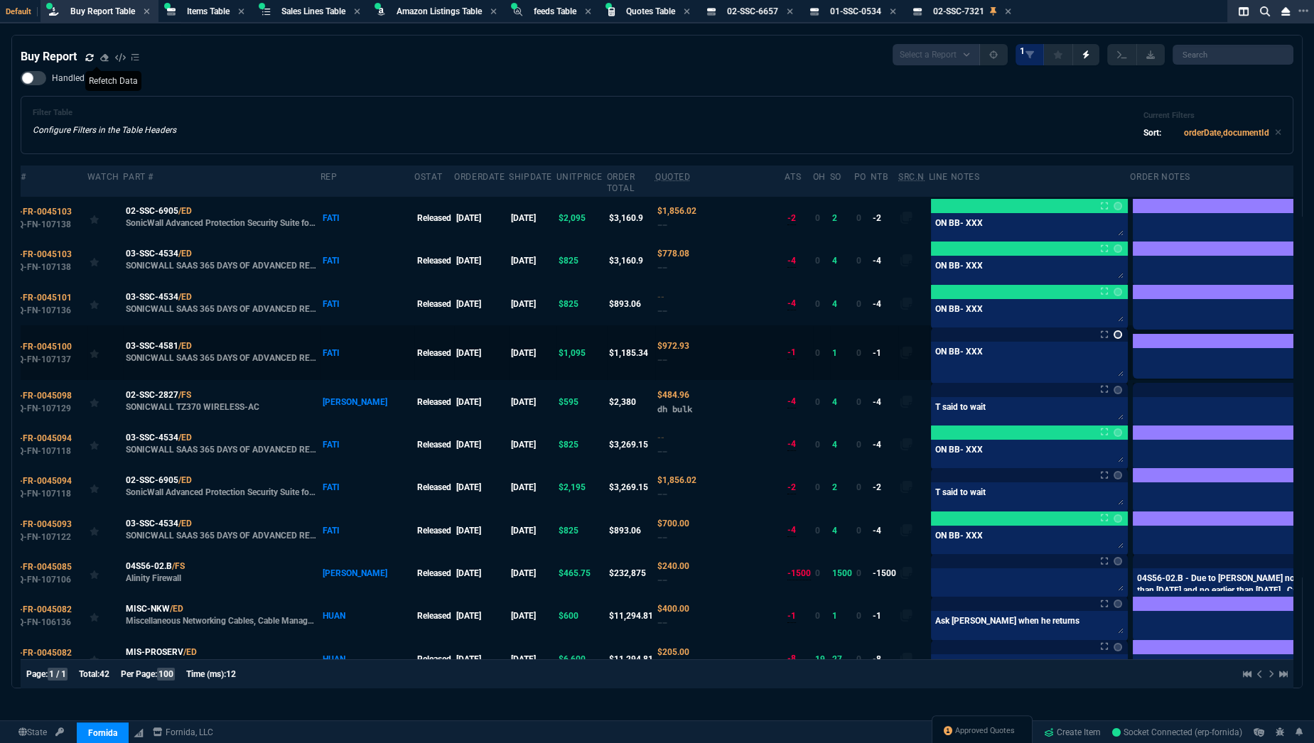
click at [1114, 335] on link at bounding box center [1118, 334] width 9 height 9
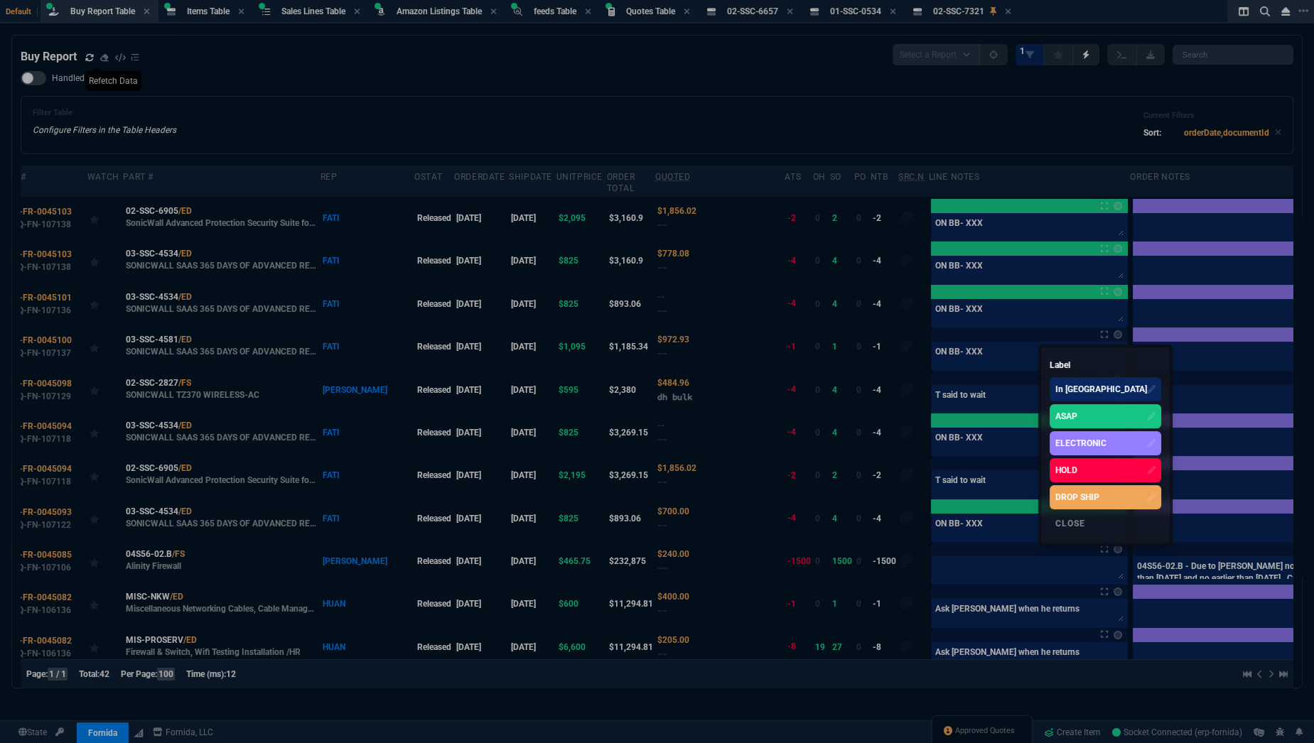
click at [1069, 414] on div "ASAP" at bounding box center [1066, 416] width 22 height 13
click at [942, 389] on div at bounding box center [657, 371] width 1314 height 743
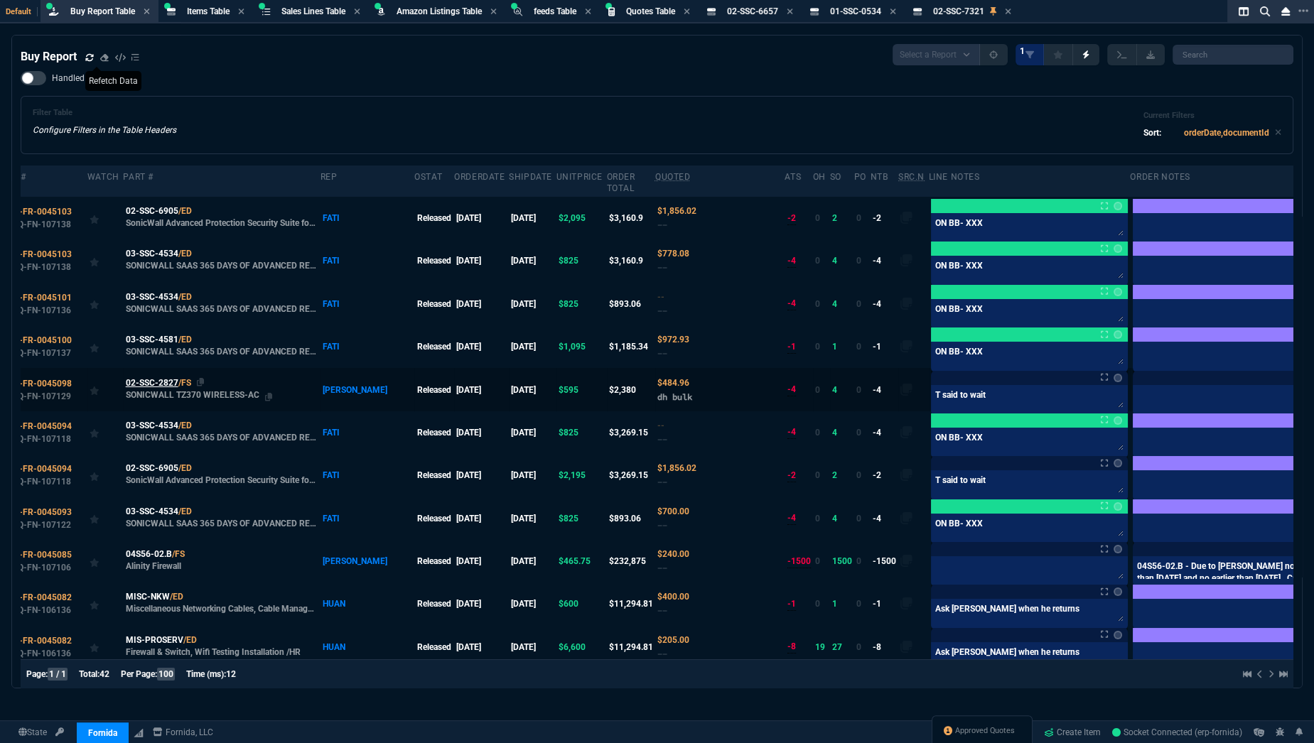
click at [168, 384] on span "02-SSC-2827" at bounding box center [152, 383] width 53 height 13
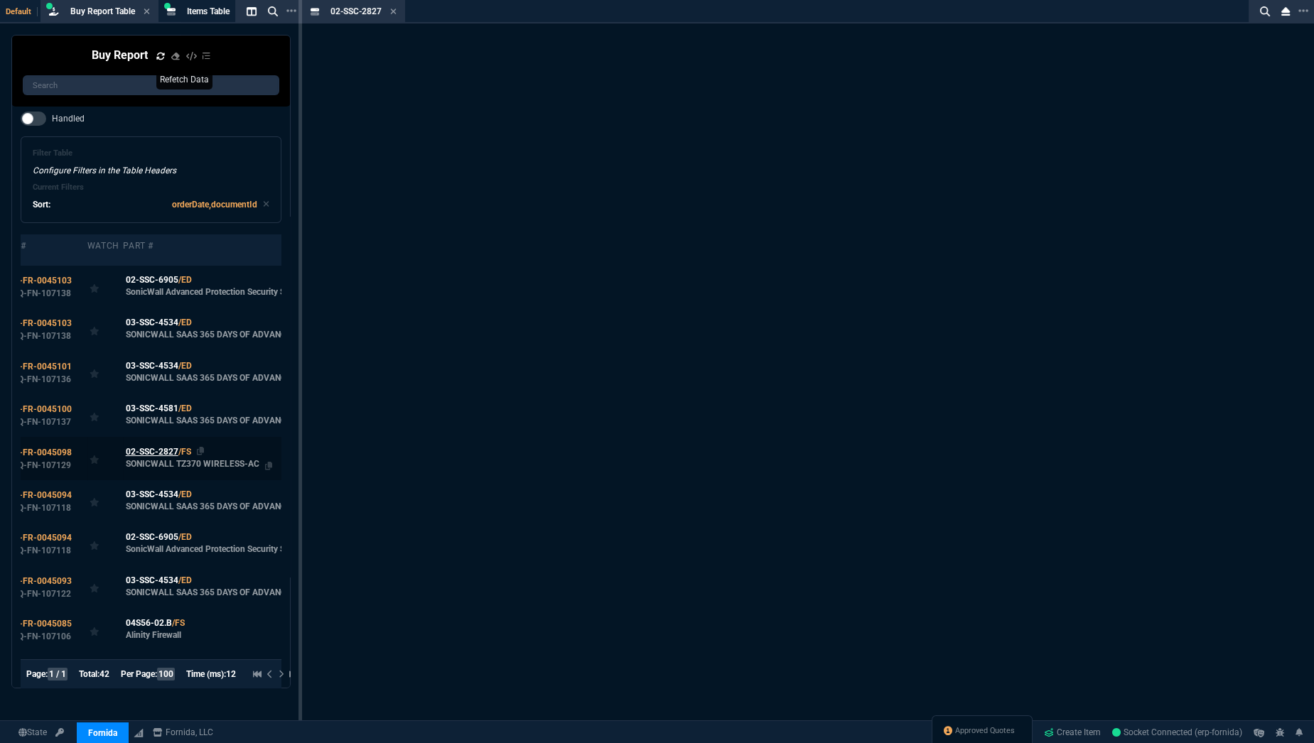
click at [168, 384] on div "SONICWALL SAAS 365 DAYS OF ADVANCED REPORTING AND ANALYTICS FOR NSA 2700 1YR" at bounding box center [222, 379] width 193 height 14
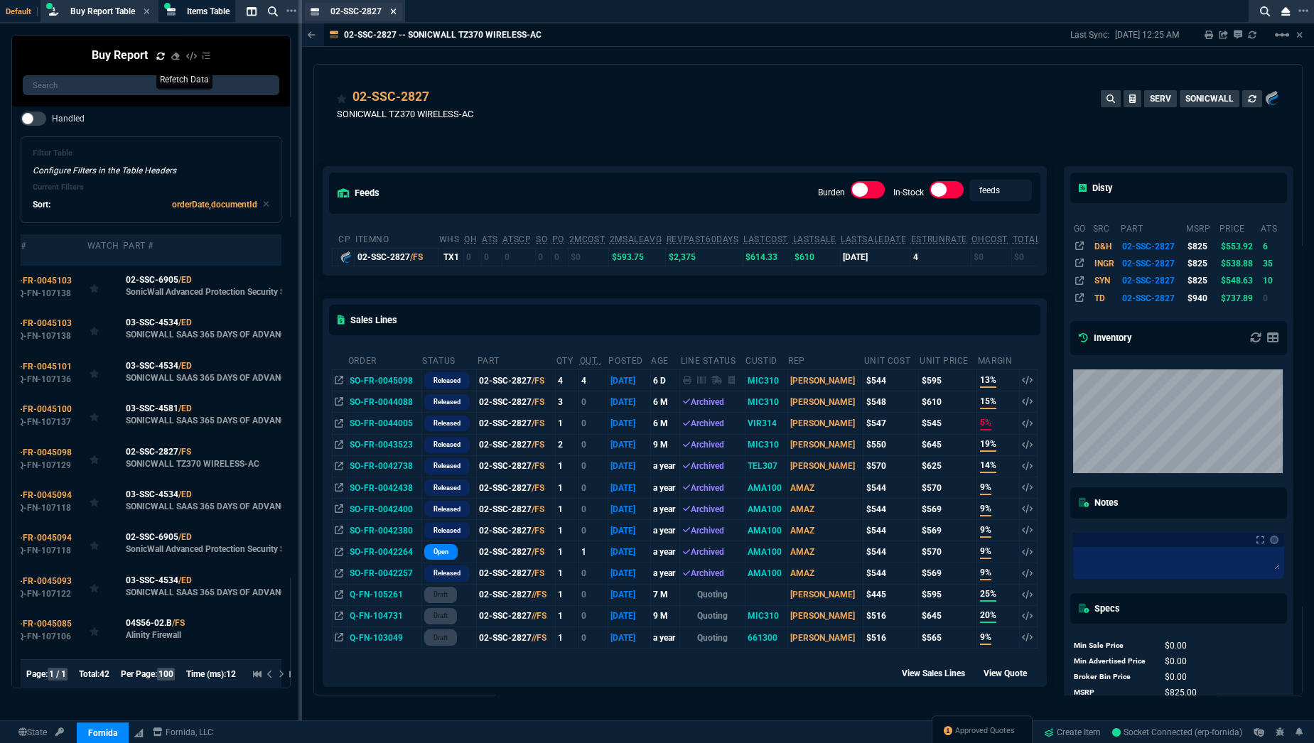
click at [392, 11] on icon at bounding box center [393, 11] width 6 height 9
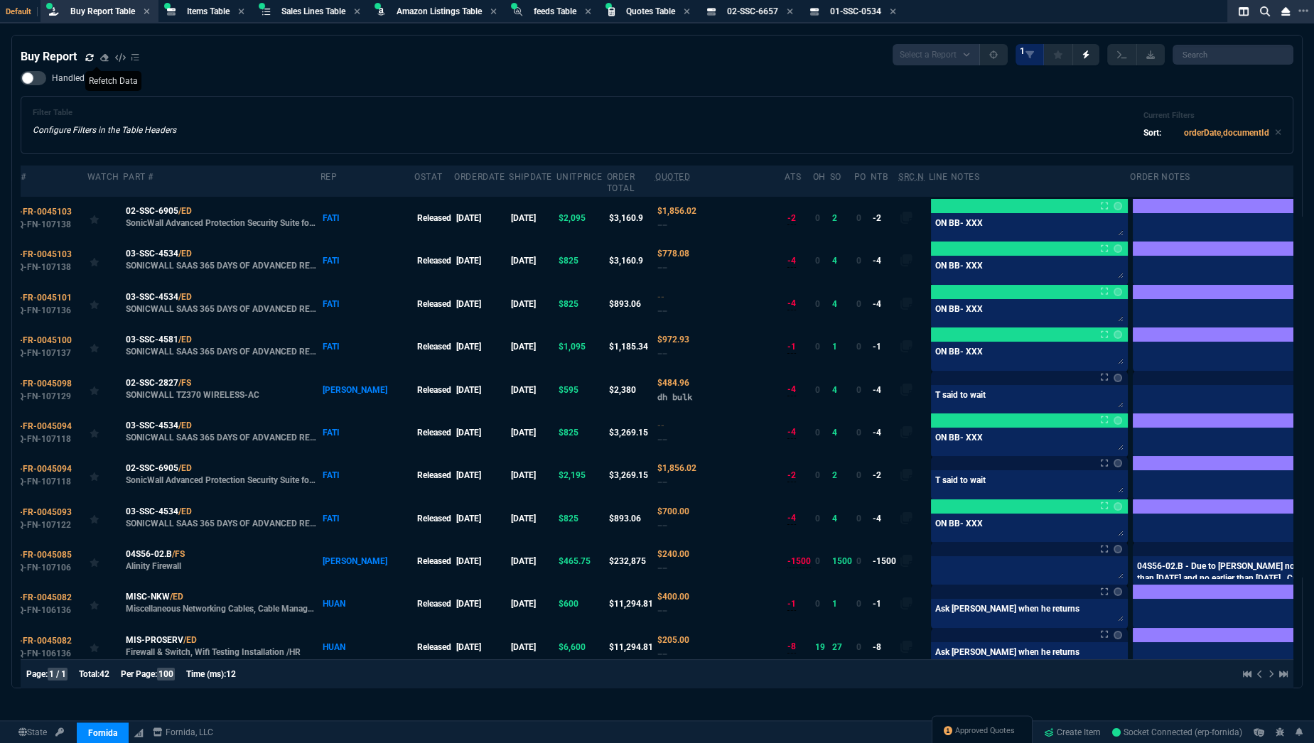
click at [262, 118] on div "Filter Table Configure Filters in the Table Headers Current Filters Sort: order…" at bounding box center [657, 125] width 1249 height 34
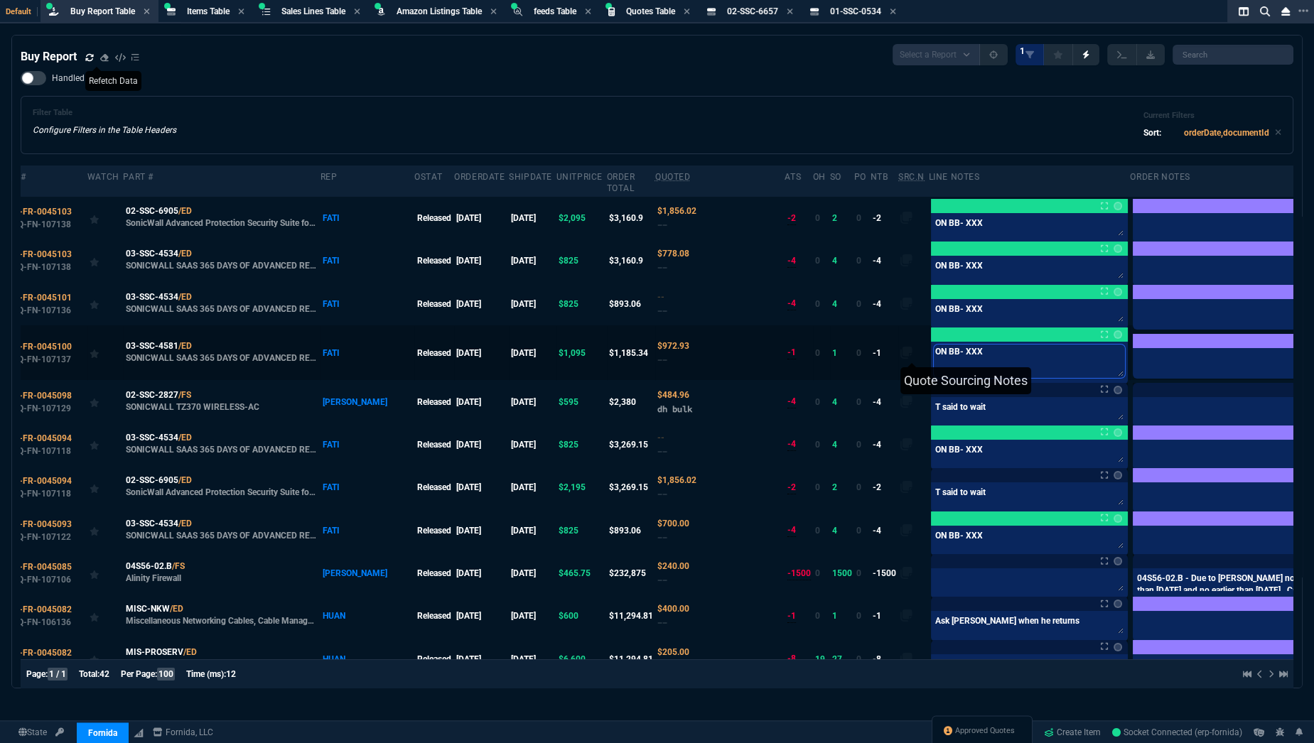
drag, startPoint x: 917, startPoint y: 354, endPoint x: 834, endPoint y: 347, distance: 84.1
click at [834, 347] on tr "SO-FR-0045100 Q-FN-107137 03-SSC-4581 /ED SONICWALL SAAS 365 DAYS OF ADVANCED R…" at bounding box center [681, 352] width 1350 height 55
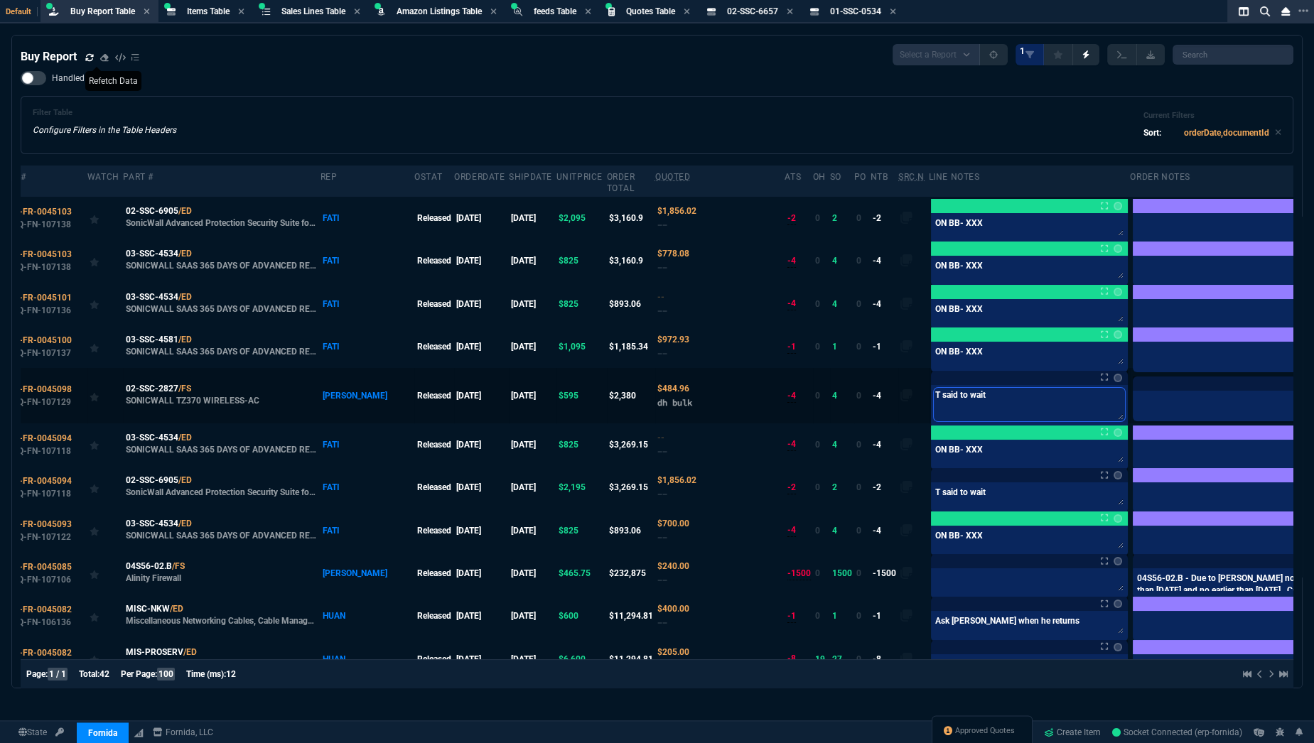
drag, startPoint x: 925, startPoint y: 411, endPoint x: 826, endPoint y: 405, distance: 98.9
click at [826, 405] on tr "SO-FR-0045098 Q-FN-107129 02-SSC-2827 /FS SONICWALL TZ370 WIRELESS-AC ROSS Rele…" at bounding box center [681, 395] width 1350 height 55
paste textarea "ON BB- XXX"
type textarea "ON BB- XXX"
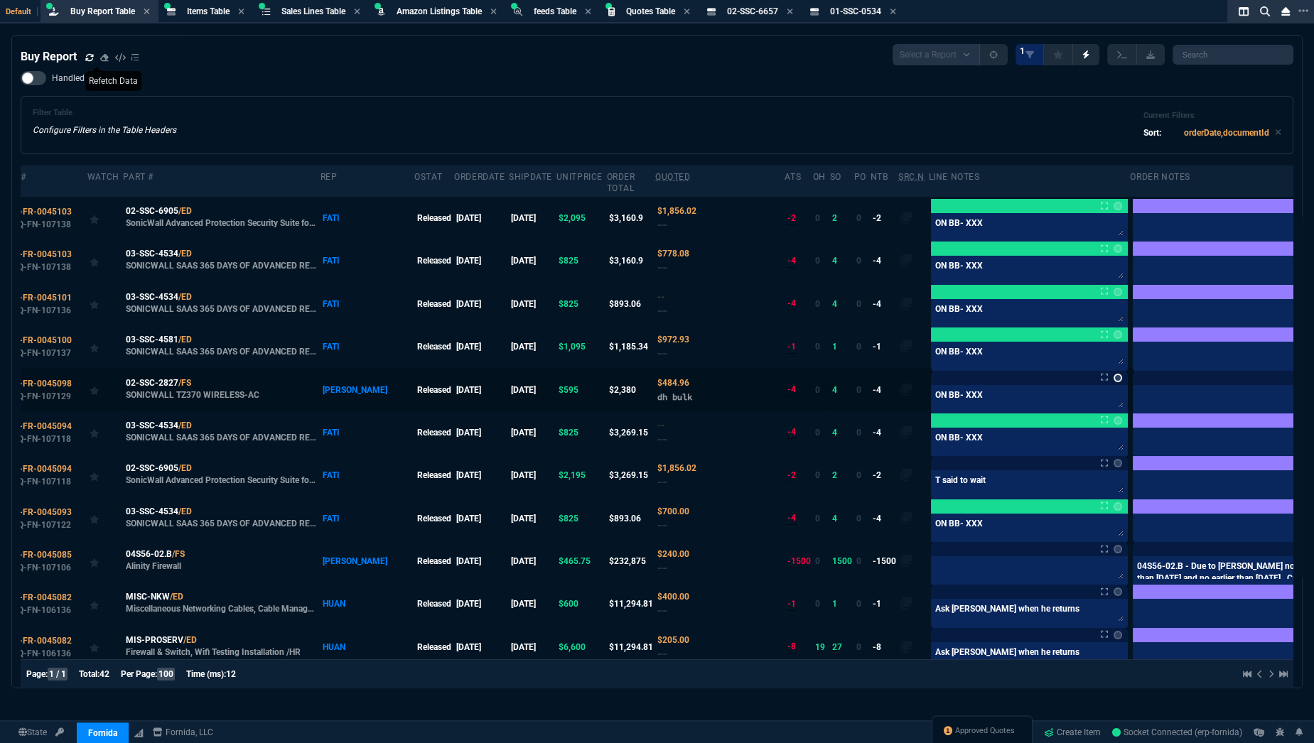
click at [1114, 376] on link at bounding box center [1118, 378] width 9 height 9
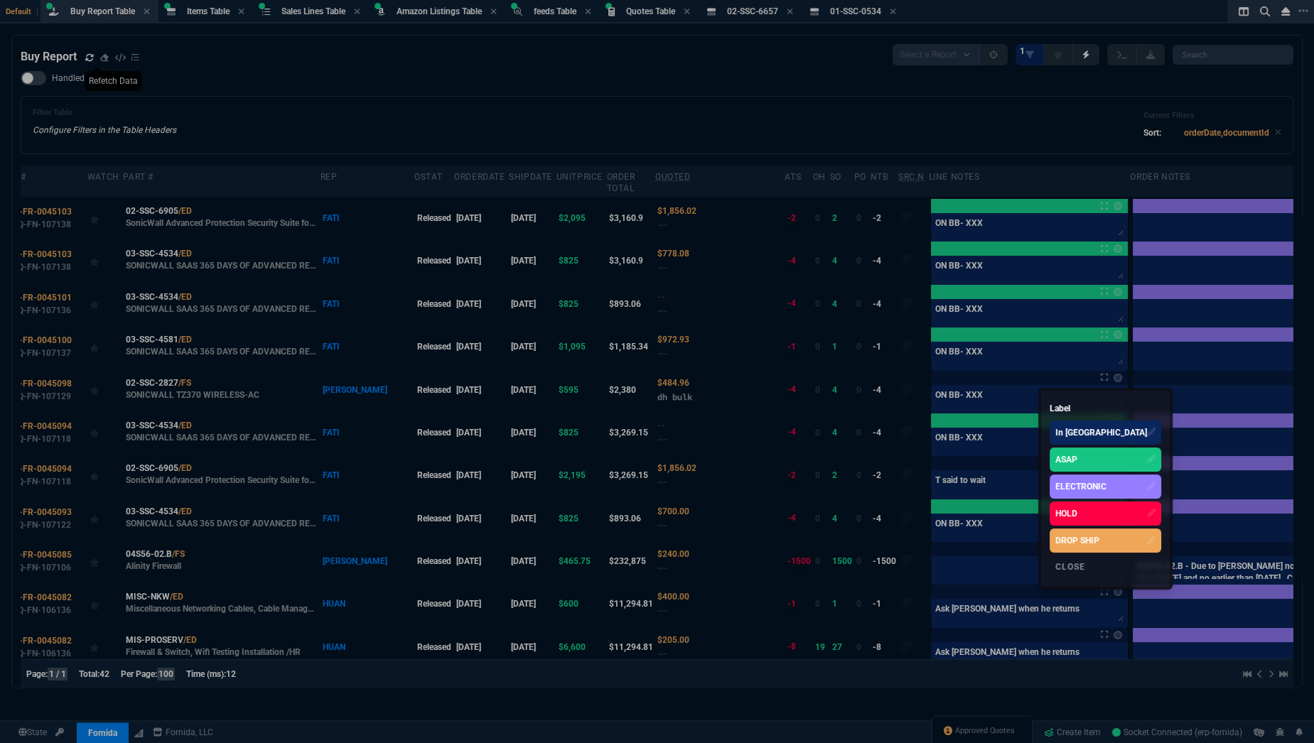
click at [1059, 450] on div "ASAP" at bounding box center [1106, 460] width 112 height 24
click at [948, 486] on div at bounding box center [657, 371] width 1314 height 743
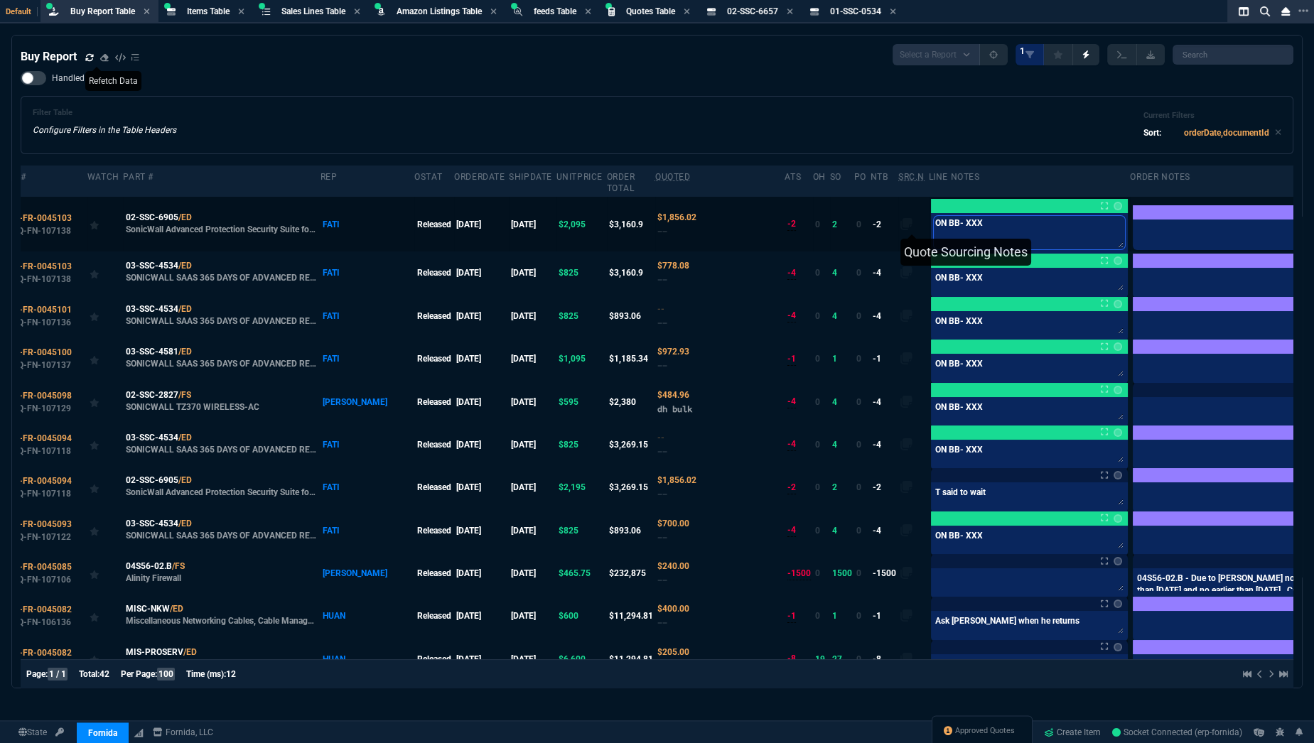
drag, startPoint x: 932, startPoint y: 225, endPoint x: 834, endPoint y: 224, distance: 98.8
click at [834, 224] on tr "SO-FR-0045103 Q-FN-107138 02-SSC-6905 /ED SonicWall Advanced Protection Securit…" at bounding box center [681, 224] width 1350 height 55
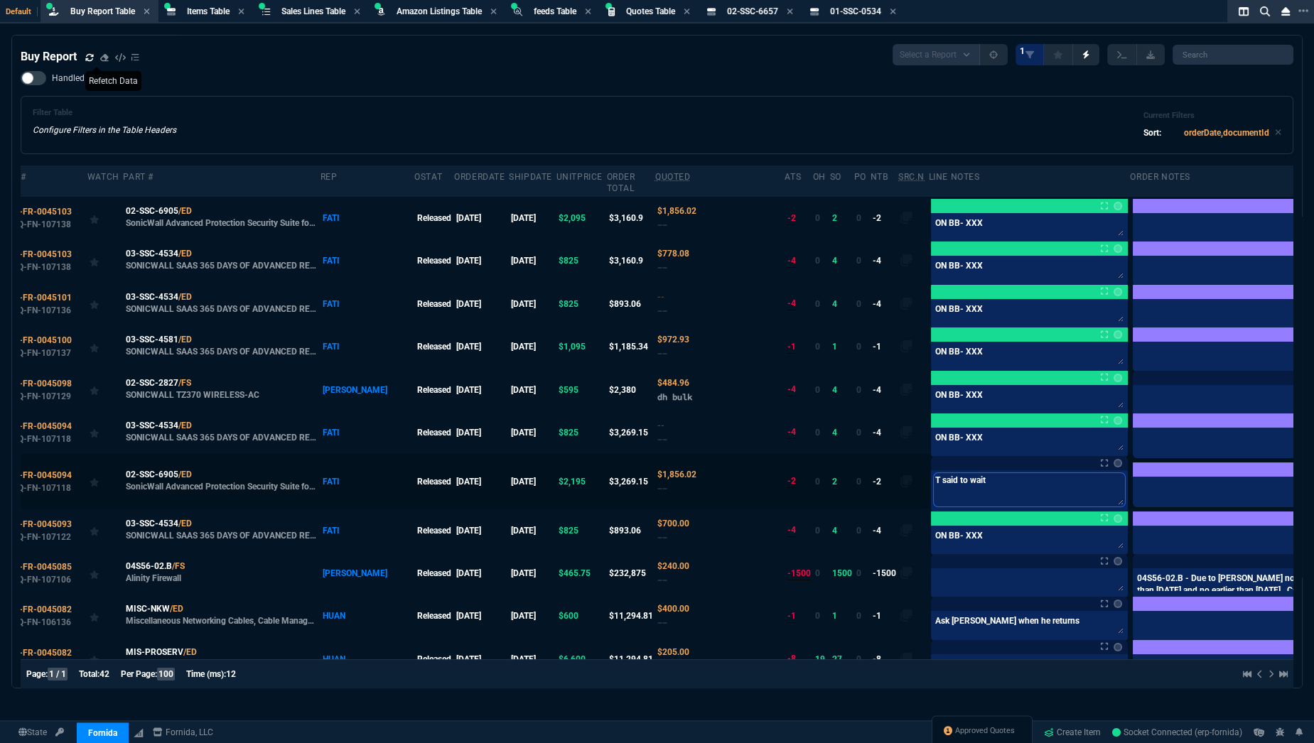
drag, startPoint x: 920, startPoint y: 482, endPoint x: 821, endPoint y: 482, distance: 98.1
click at [821, 482] on tr "SO-FR-0045094 Q-FN-107118 02-SSC-6905 /ED SonicWall Advanced Protection Securit…" at bounding box center [681, 481] width 1350 height 55
paste textarea "ON BB- XXX"
type textarea "ON BB- XXX"
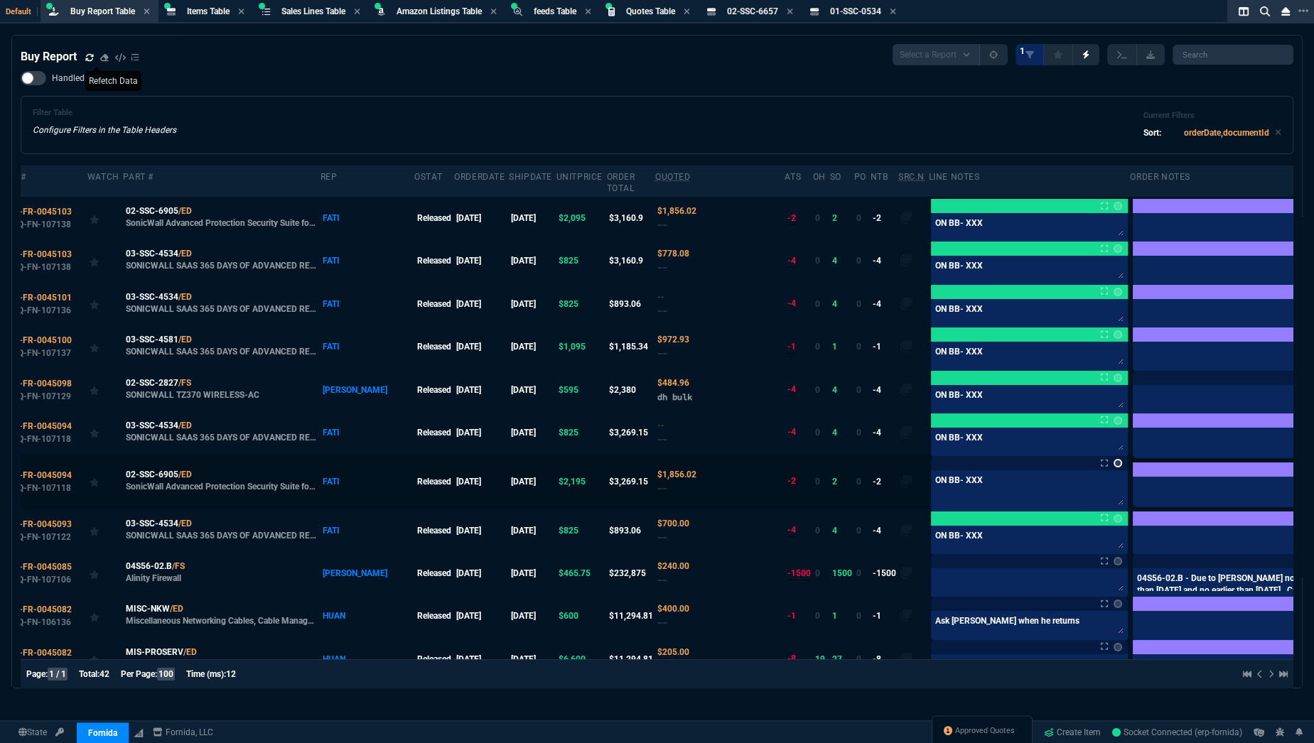
click at [1114, 467] on link at bounding box center [1118, 463] width 9 height 9
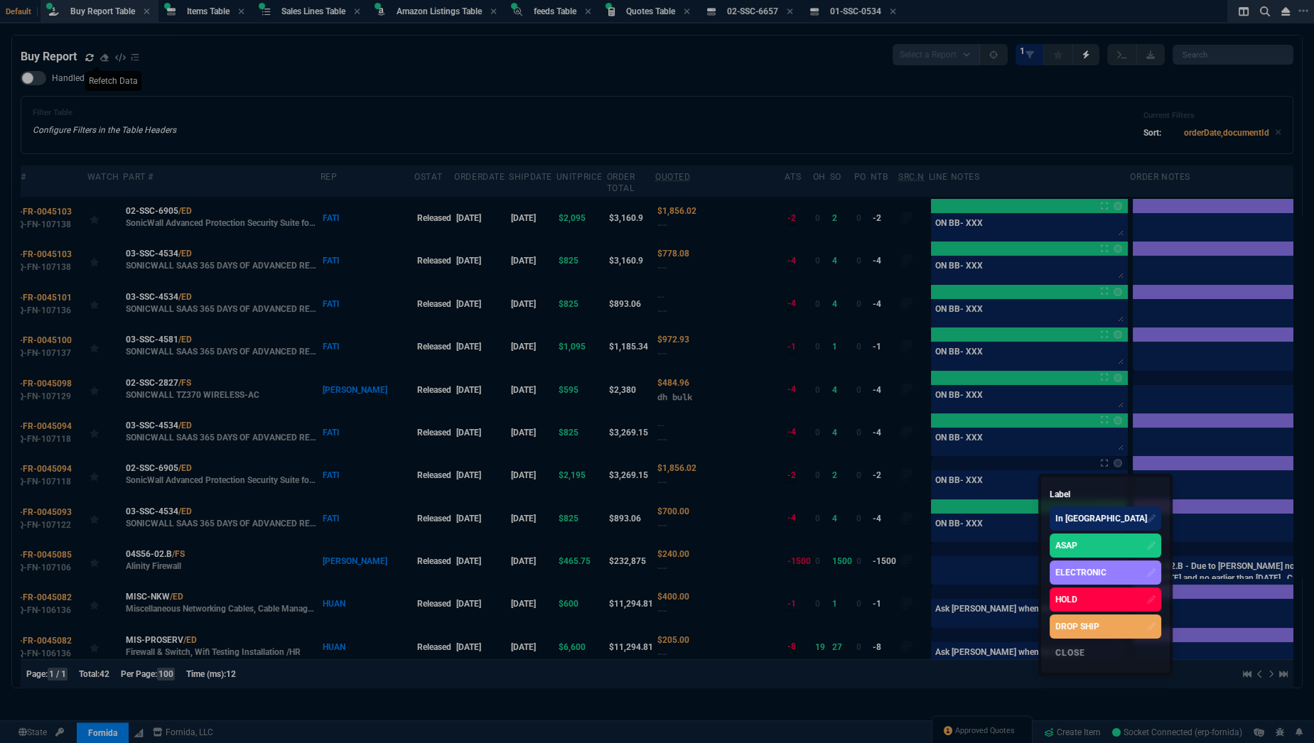
click at [1055, 535] on div "ASAP" at bounding box center [1106, 546] width 112 height 24
click at [889, 567] on div at bounding box center [657, 371] width 1314 height 743
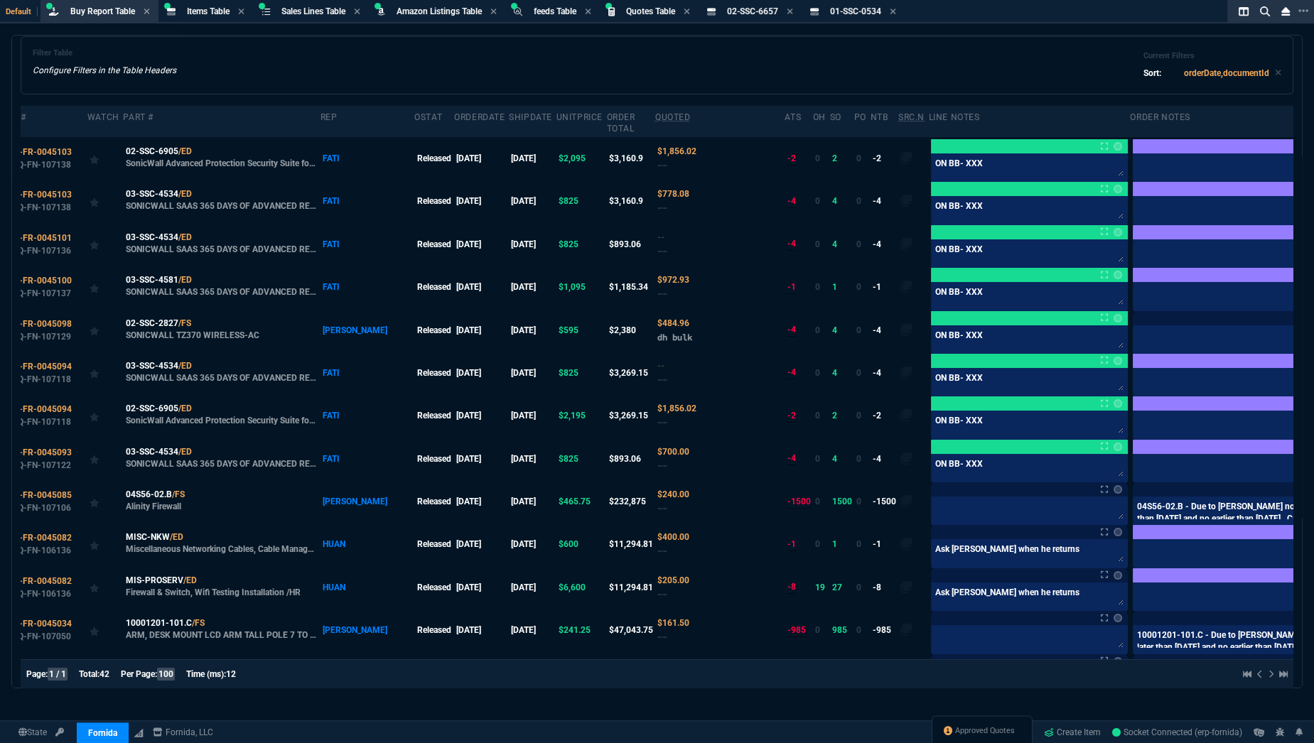
scroll to position [58, 0]
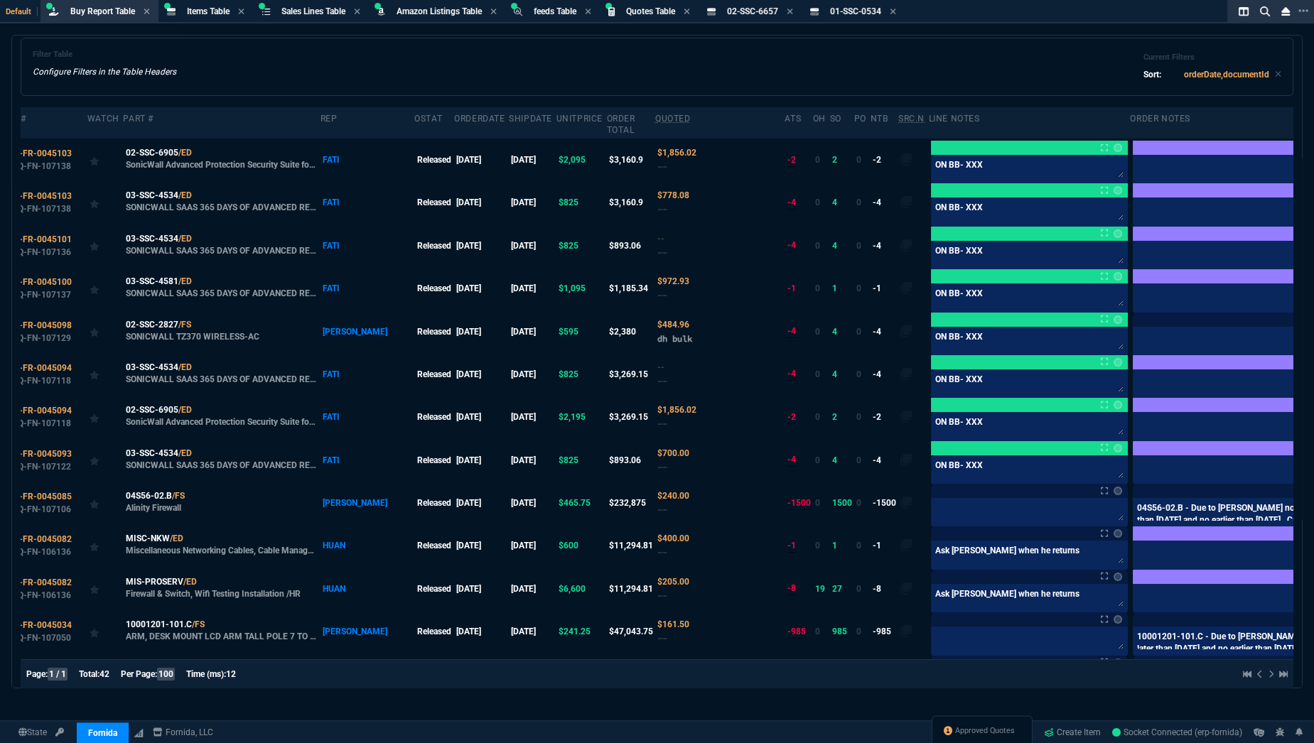
click at [217, 57] on div "Filter Table Configure Filters in the Table Headers Current Filters Sort: order…" at bounding box center [657, 67] width 1249 height 34
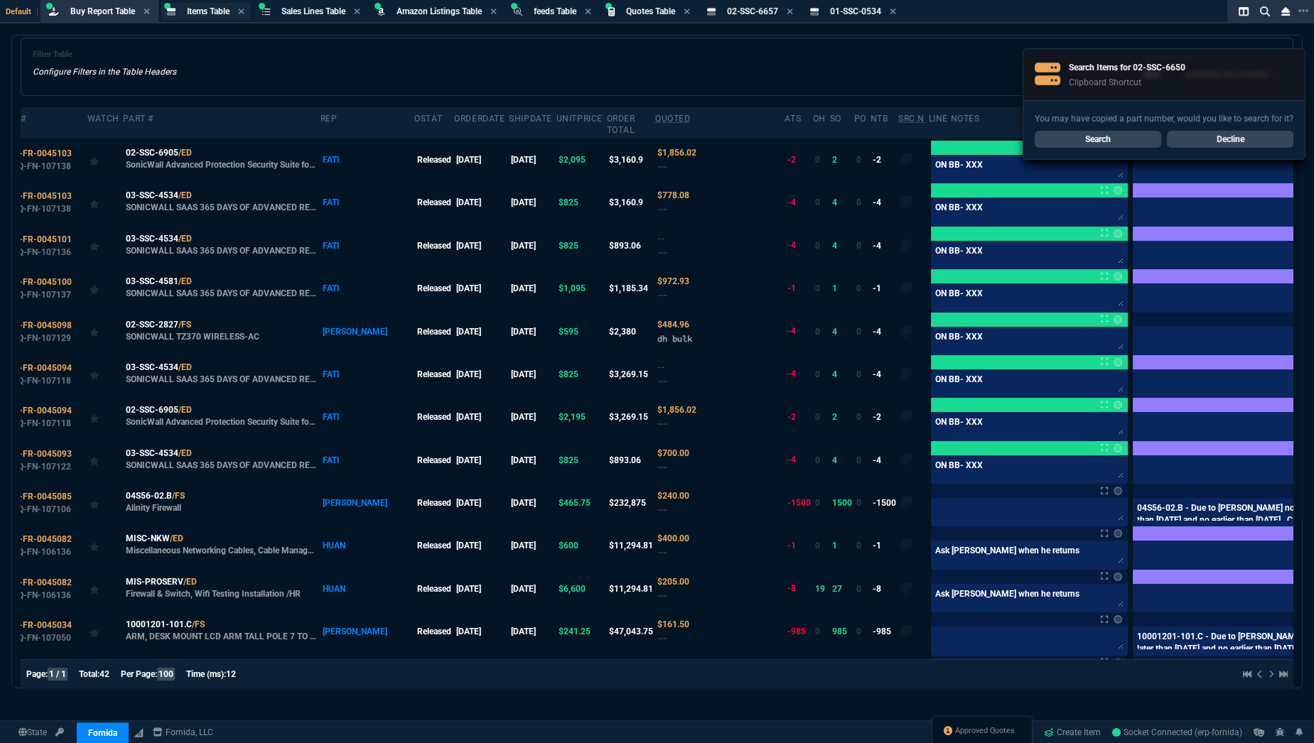
click at [203, 12] on span "Items Table" at bounding box center [208, 11] width 43 height 10
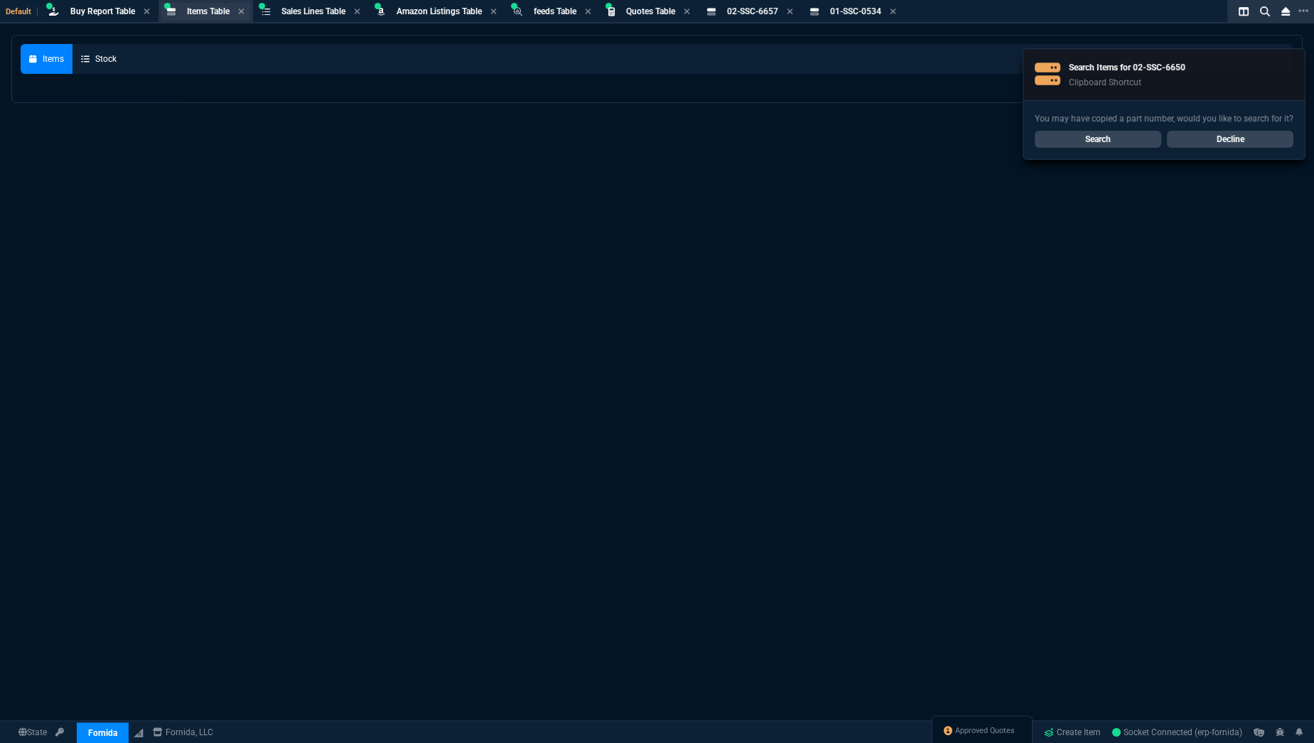
scroll to position [0, 0]
select select
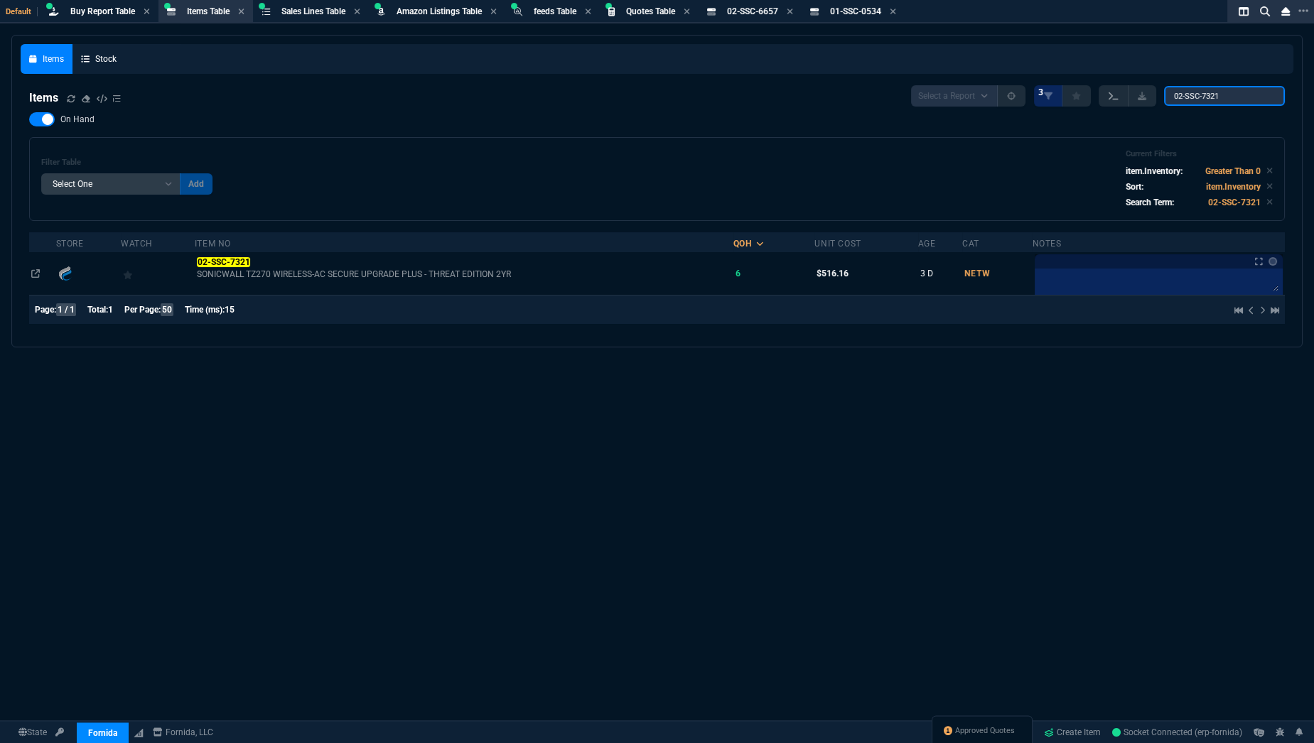
drag, startPoint x: 1238, startPoint y: 96, endPoint x: 1124, endPoint y: 97, distance: 113.7
click at [1124, 97] on div "Select a Report NEW QUERY 3 02-SSC-7321" at bounding box center [1098, 95] width 374 height 21
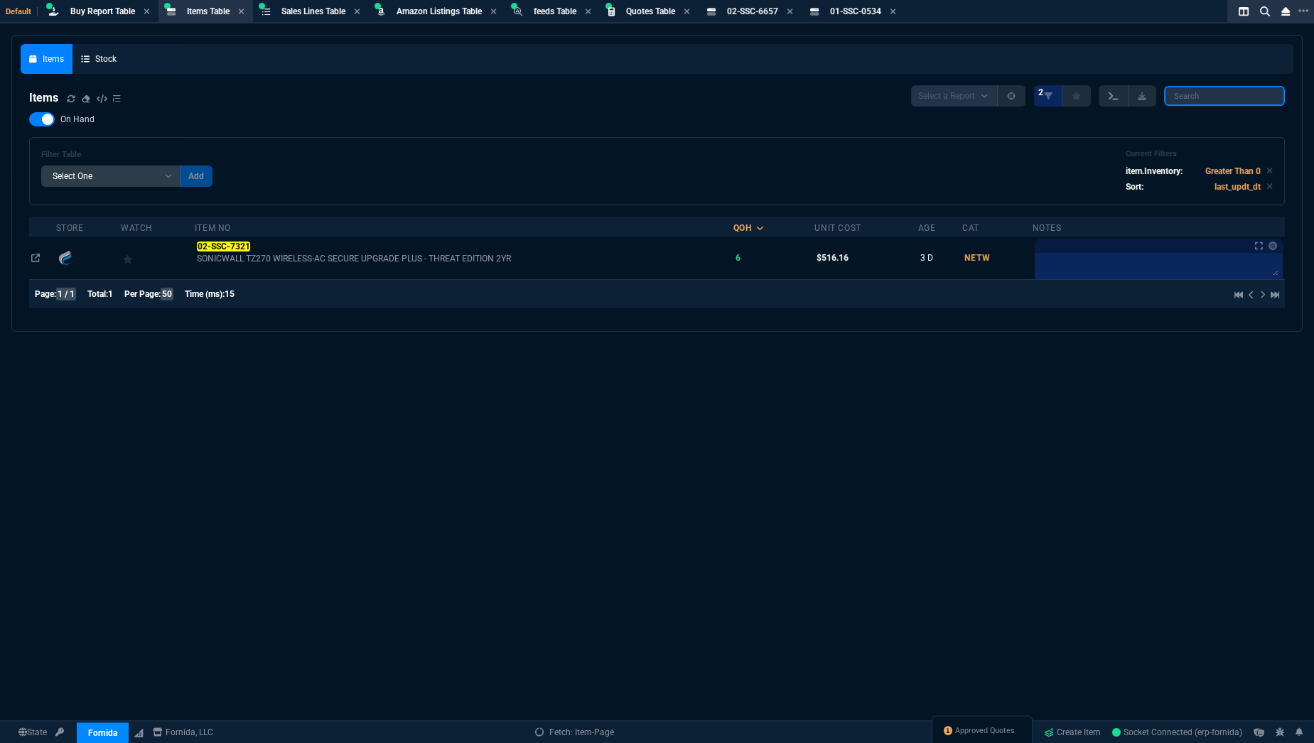
paste input "02-SSC-6650"
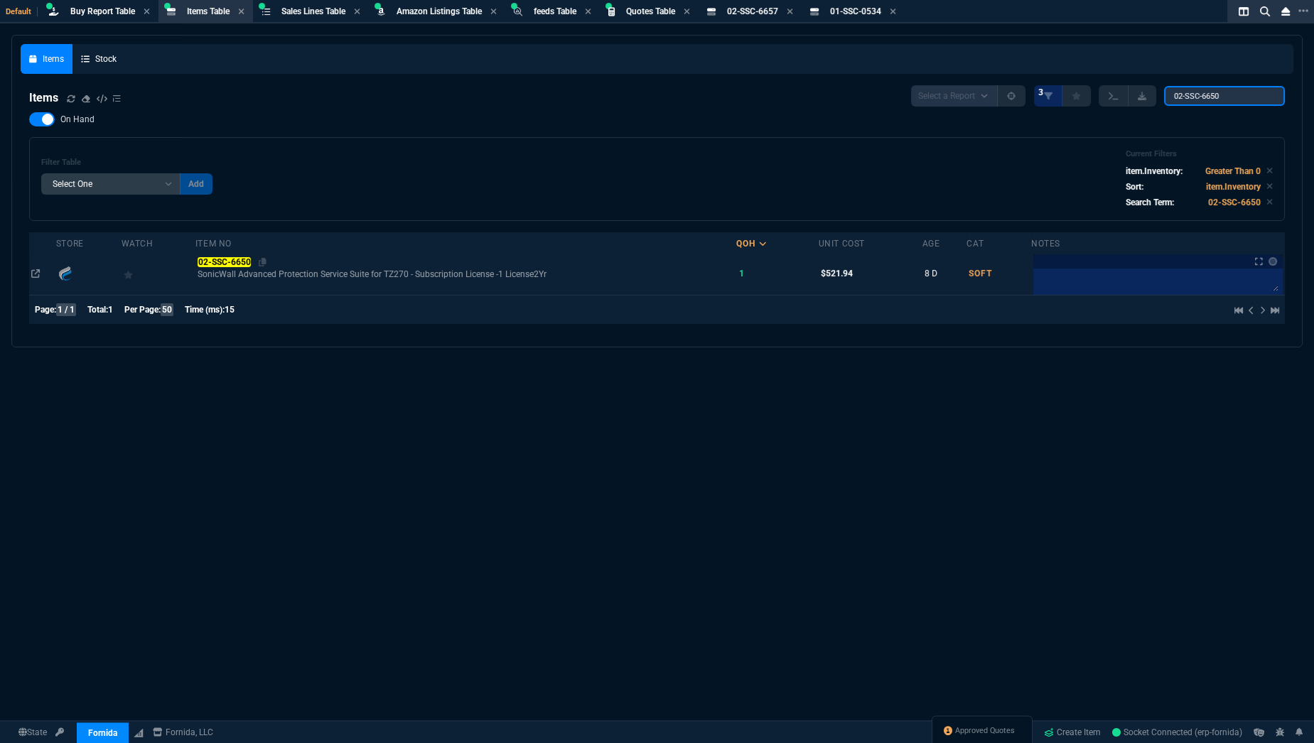
type input "02-SSC-6650"
click at [245, 261] on mark "02-SSC-6650" at bounding box center [224, 262] width 53 height 10
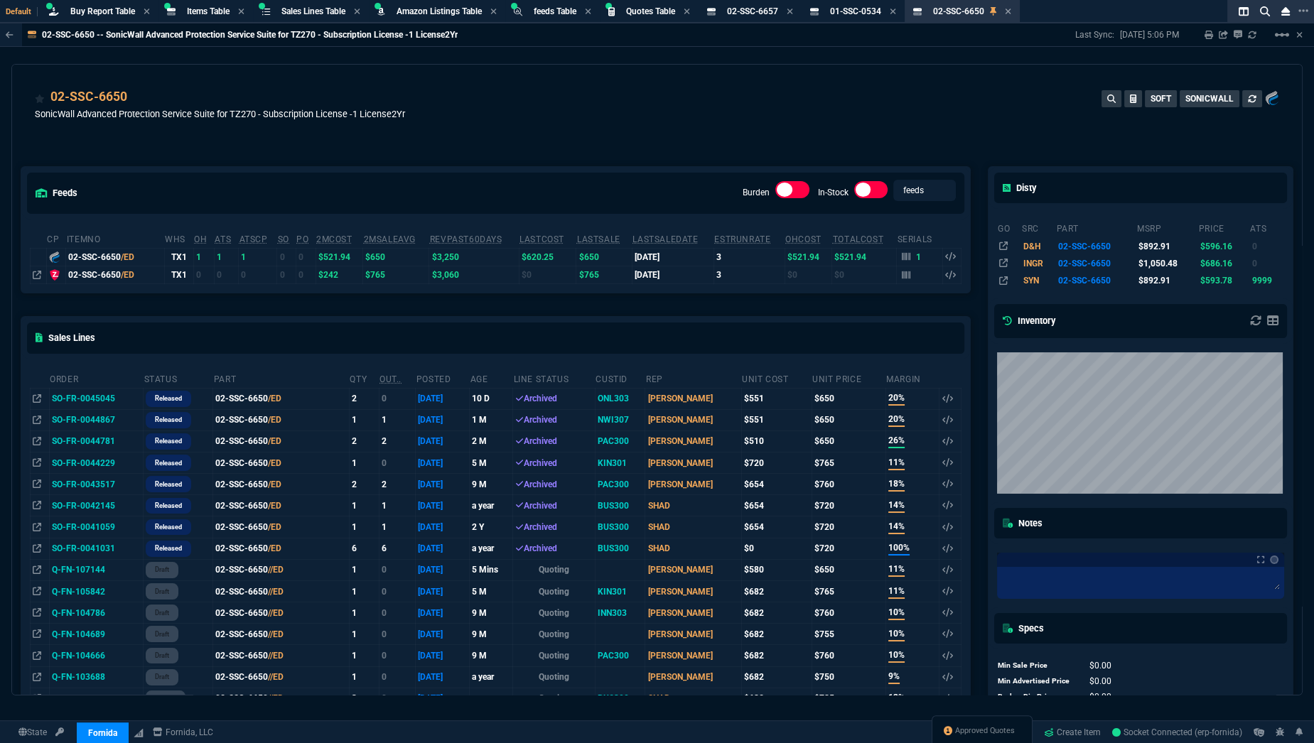
click at [576, 248] on td "$650" at bounding box center [604, 257] width 56 height 18
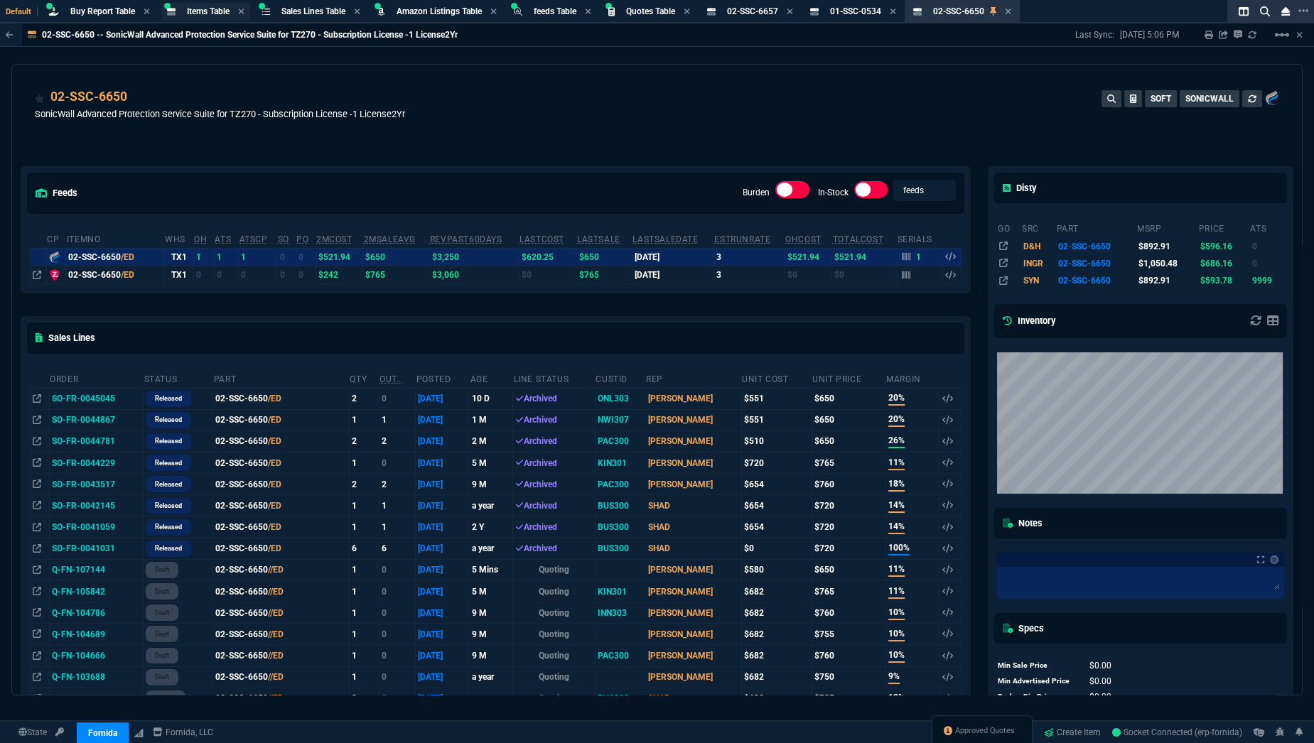
click at [217, 8] on span "Items Table" at bounding box center [208, 11] width 43 height 10
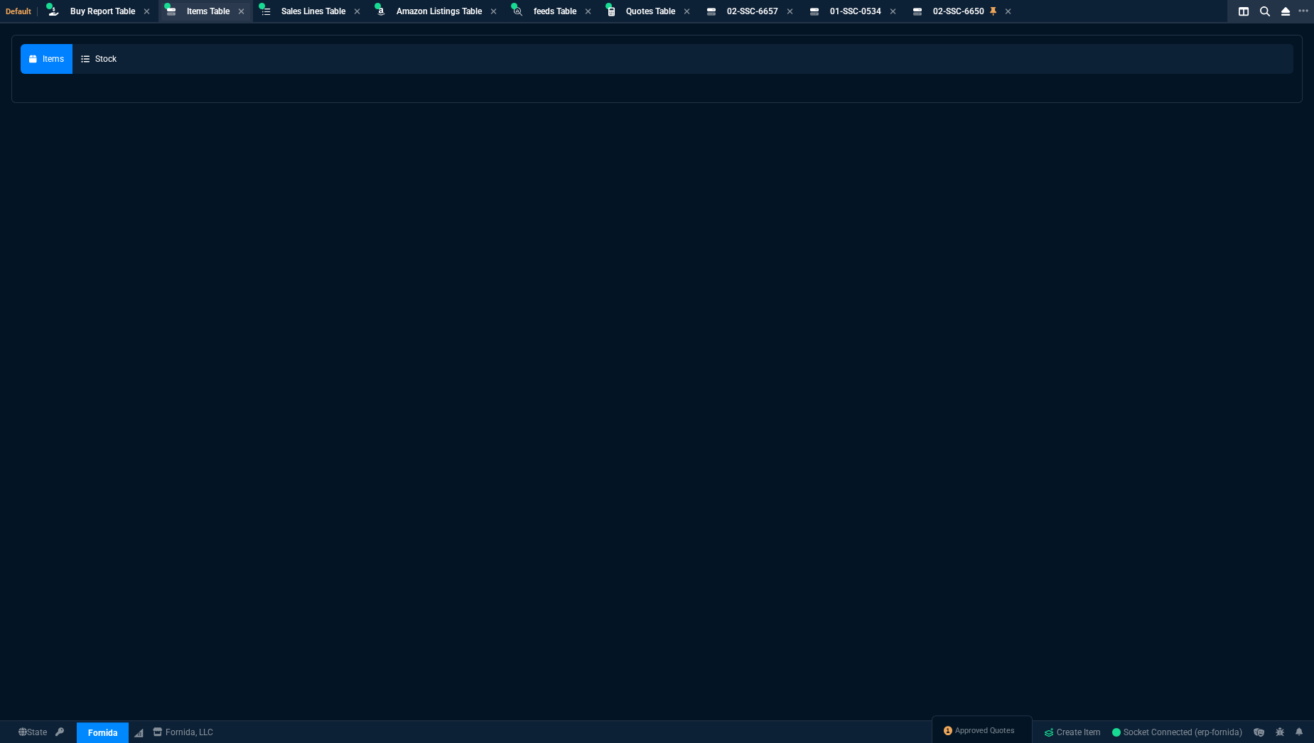
select select
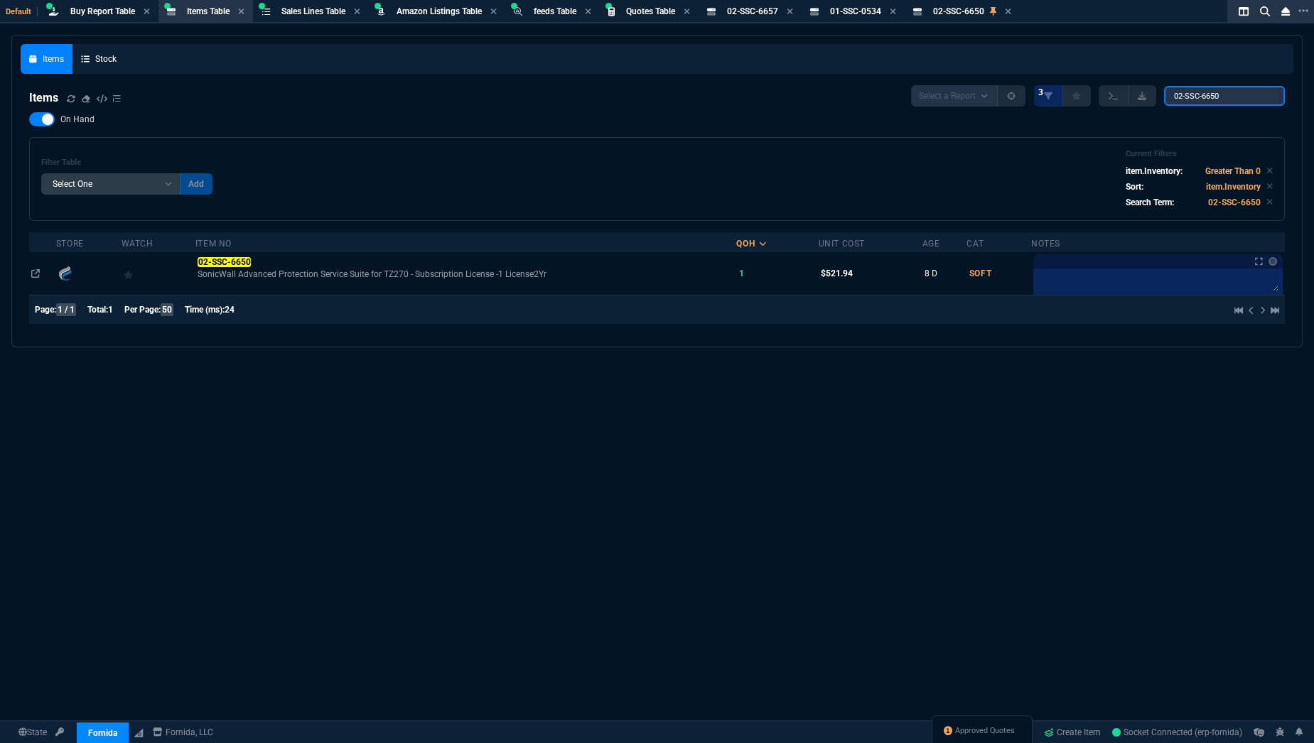
click at [1233, 90] on input "02-SSC-6650" at bounding box center [1224, 96] width 121 height 20
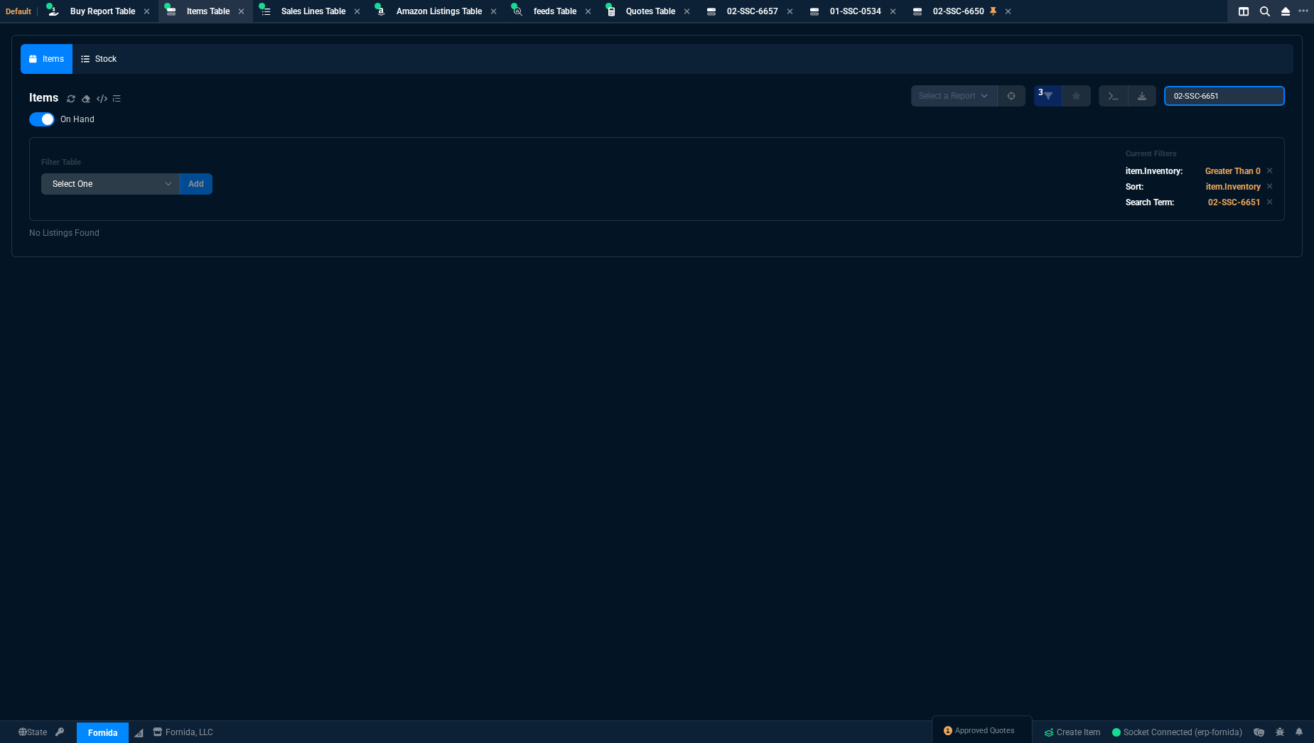
type input "02-SSC-6651"
click at [40, 114] on div at bounding box center [42, 119] width 26 height 14
click at [29, 119] on input "On Hand" at bounding box center [28, 119] width 1 height 1
checkbox input "false"
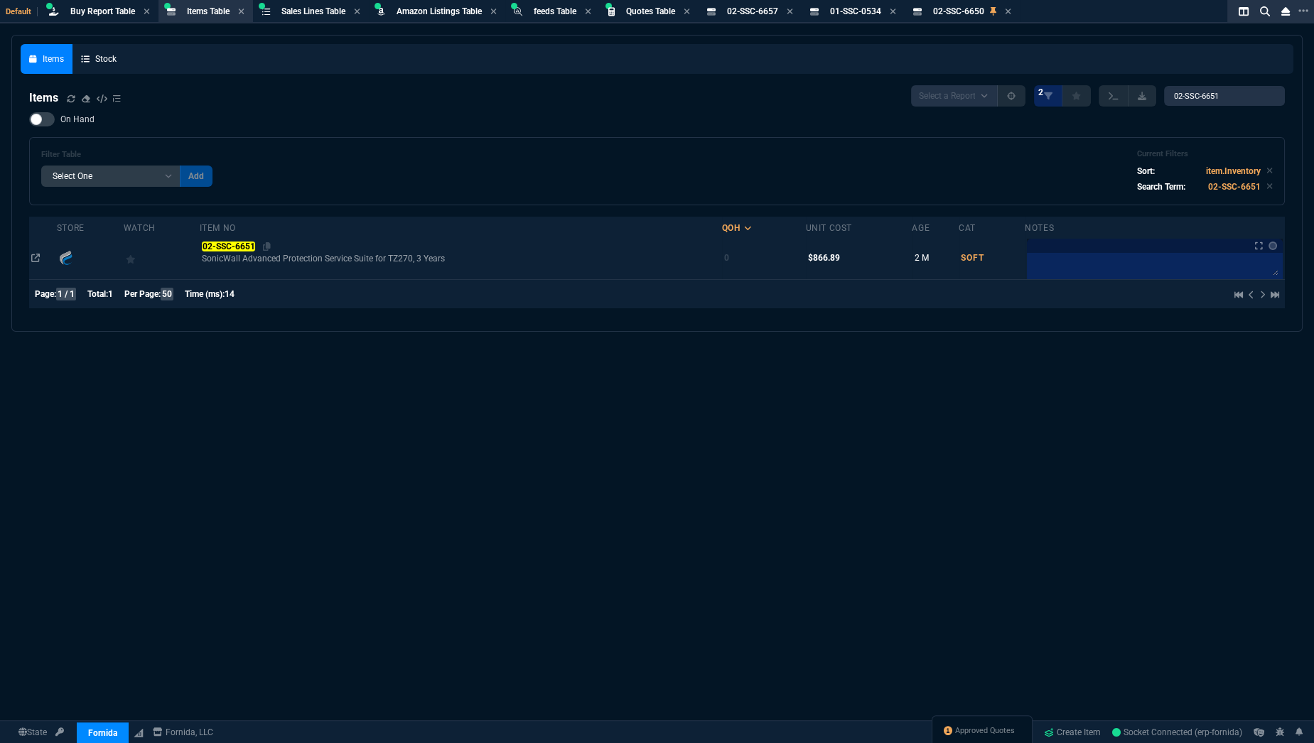
click at [241, 242] on mark "02-SSC-6651" at bounding box center [228, 247] width 53 height 10
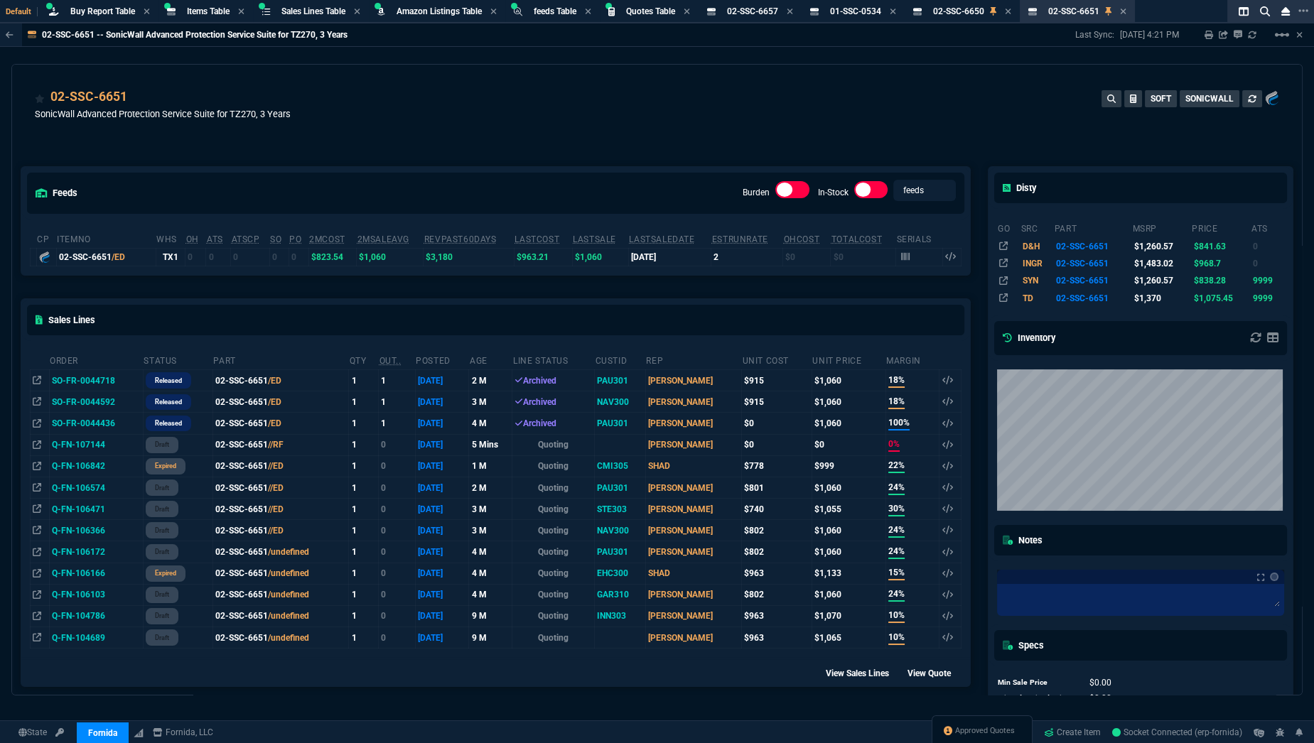
click at [172, 75] on div "02-SSC-6651 SonicWall Advanced Protection Service Suite for TZ270, 3 Years SOFT…" at bounding box center [657, 107] width 1290 height 85
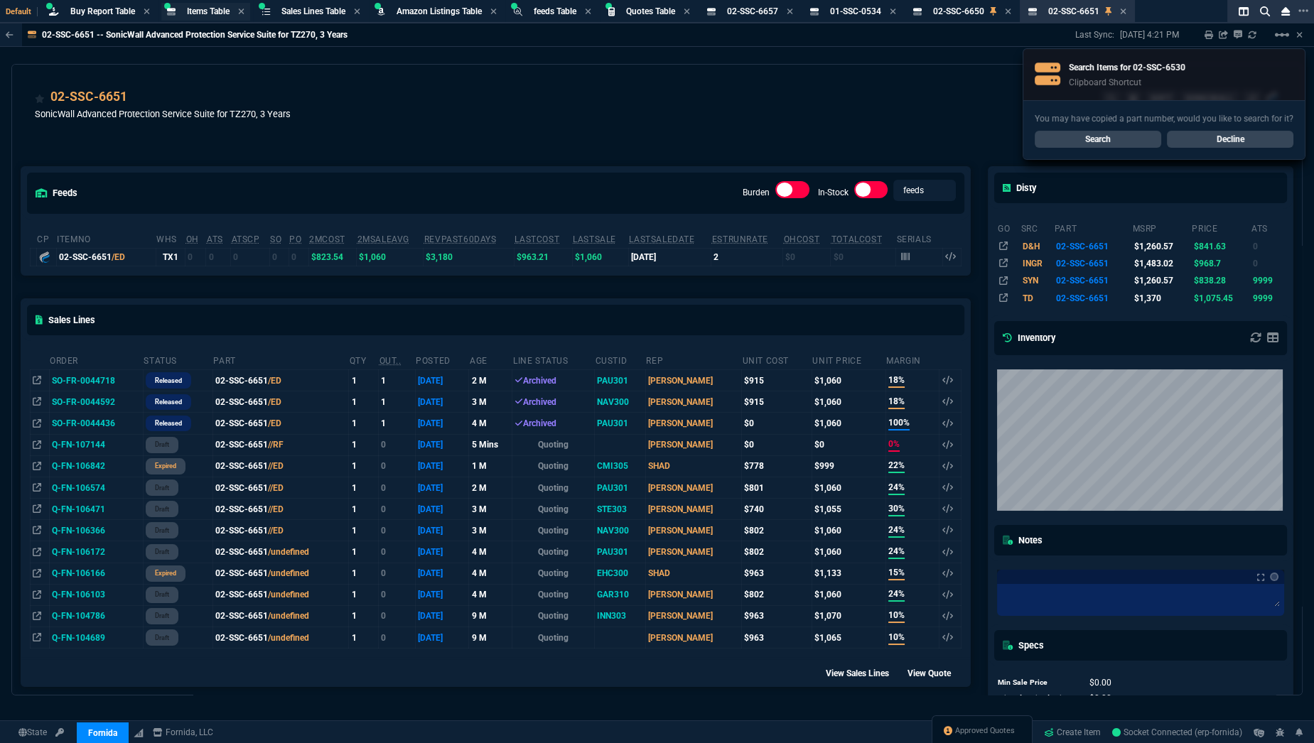
click at [199, 6] on span "Items Table" at bounding box center [208, 11] width 43 height 10
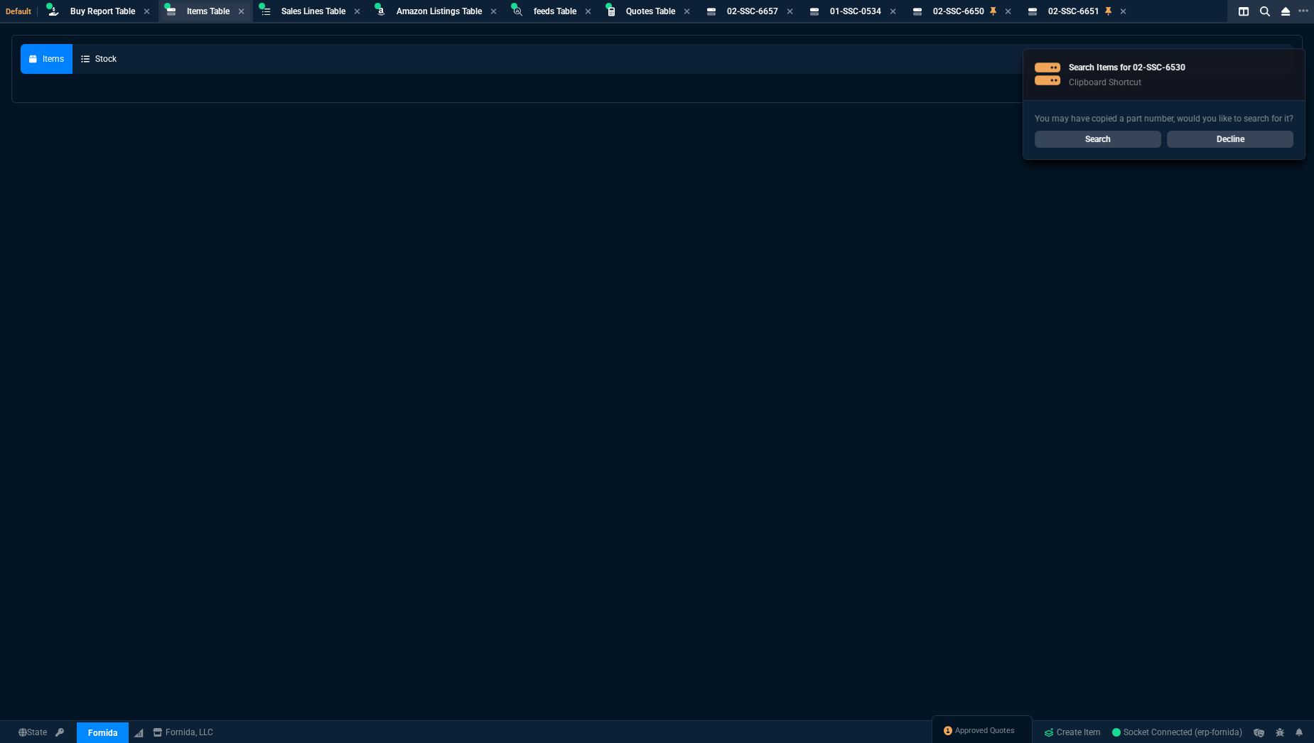
click at [199, 6] on span "Items Table" at bounding box center [208, 11] width 43 height 10
select select
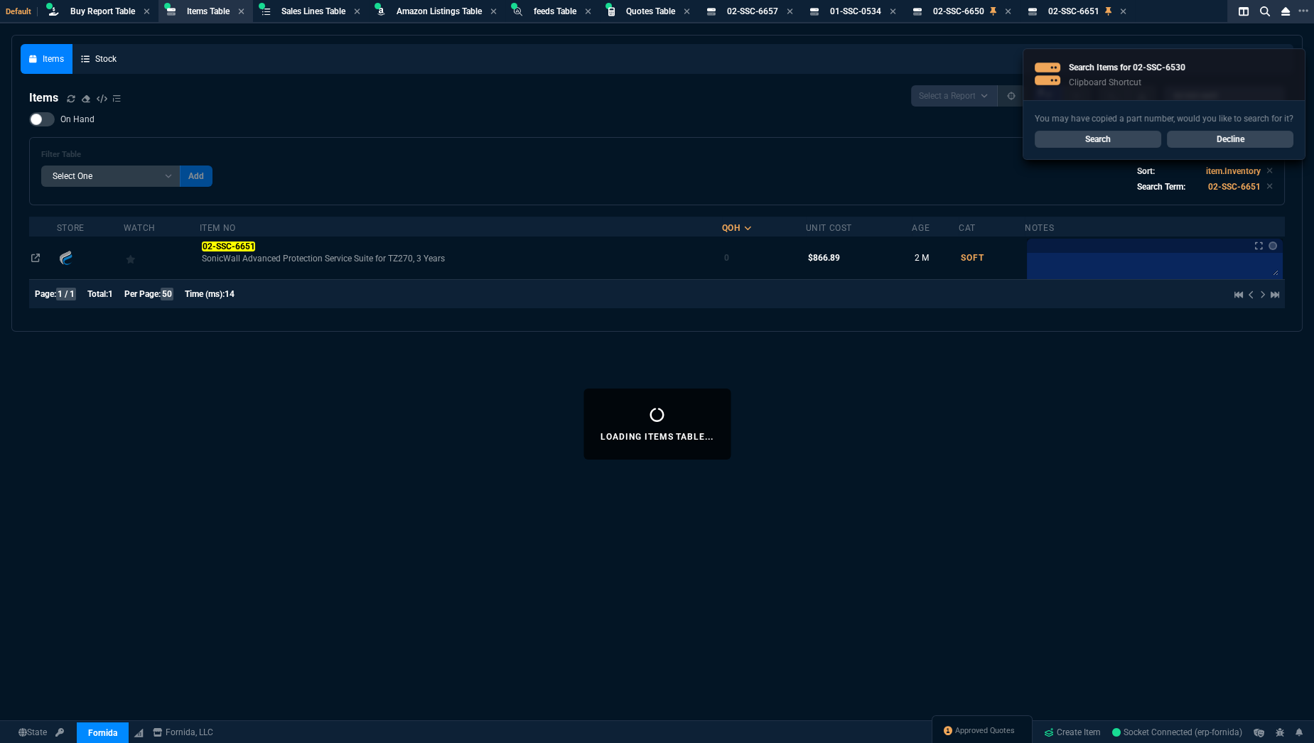
click at [1121, 141] on link "Search" at bounding box center [1098, 139] width 126 height 17
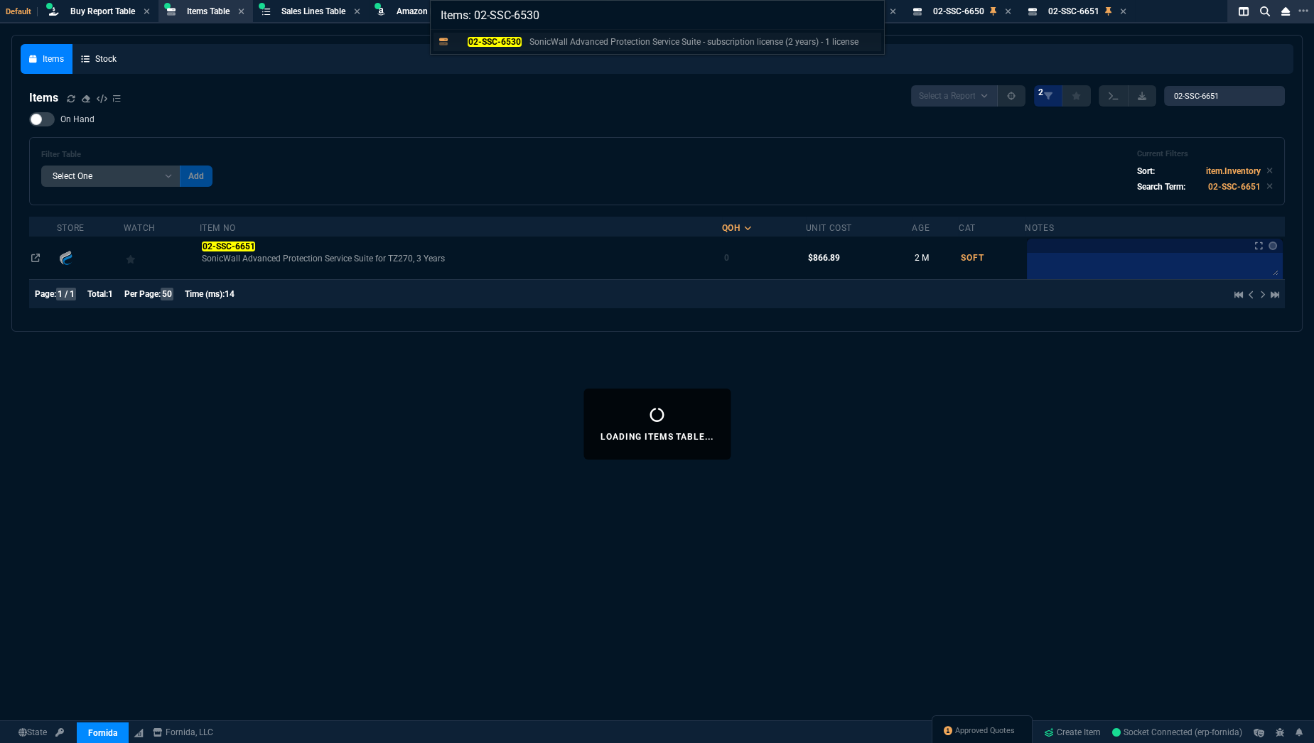
click at [529, 43] on p "SonicWall Advanced Protection Service Suite - subscription license (2 years) - …" at bounding box center [693, 42] width 329 height 13
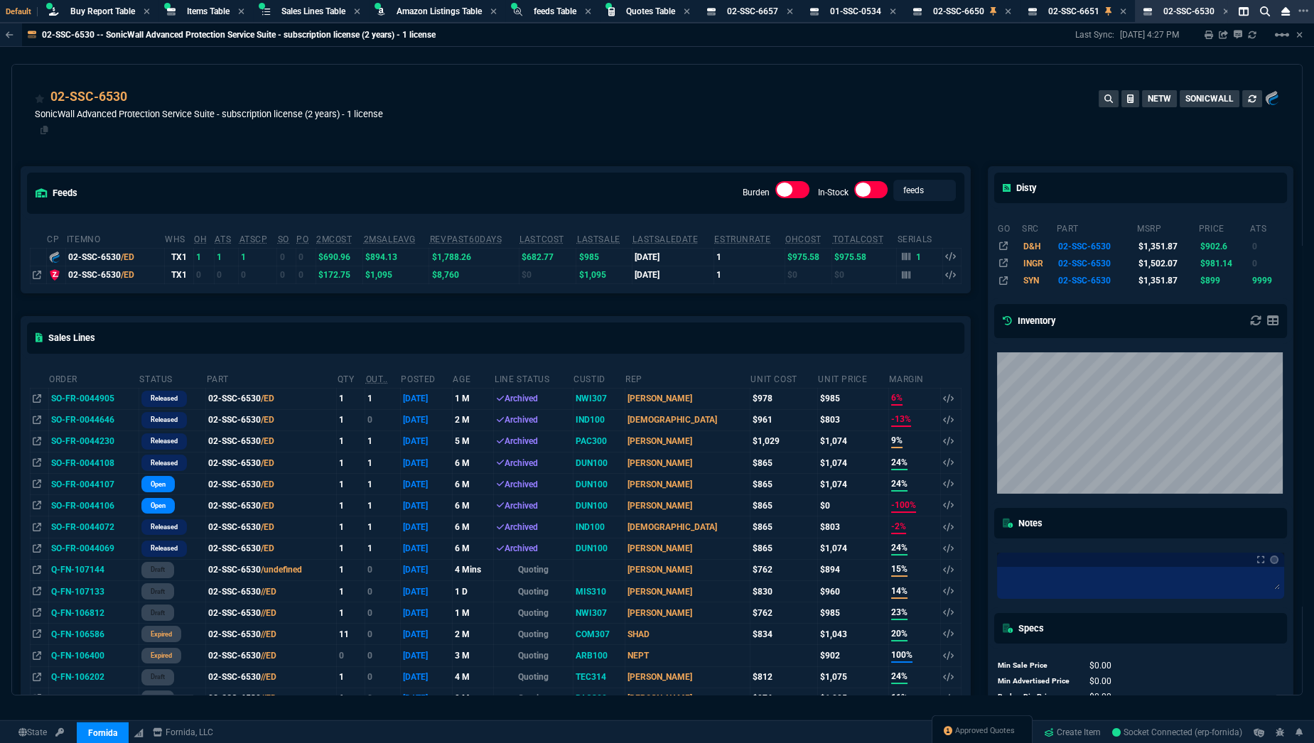
click at [152, 134] on div "SonicWall Advanced Protection Service Suite - subscription license (2 years) - …" at bounding box center [209, 122] width 348 height 31
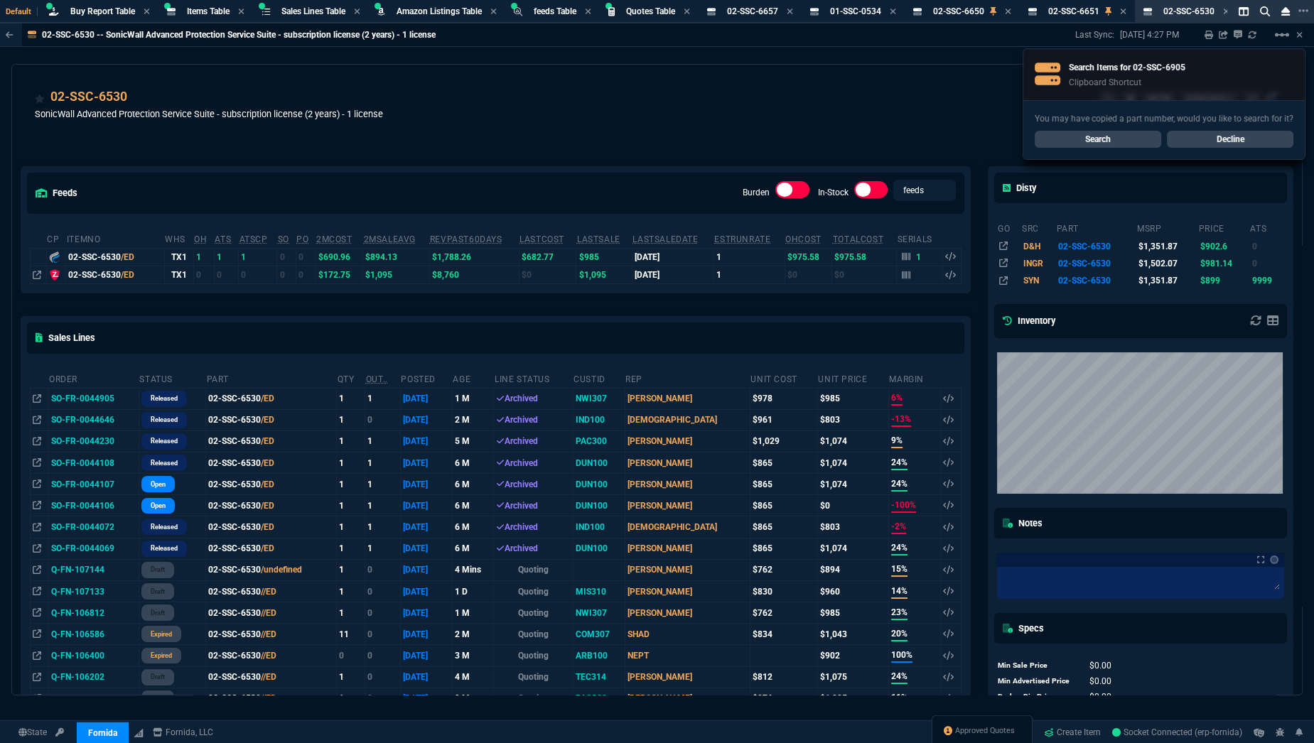
click at [1104, 136] on link "Search" at bounding box center [1098, 139] width 126 height 17
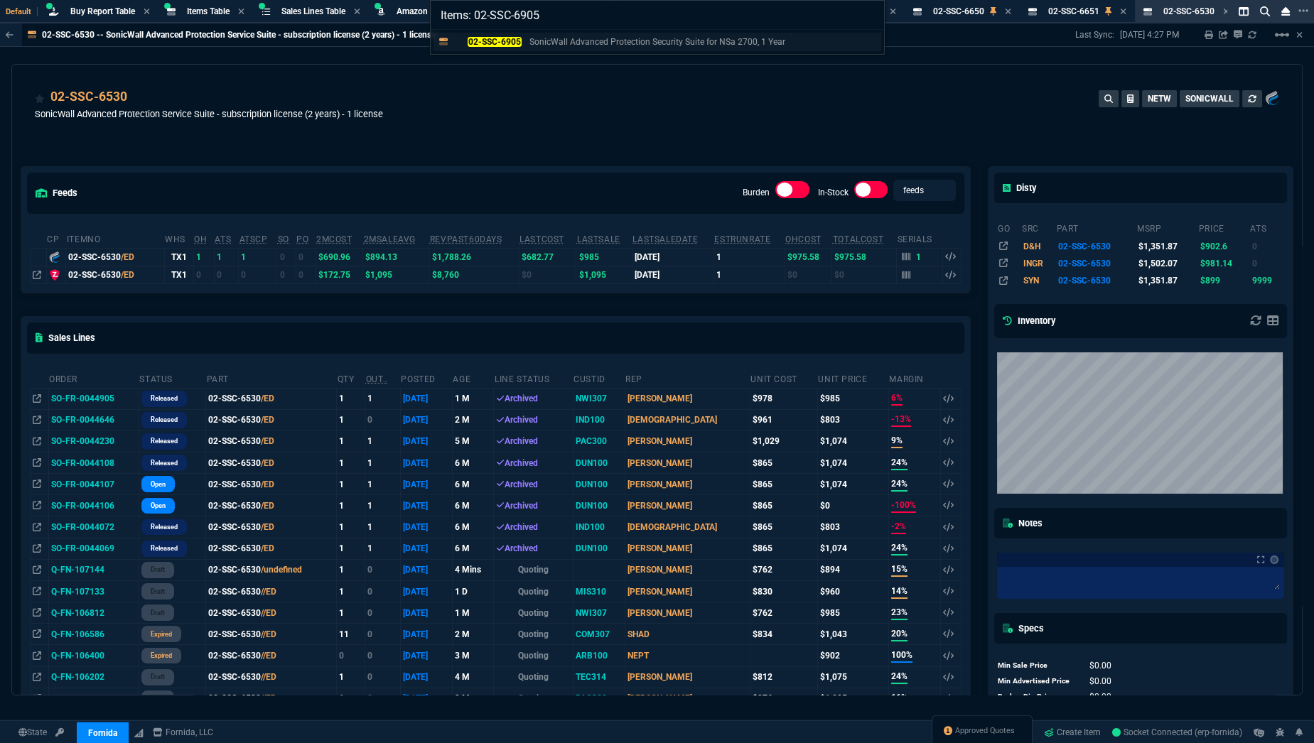
click at [512, 38] on mark "02-SSC-6905" at bounding box center [494, 42] width 53 height 10
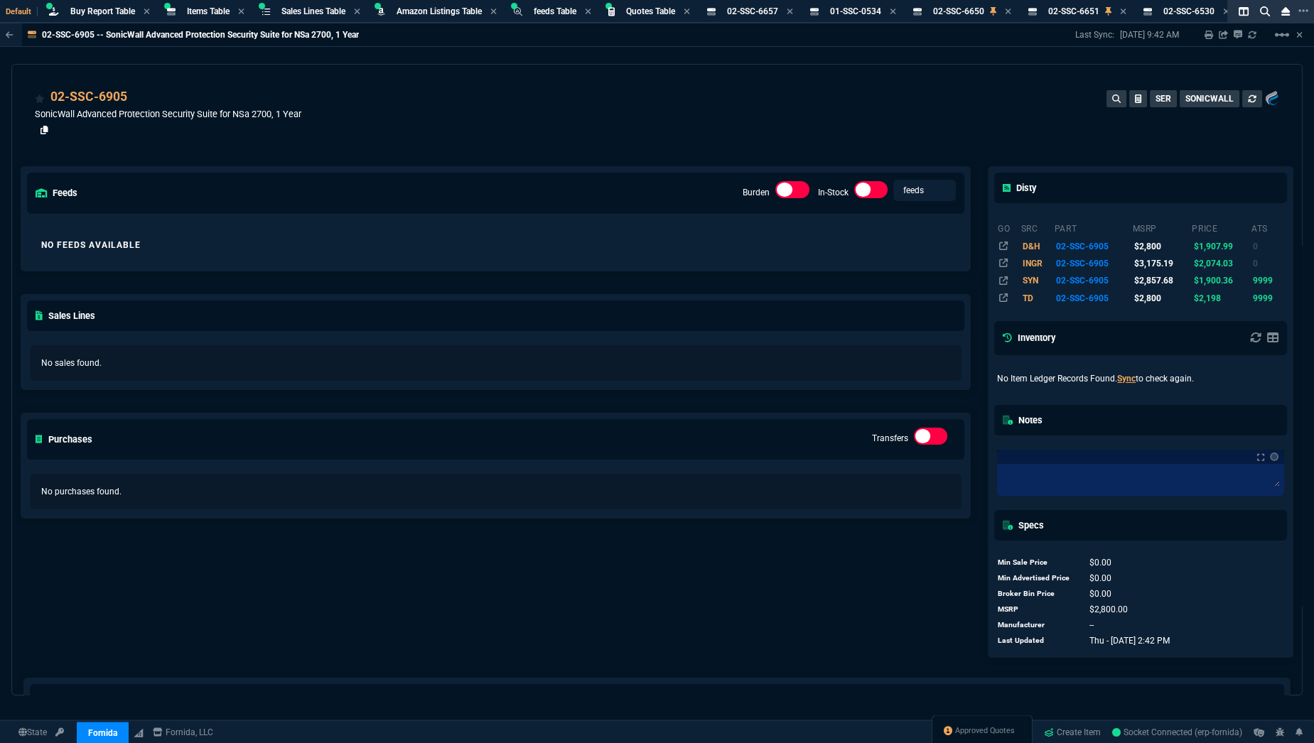
click at [42, 129] on icon at bounding box center [45, 130] width 8 height 9
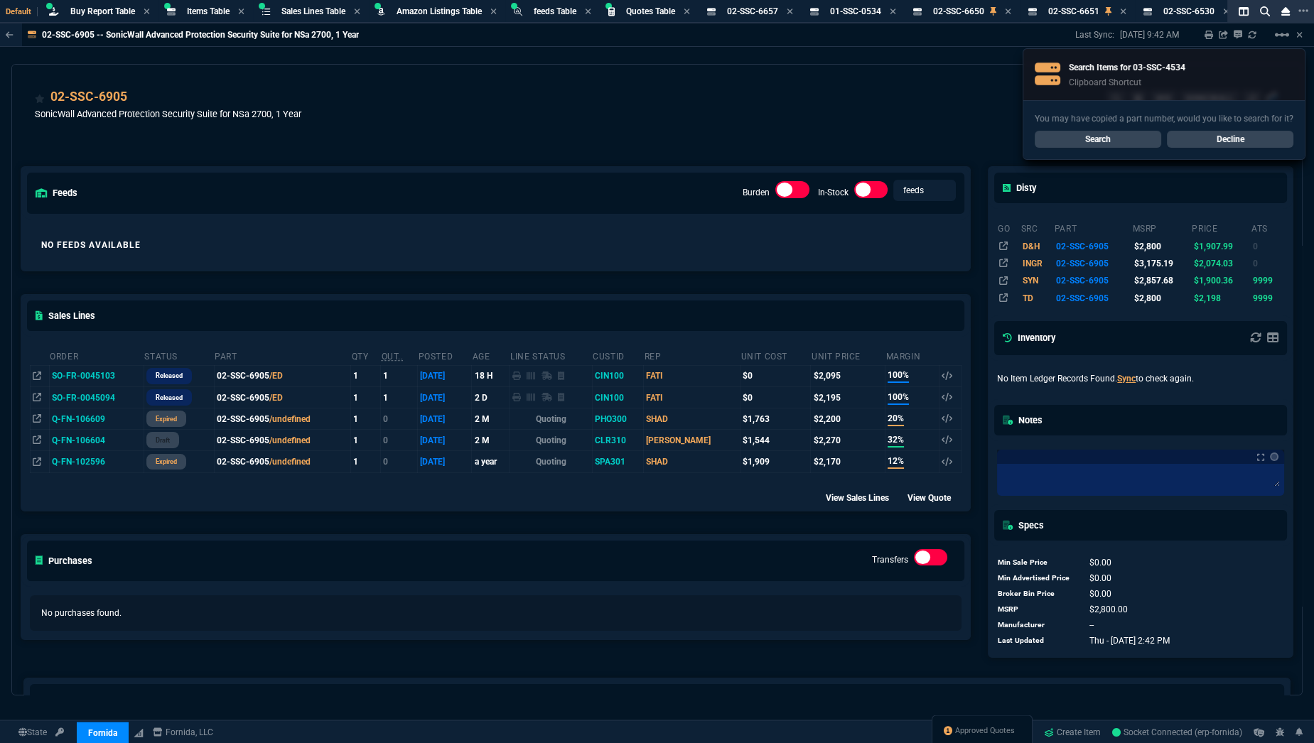
click at [1096, 138] on link "Search" at bounding box center [1098, 139] width 126 height 17
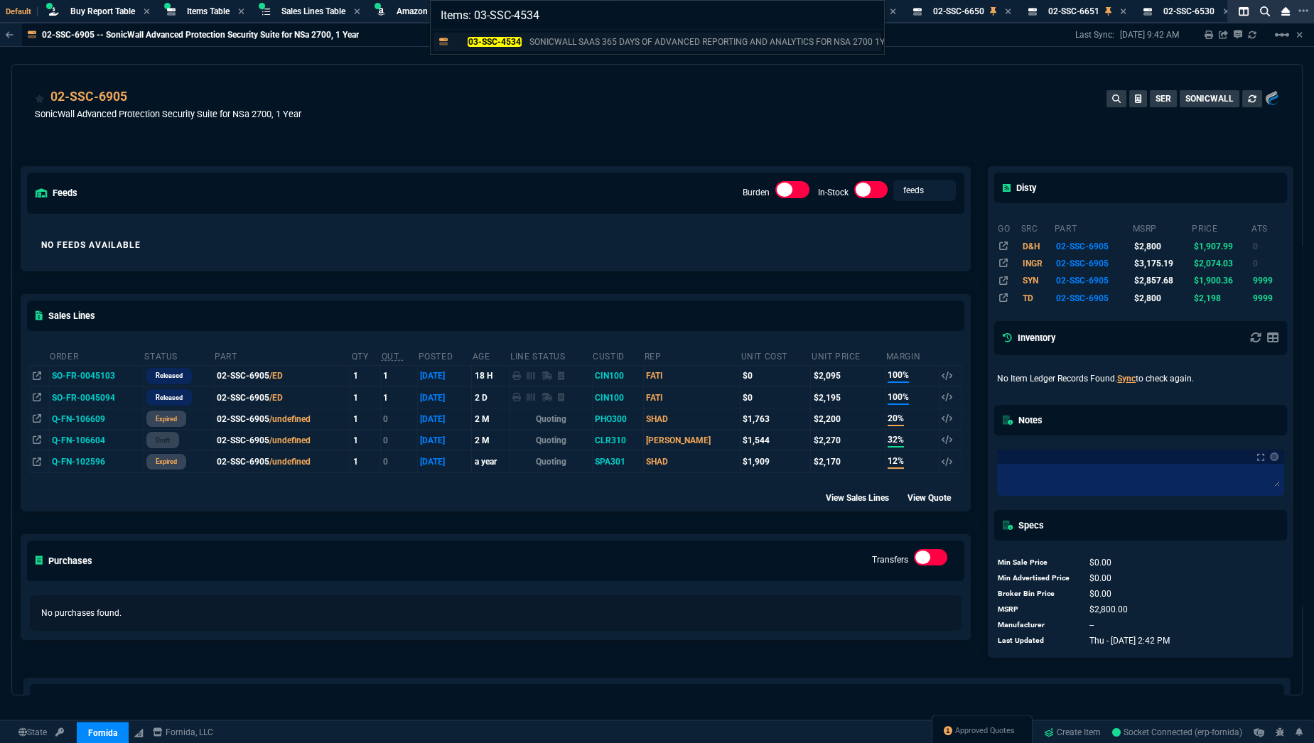
click at [514, 33] on link "03-SSC-4534 SONICWALL SAAS 365 DAYS OF ADVANCED REPORTING AND ANALYTICS FOR NSA…" at bounding box center [657, 42] width 448 height 18
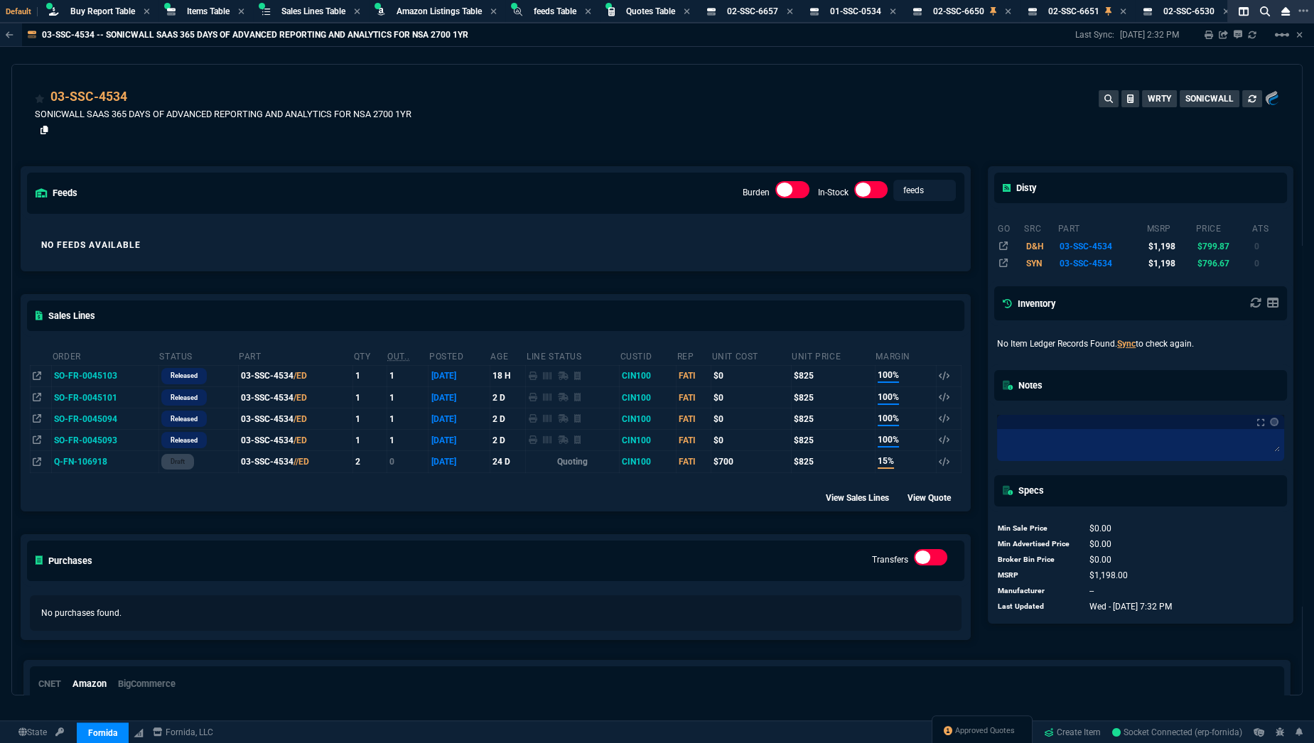
click at [45, 130] on icon at bounding box center [45, 130] width 8 height 9
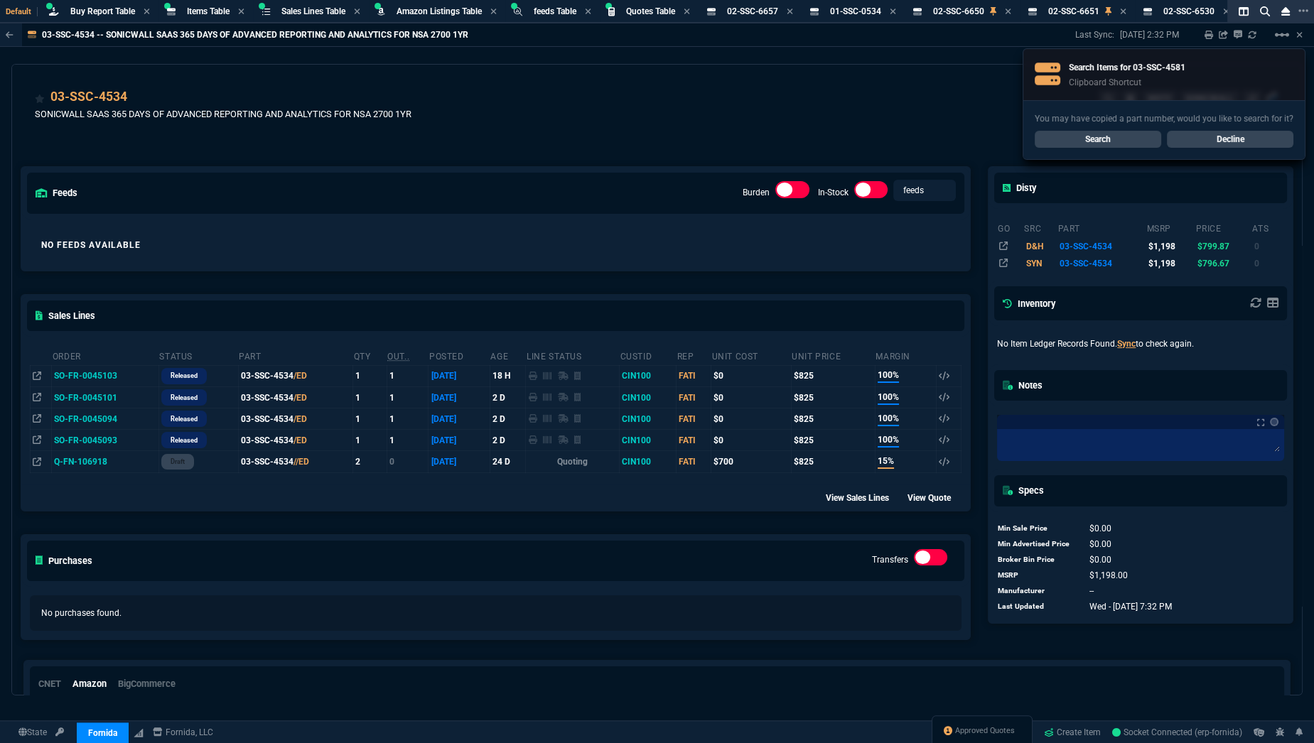
click at [1058, 139] on link "Search" at bounding box center [1098, 139] width 126 height 17
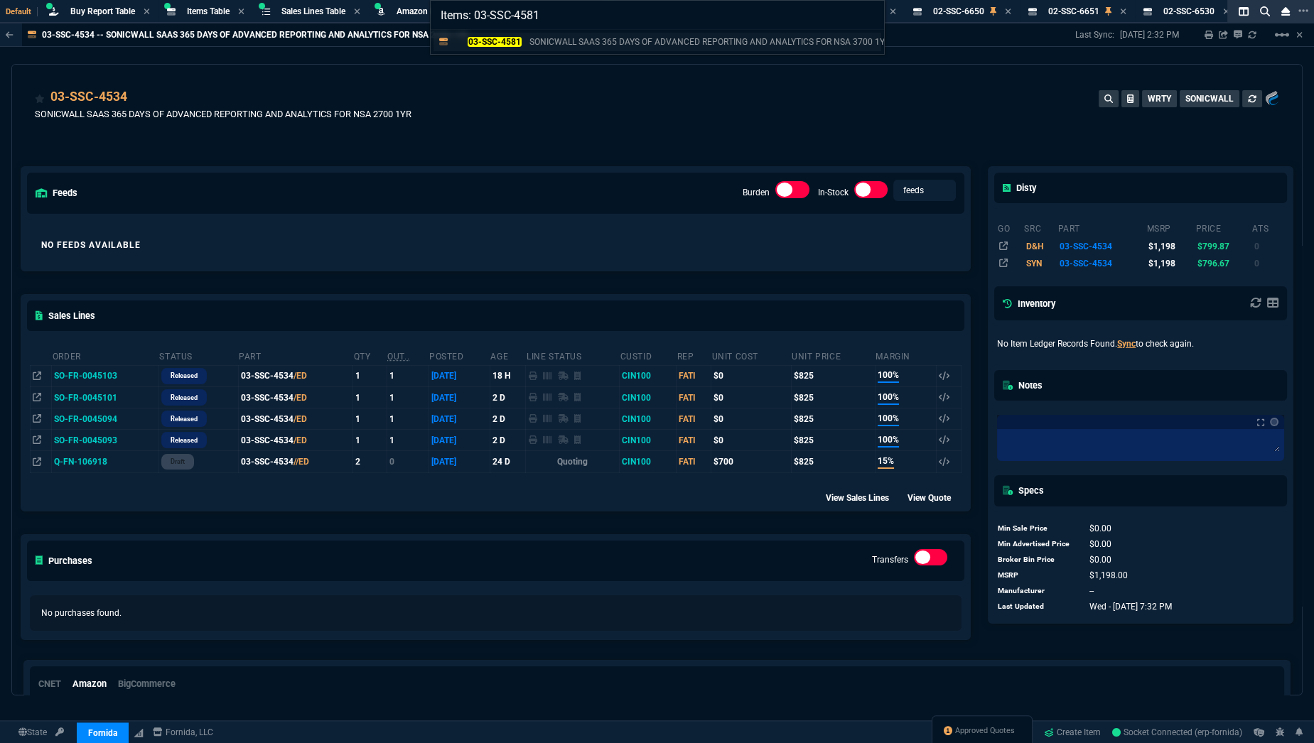
click at [488, 40] on mark "03-SSC-4581" at bounding box center [494, 42] width 53 height 10
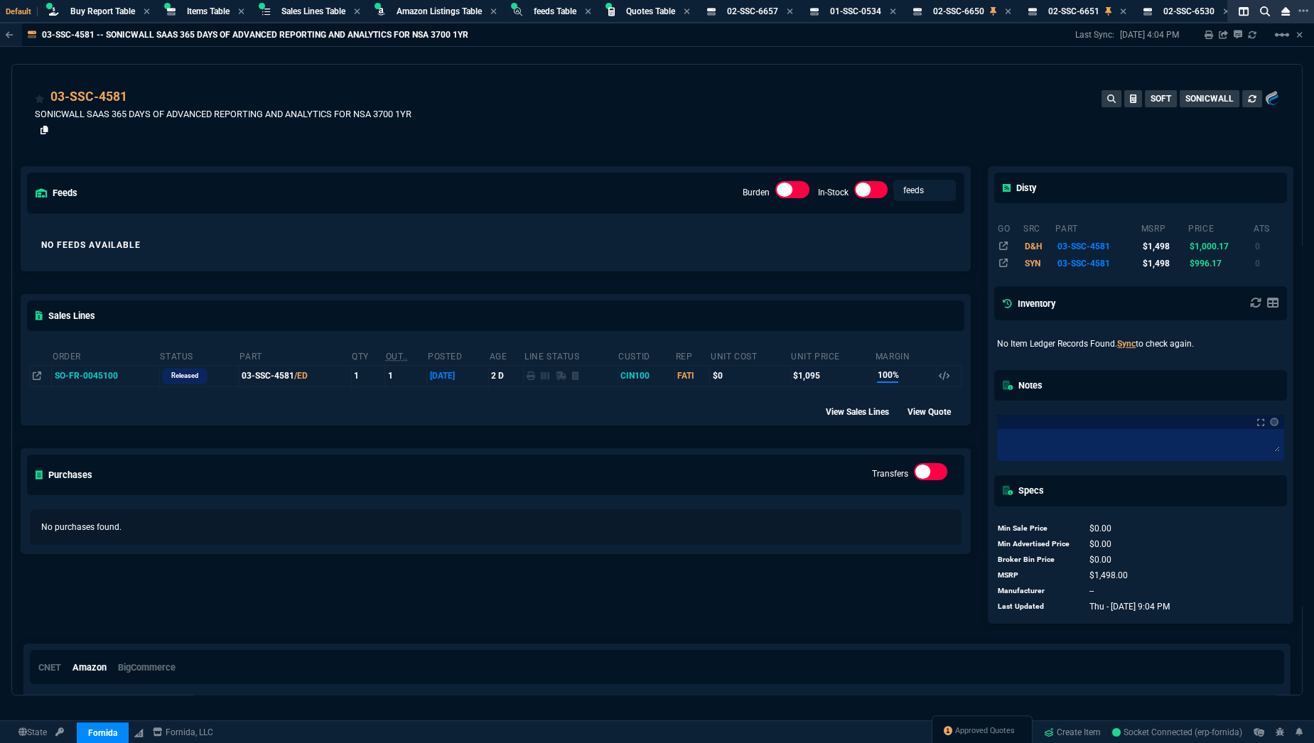
click at [41, 131] on icon at bounding box center [45, 130] width 8 height 9
click at [98, 14] on span "Buy Report Table" at bounding box center [102, 11] width 65 height 10
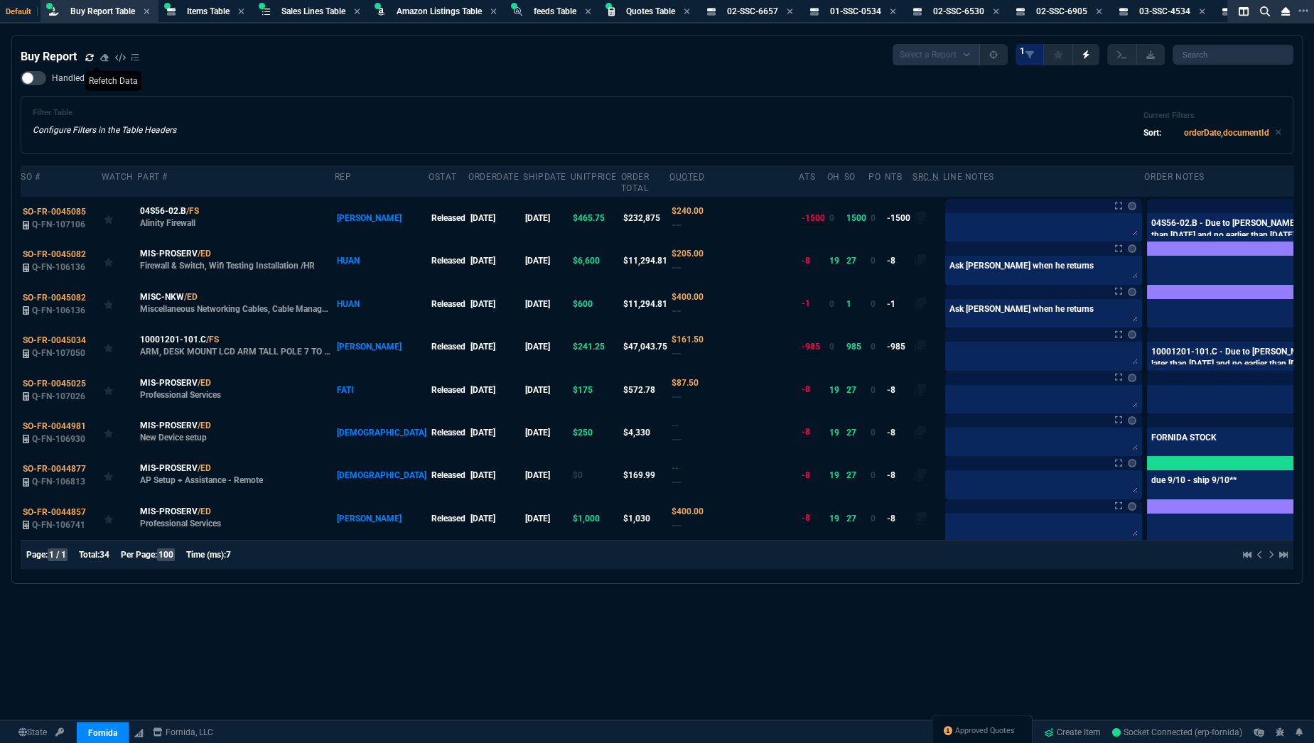
click at [87, 55] on icon at bounding box center [89, 56] width 8 height 7
click at [1126, 220] on table "SO # Watch Part # Rep oStat OrderDate shipDate unitPrice Order Total Quoted ATS…" at bounding box center [696, 353] width 1350 height 374
click at [1217, 230] on table "SO # Watch Part # Rep oStat OrderDate shipDate unitPrice Order Total Quoted ATS…" at bounding box center [696, 353] width 1350 height 374
click at [70, 210] on span "SO-FR-0045085" at bounding box center [54, 212] width 63 height 10
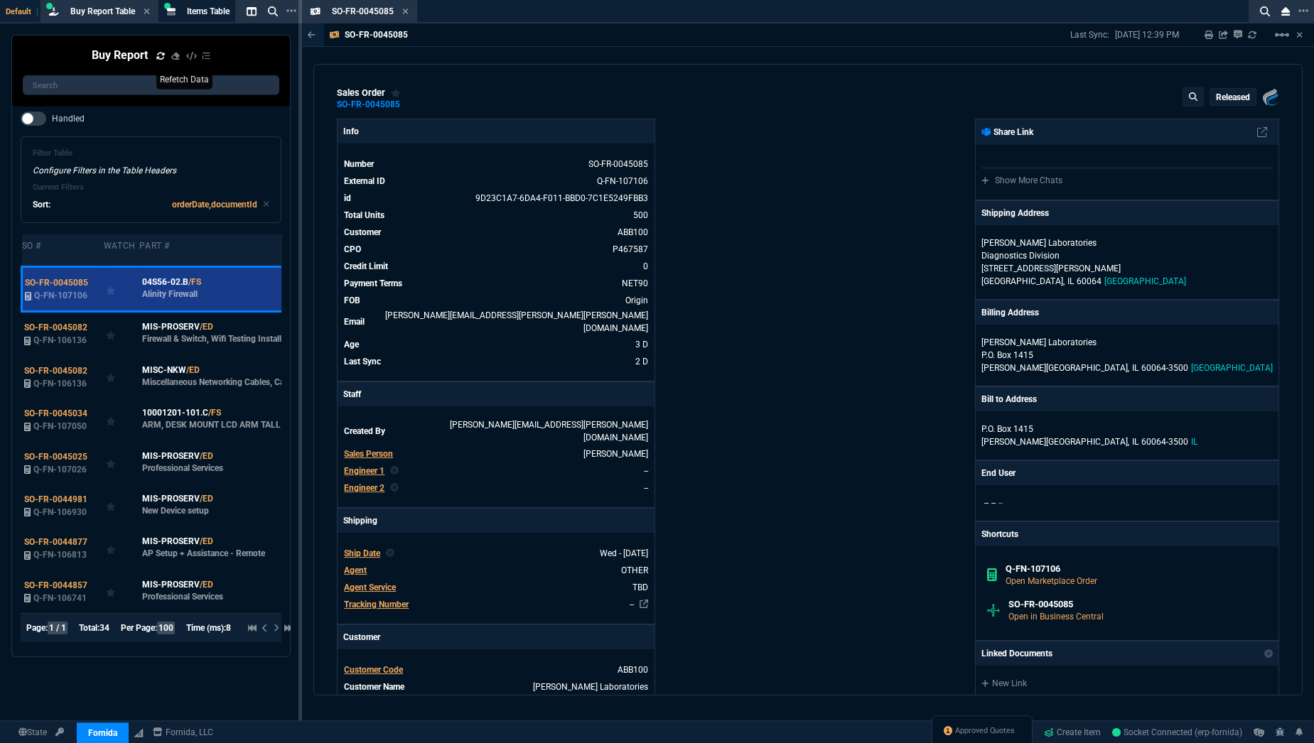
click at [1303, 211] on div "SO-FR-0045085 Last Sync: 10/8/25, 12:39 PM Sharing SO-FR-0045085 Link Dev Link …" at bounding box center [808, 393] width 1012 height 740
drag, startPoint x: 1303, startPoint y: 210, endPoint x: 1303, endPoint y: 308, distance: 98.1
click at [1303, 308] on div "SO-FR-0045085 Last Sync: 10/8/25, 12:39 PM Sharing SO-FR-0045085 Link Dev Link …" at bounding box center [808, 393] width 1012 height 740
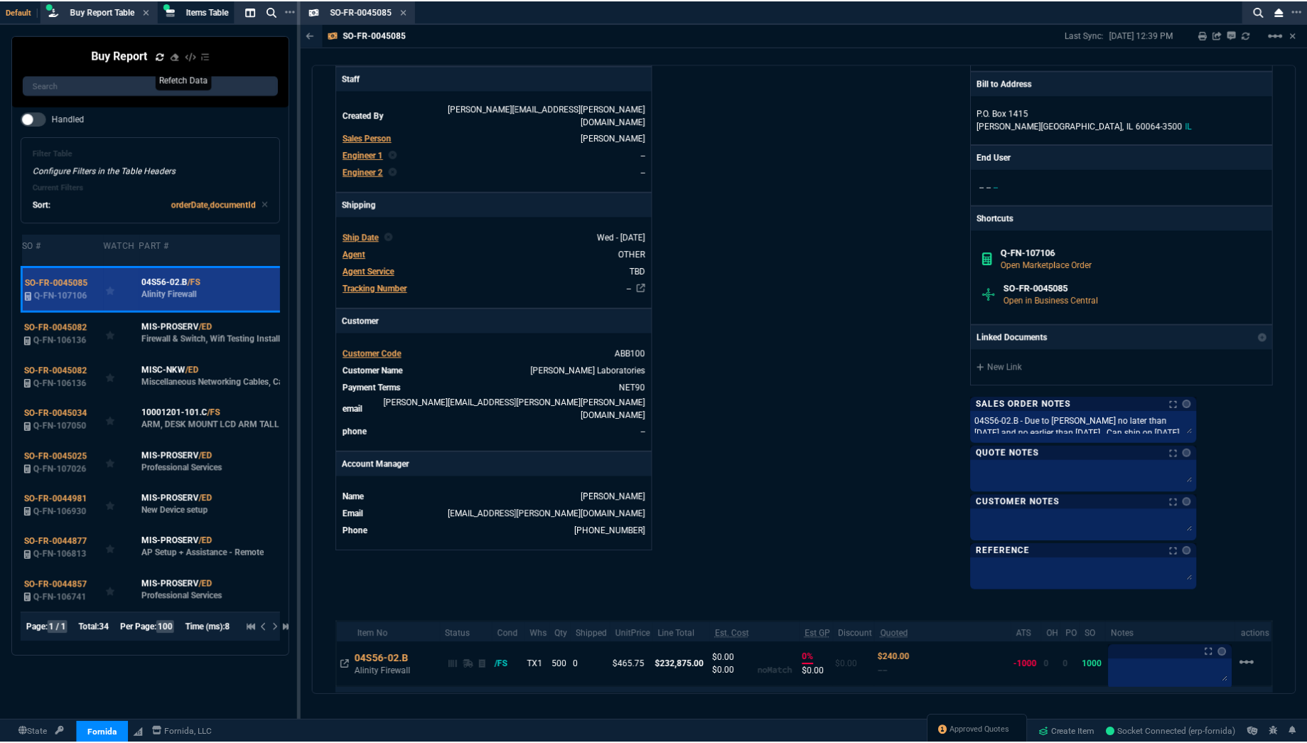
scroll to position [313, 0]
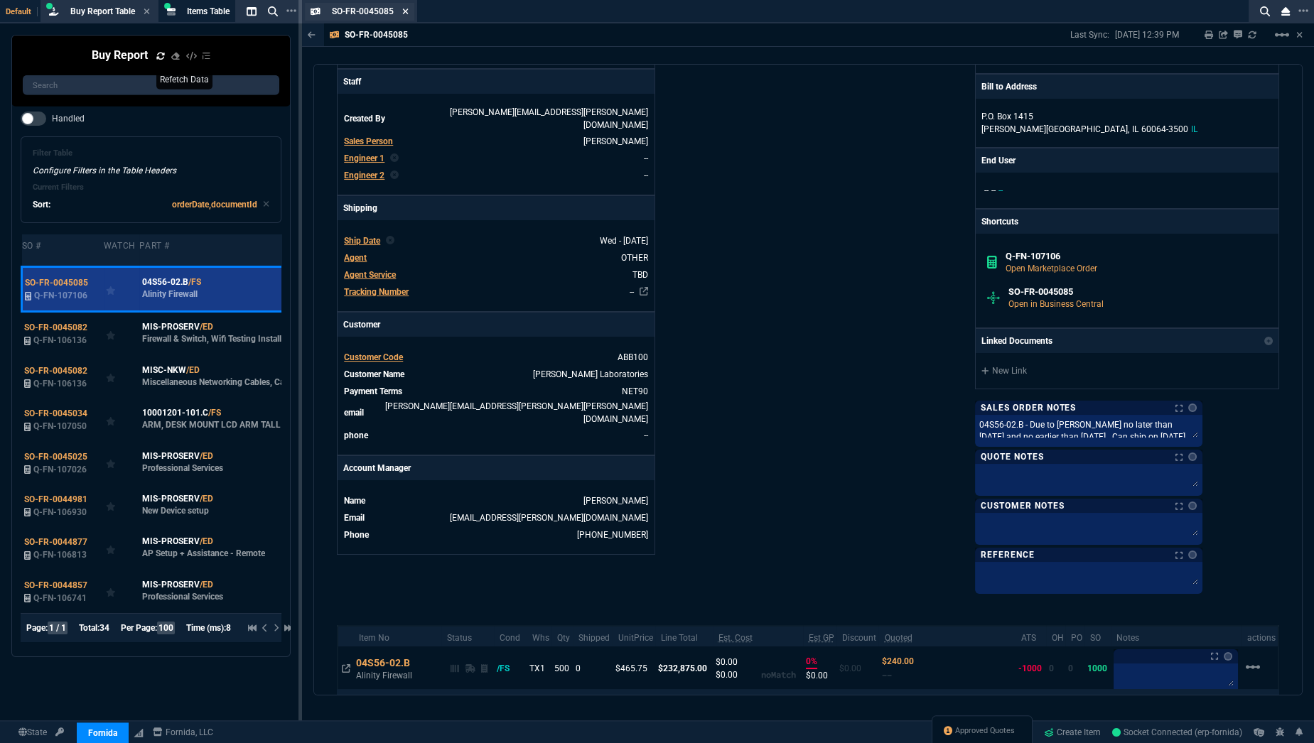
click at [406, 15] on icon at bounding box center [405, 11] width 6 height 9
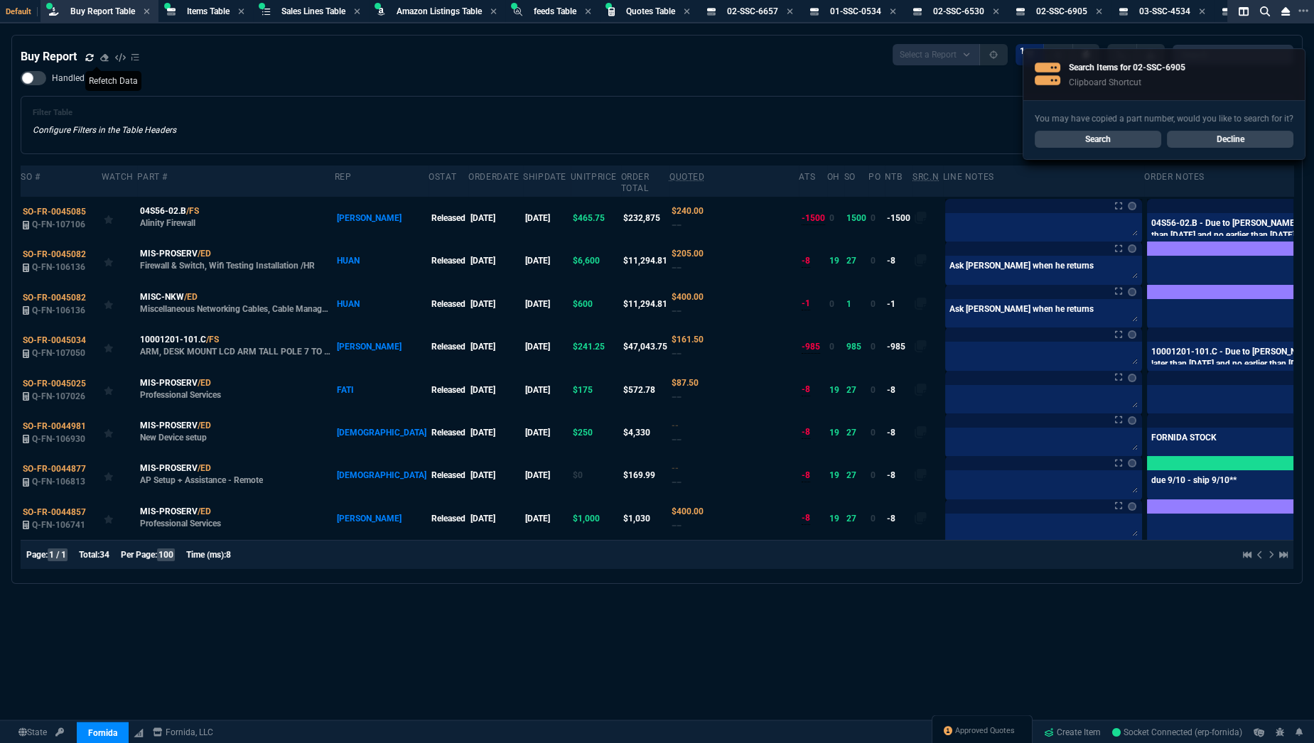
click at [306, 81] on div "Handled Filter Table Configure Filters in the Table Headers Current Filters Sor…" at bounding box center [657, 112] width 1273 height 83
click at [1067, 134] on link "Search" at bounding box center [1098, 139] width 126 height 17
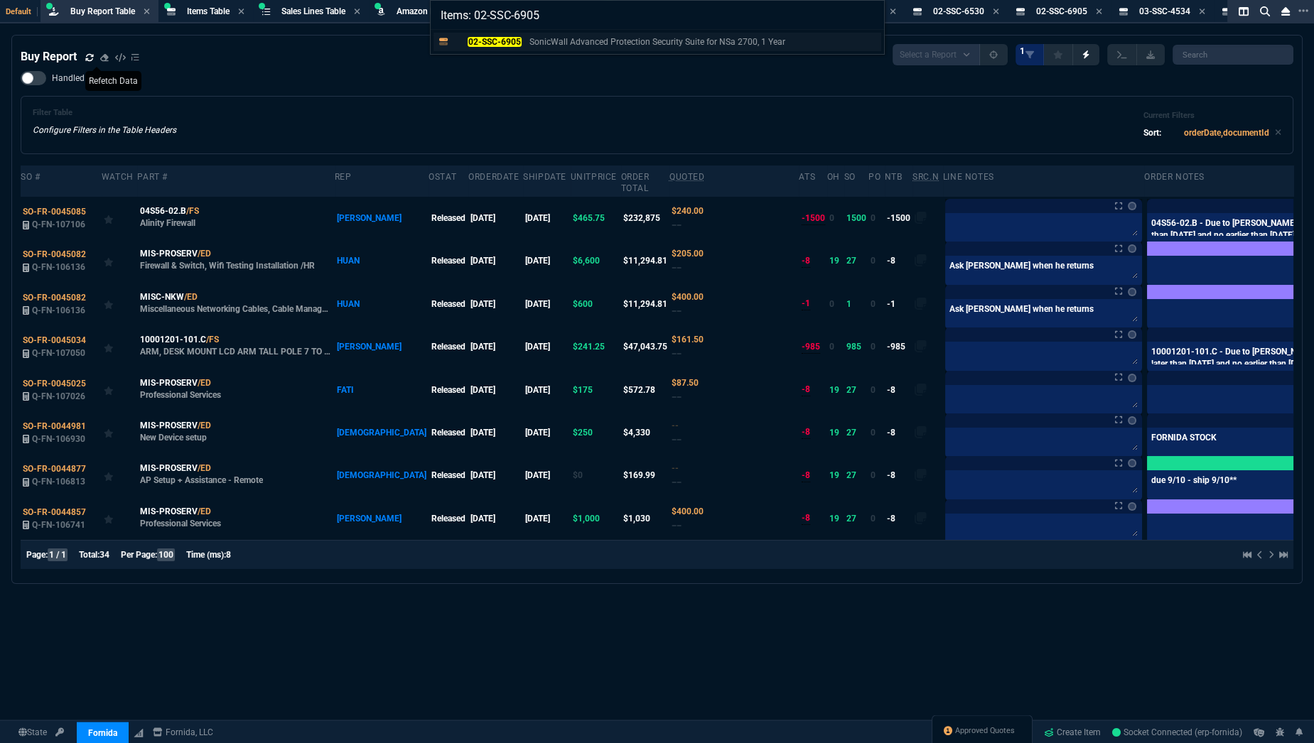
click at [499, 43] on mark "02-SSC-6905" at bounding box center [494, 42] width 53 height 10
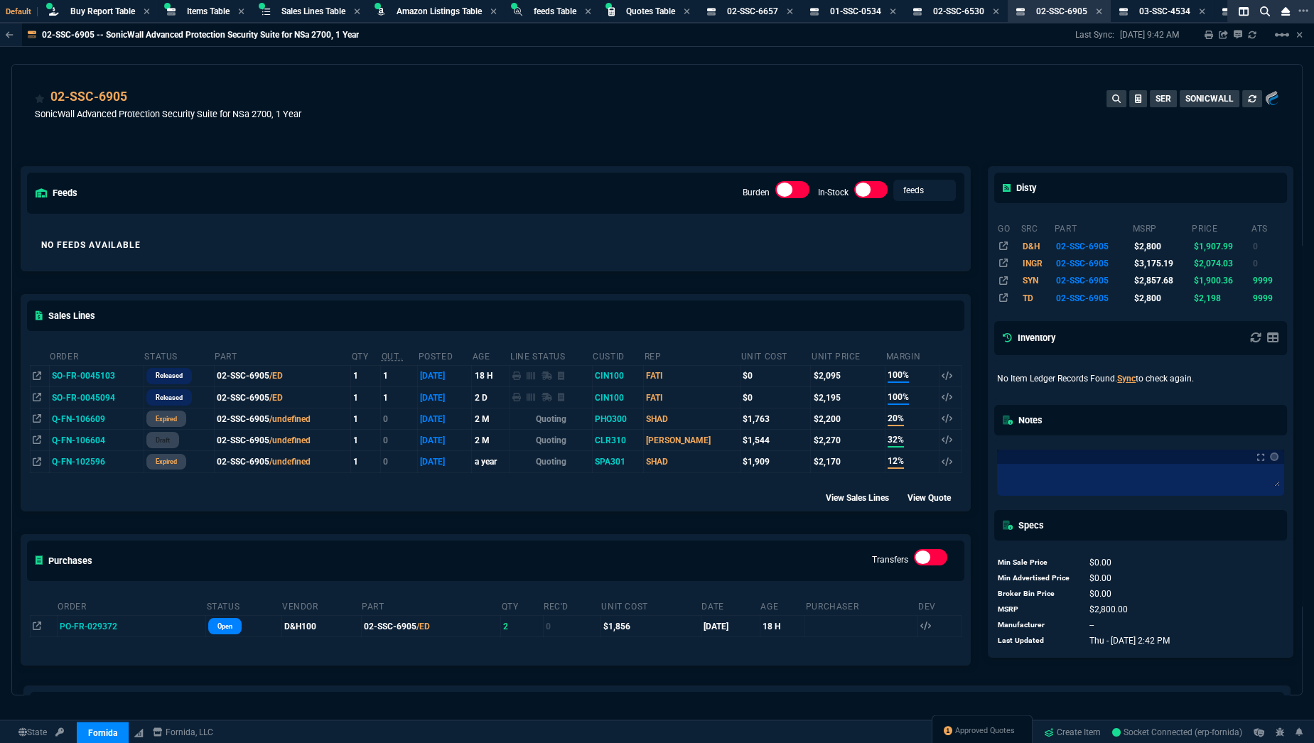
click at [499, 43] on div "02-SSC-6905 -- SonicWall Advanced Protection Security Suite for NSa 2700, 1 Yea…" at bounding box center [657, 34] width 1314 height 23
click at [429, 112] on div "02-SSC-6905 SonicWall Advanced Protection Security Suite for NSa 2700, 1 Year S…" at bounding box center [657, 112] width 1244 height 50
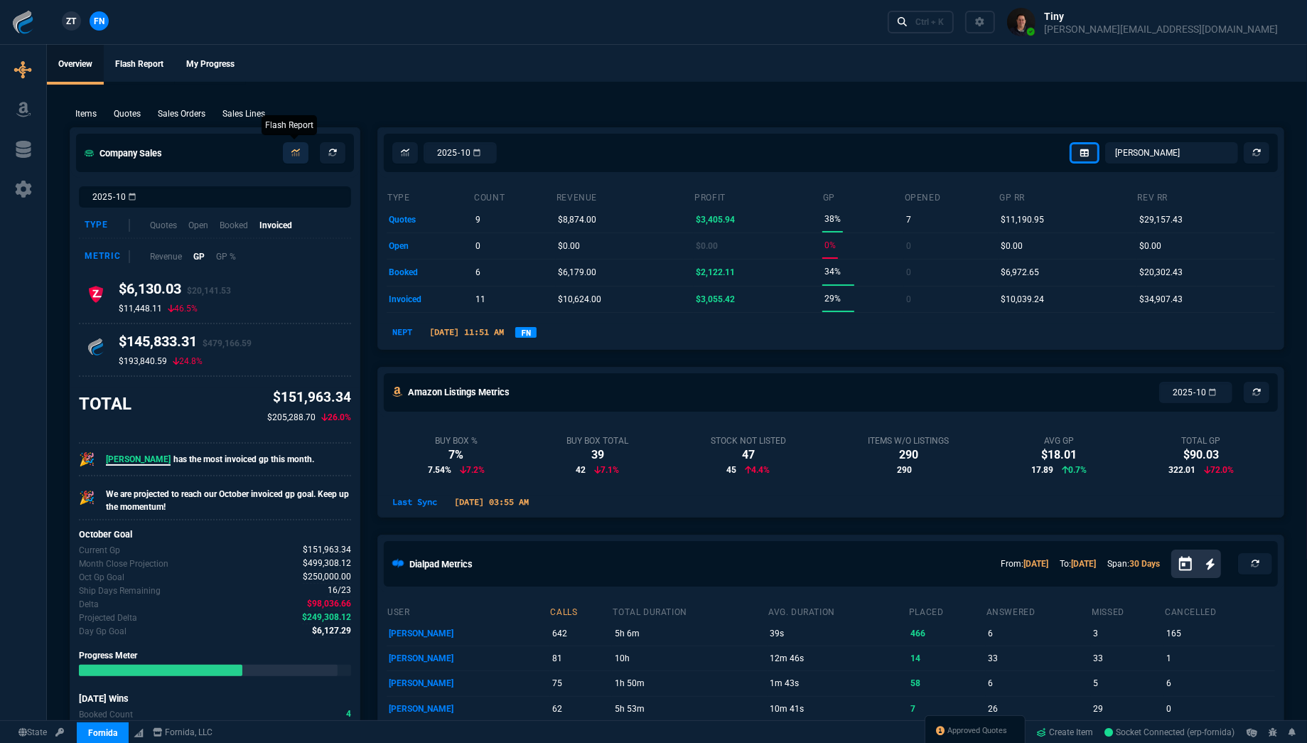
click at [298, 155] on icon at bounding box center [295, 153] width 9 height 9
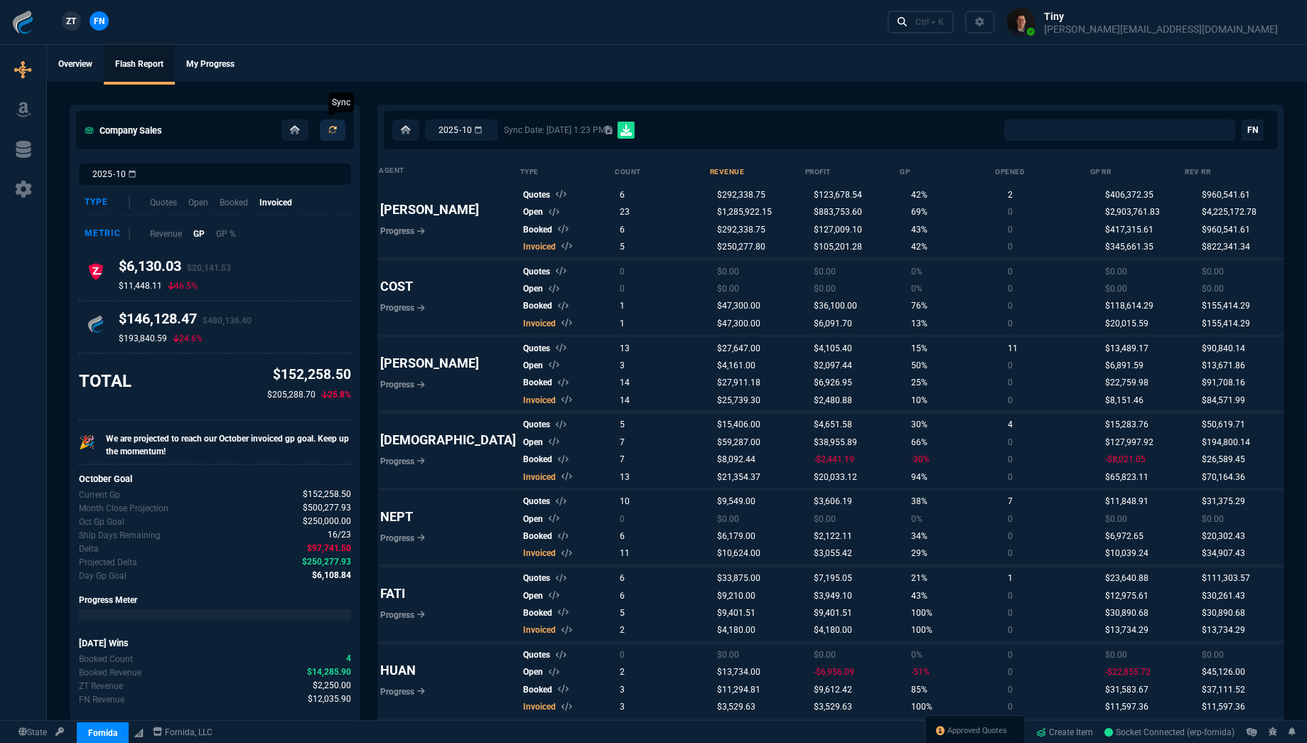
click at [333, 129] on icon at bounding box center [332, 130] width 9 height 9
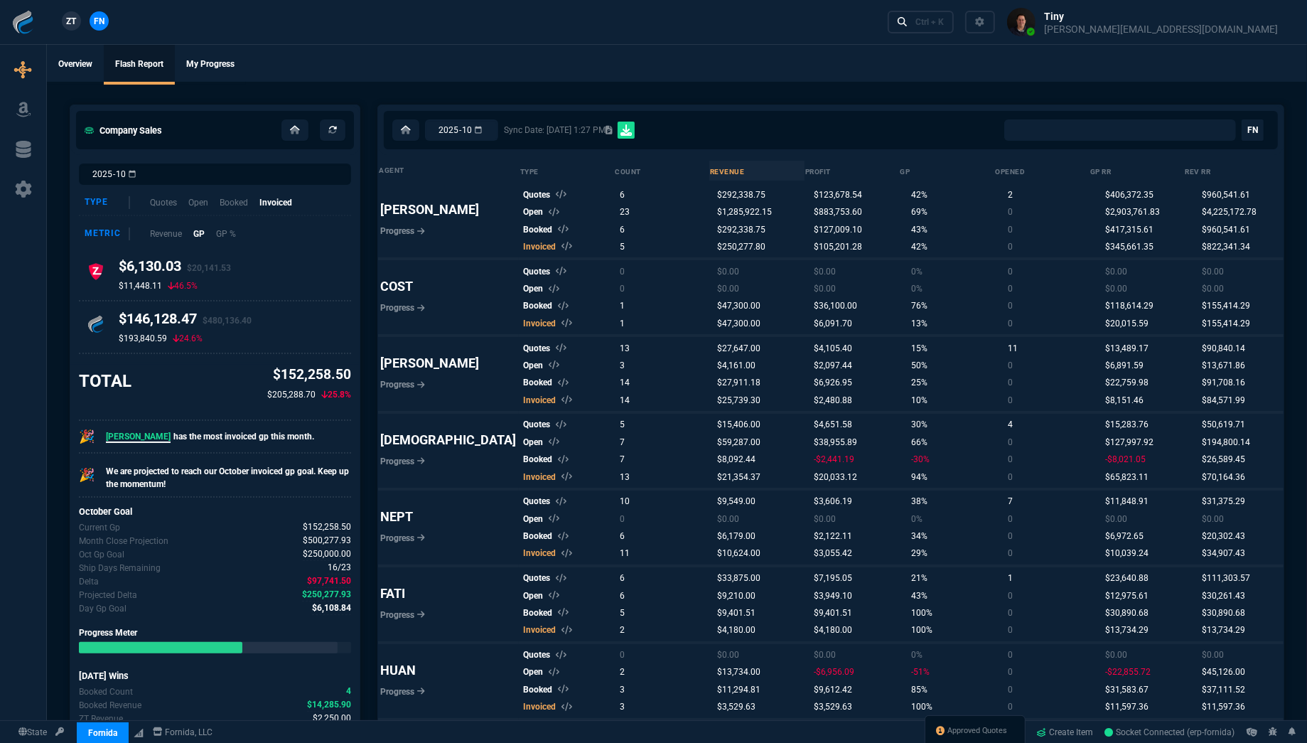
click at [740, 118] on div "2025-10 Sync Date: 10/10/25, 1:27 PM All Client Totals All Rep Totals Alicia an…" at bounding box center [830, 130] width 905 height 50
click at [814, 249] on span "$105,201.28" at bounding box center [838, 247] width 48 height 10
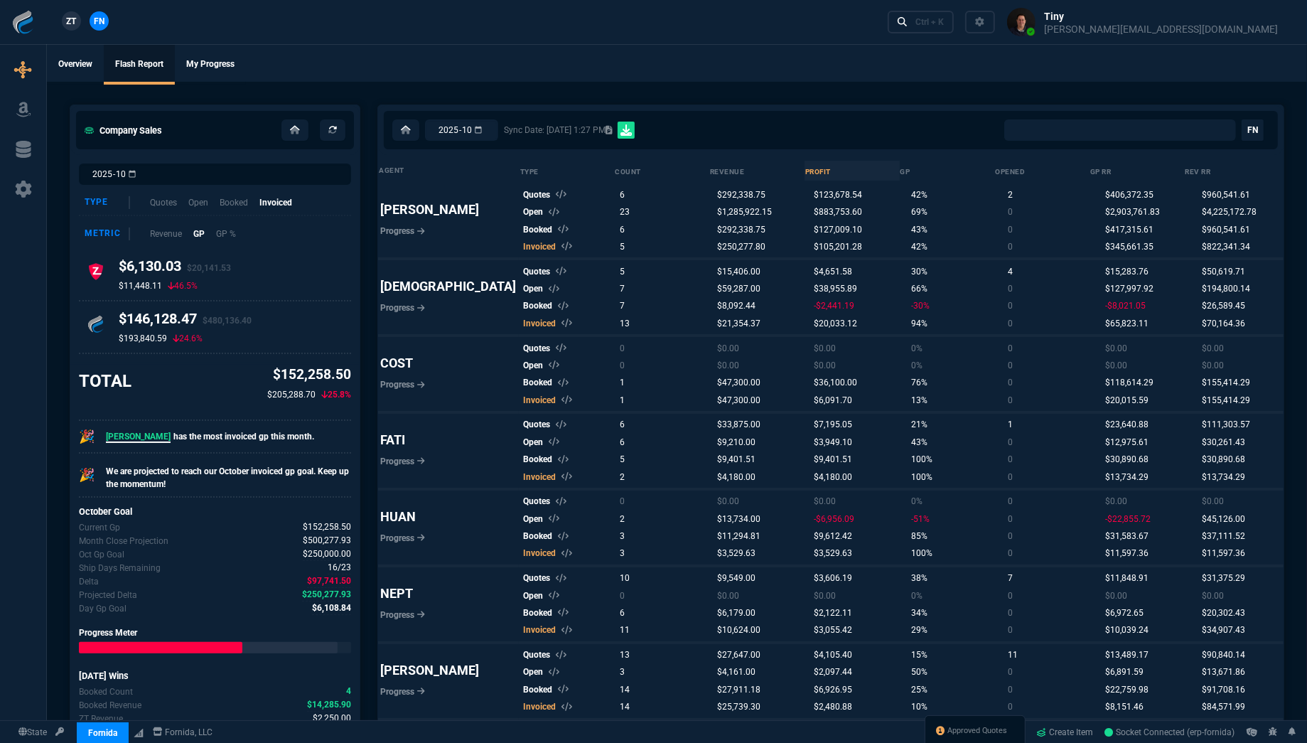
select select "0:"
click at [1258, 131] on link "FN" at bounding box center [1252, 129] width 22 height 21
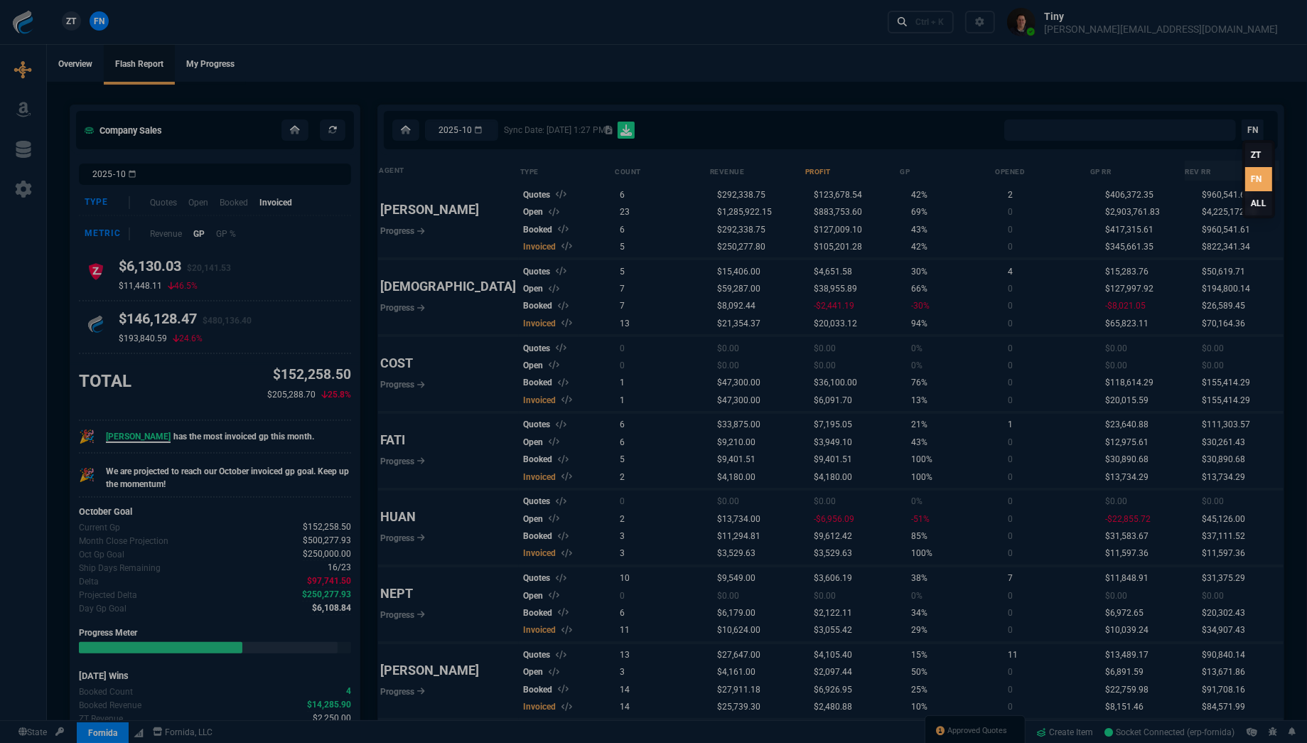
click at [1254, 199] on link "ALL" at bounding box center [1258, 203] width 27 height 24
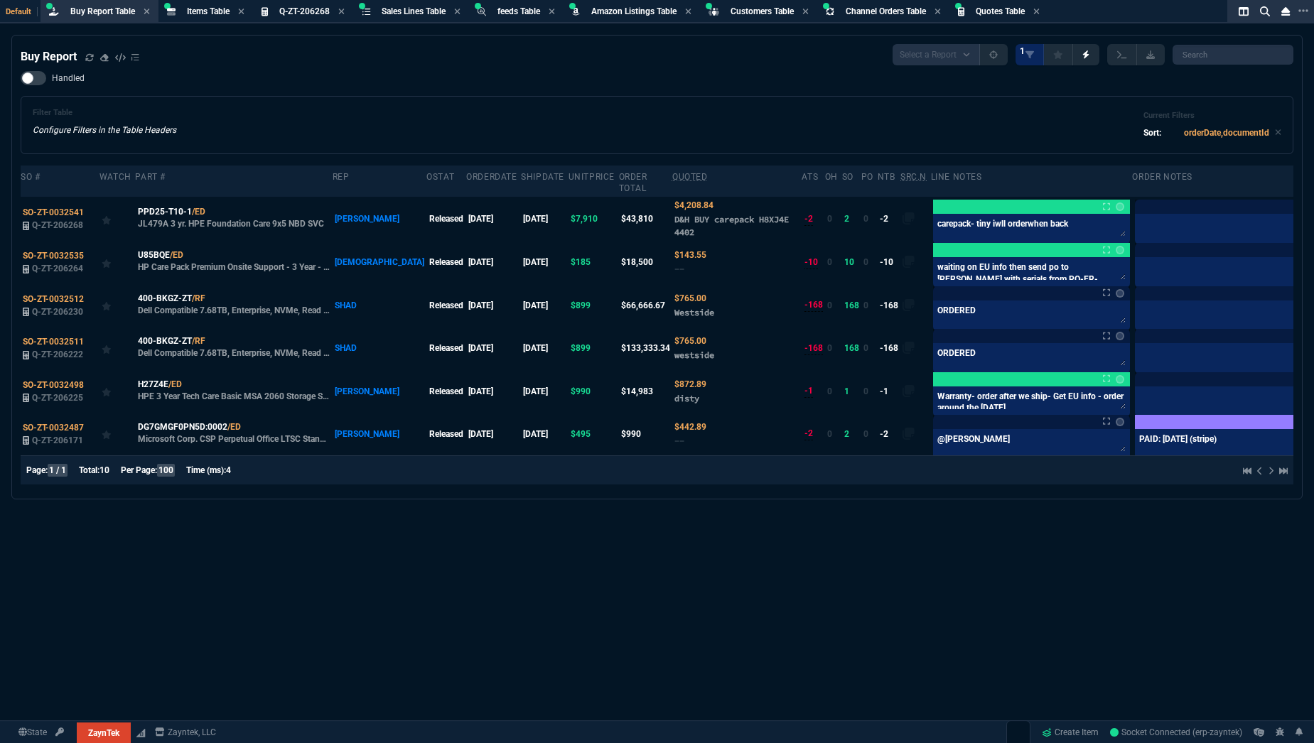
select select "8: NEPT"
click at [93, 60] on icon at bounding box center [89, 57] width 9 height 9
click at [93, 60] on nx-icon at bounding box center [89, 58] width 9 height 10
click at [587, 657] on div "Buy Report Select a Report Not Purchased 1 Handled Filter Table Configure Filte…" at bounding box center [657, 424] width 1314 height 778
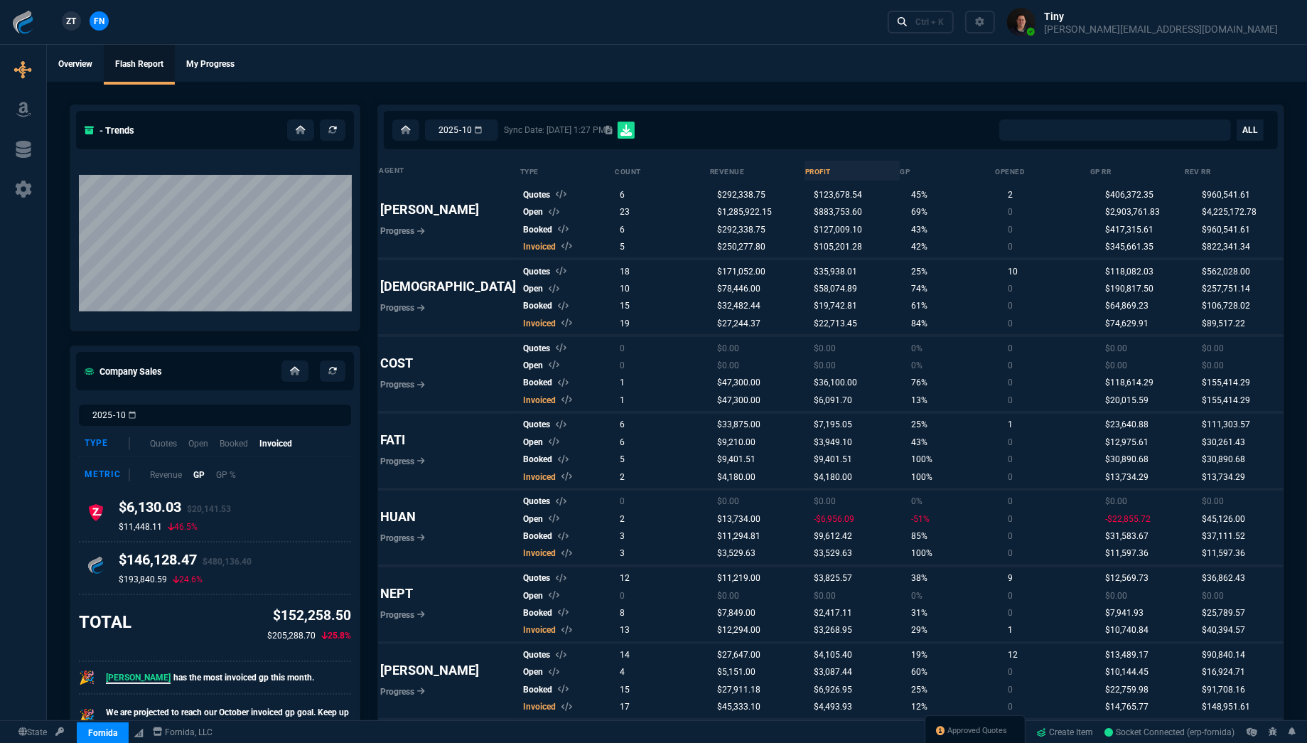
click at [773, 119] on div "2025-10 Sync Date: [DATE] 1:27 PM All Client Totals All Rep Totals [PERSON_NAME…" at bounding box center [830, 129] width 877 height 21
